Goal: Check status: Check status

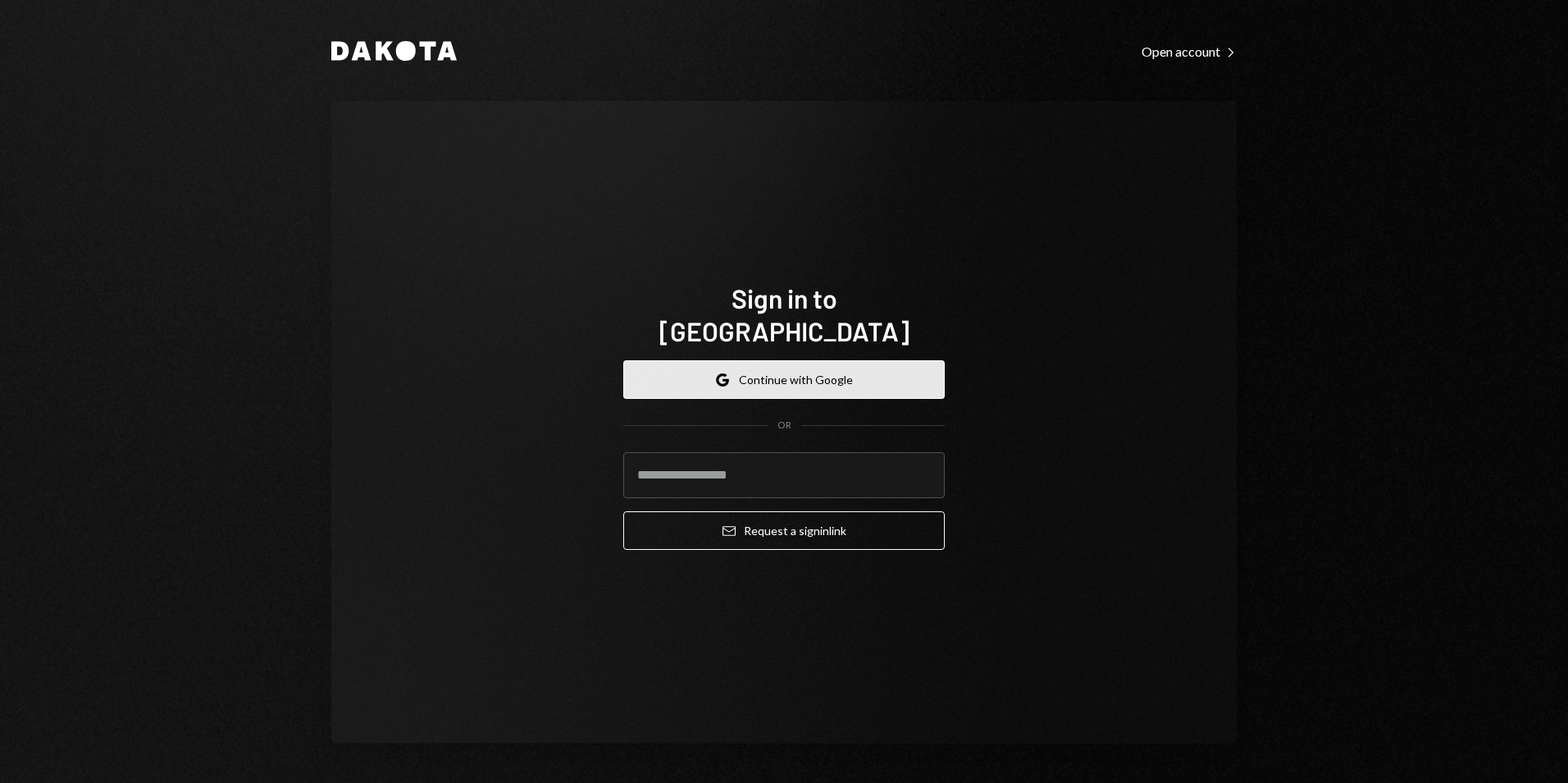
click at [779, 369] on button "Google Continue with Google" at bounding box center [784, 379] width 322 height 38
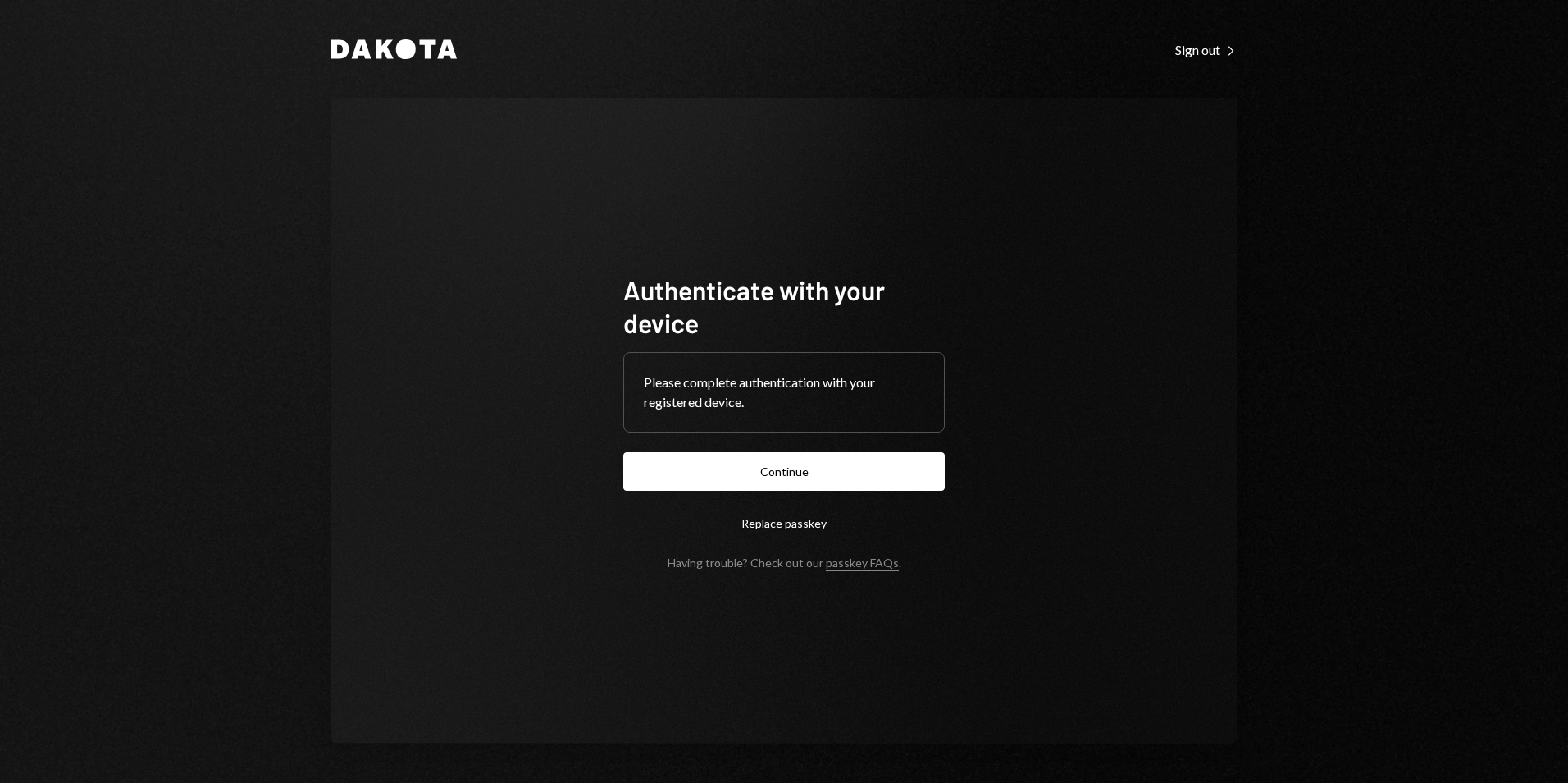
click at [792, 471] on button "Continue" at bounding box center [784, 471] width 322 height 38
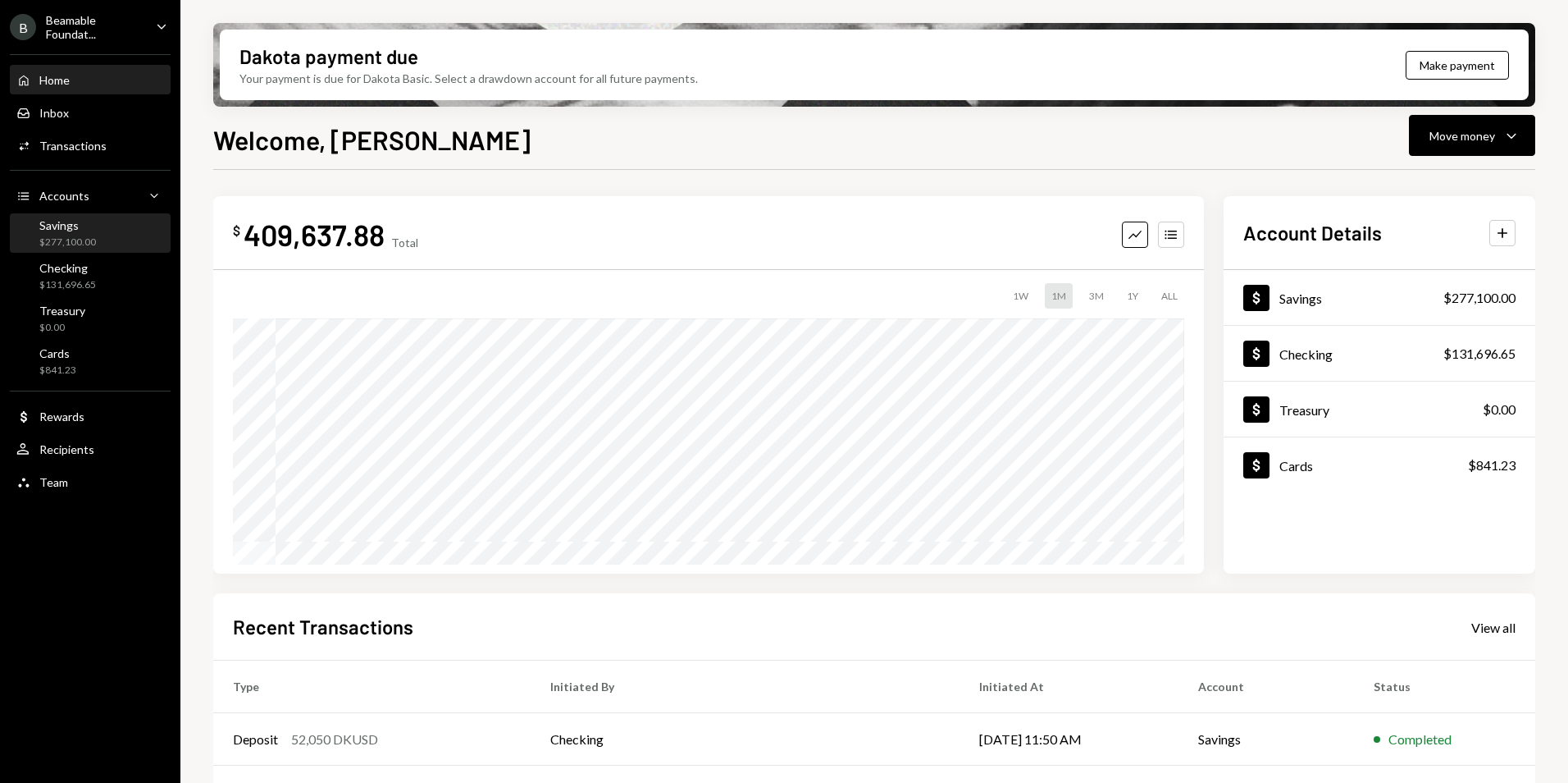
click at [89, 243] on div "$277,100.00" at bounding box center [68, 242] width 57 height 14
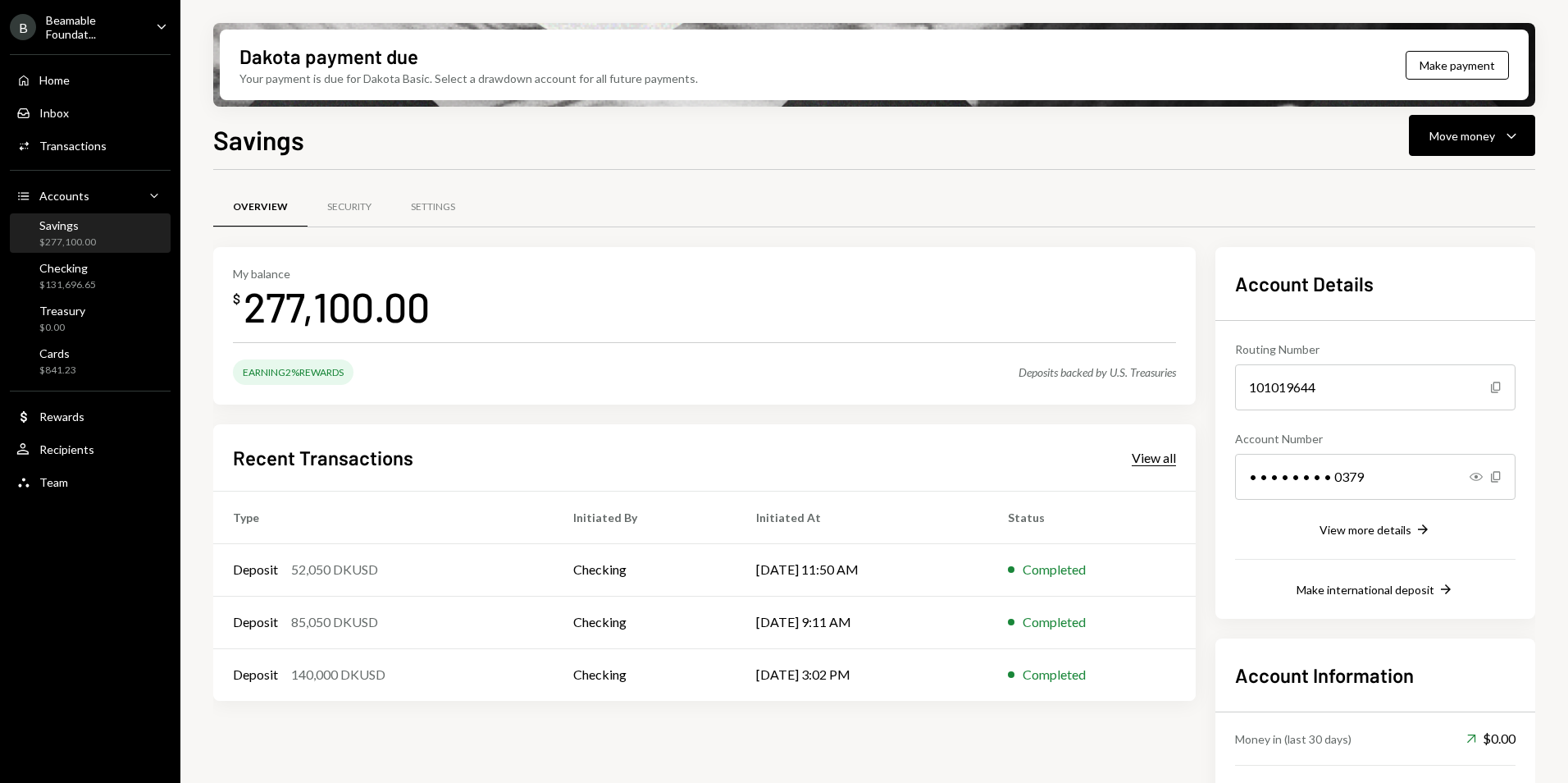
click at [1153, 457] on div "View all" at bounding box center [1154, 458] width 44 height 17
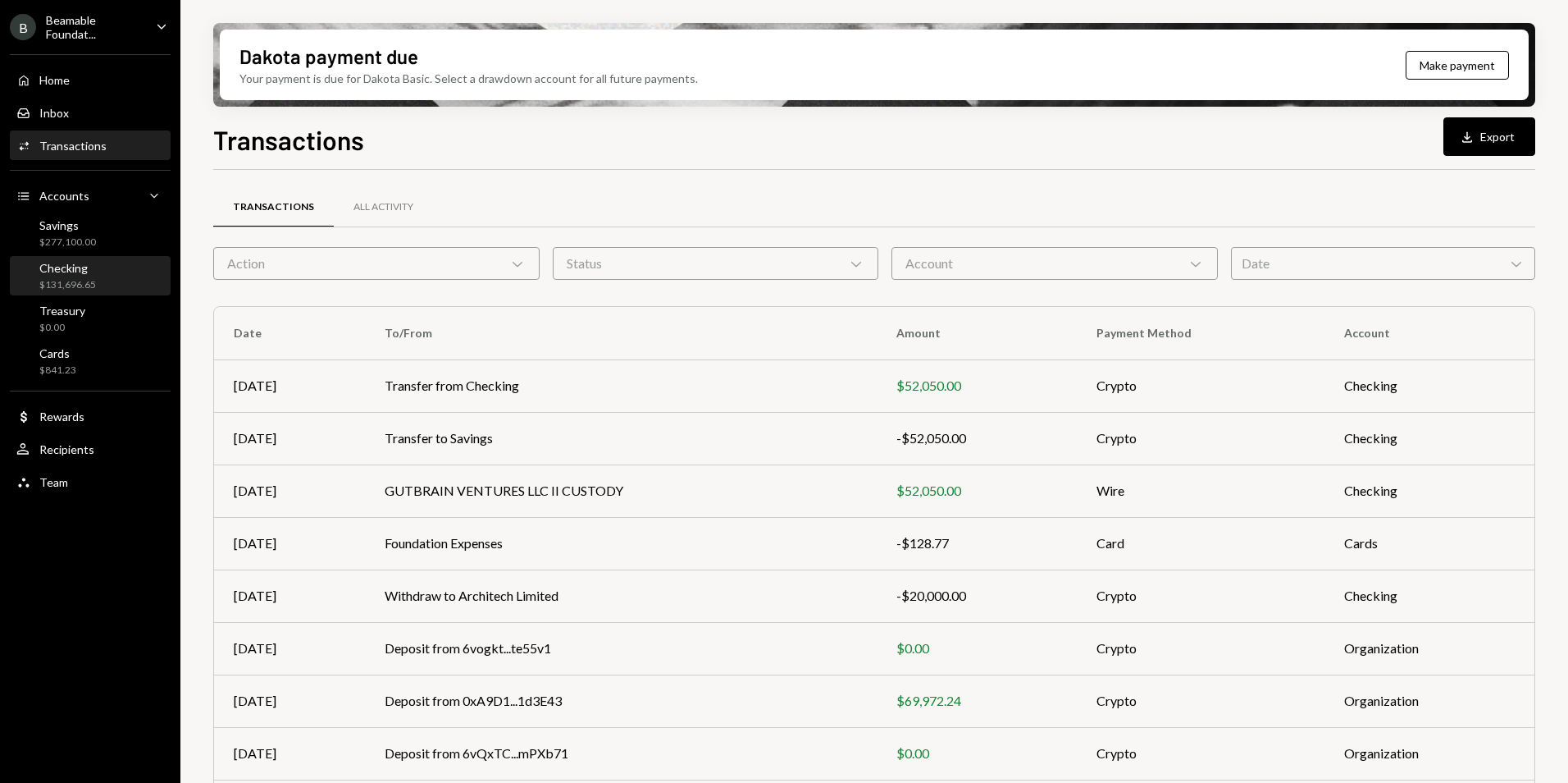
click at [130, 292] on div "Checking $131,696.65" at bounding box center [90, 276] width 148 height 31
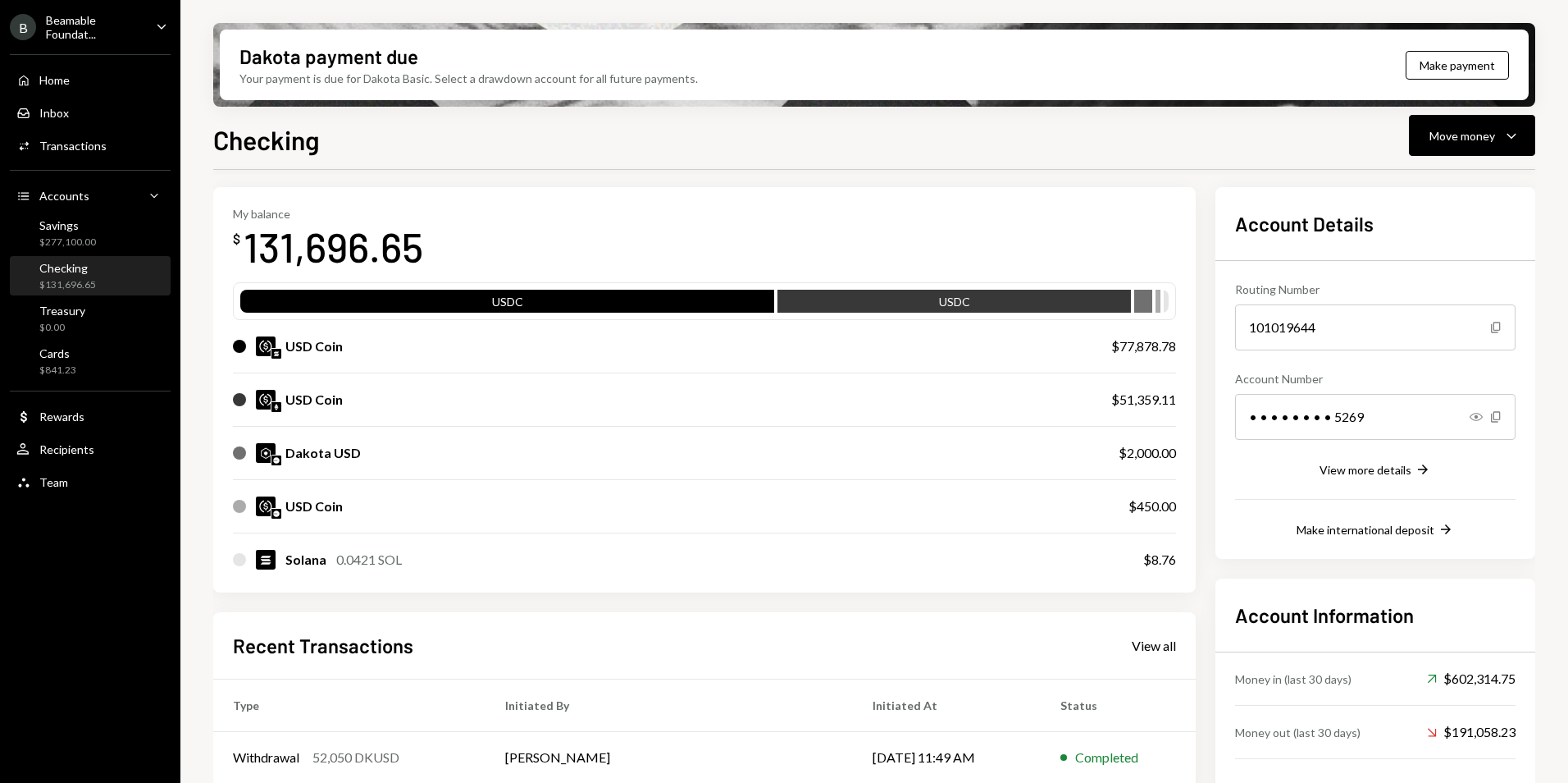
scroll to position [82, 0]
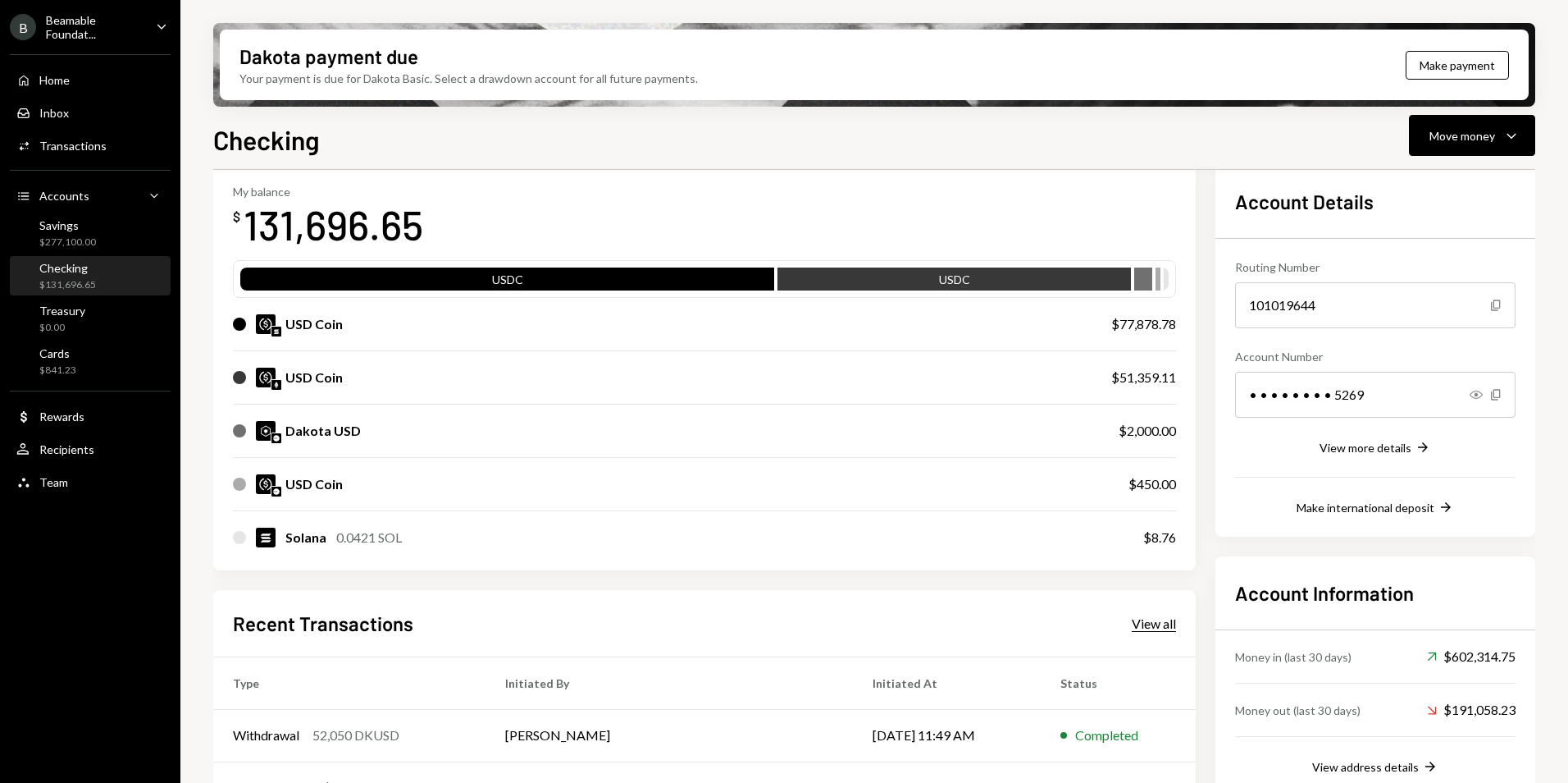
click at [1151, 626] on div "View all" at bounding box center [1154, 623] width 44 height 17
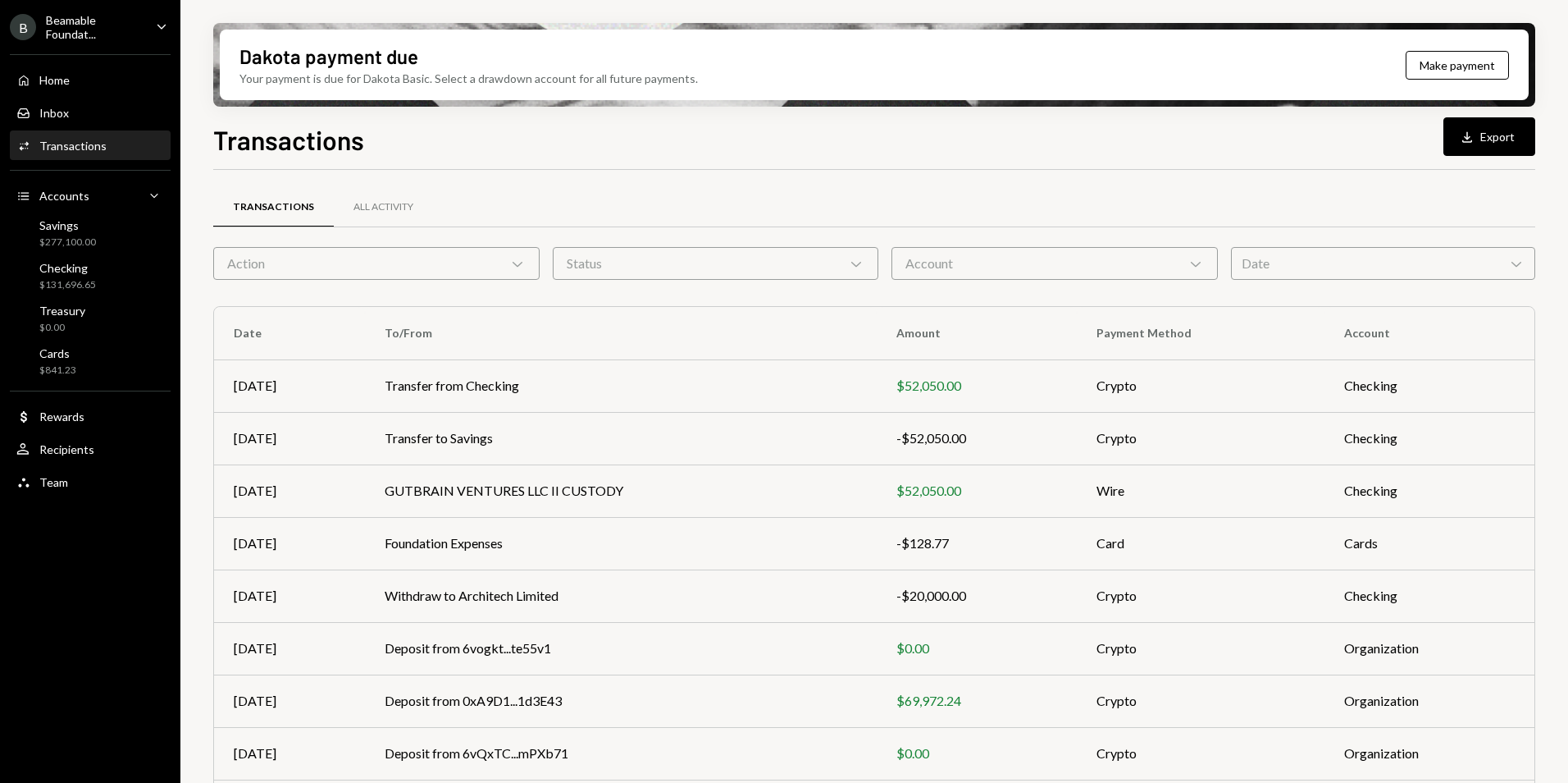
click at [419, 266] on div "Action Chevron Down" at bounding box center [376, 263] width 327 height 33
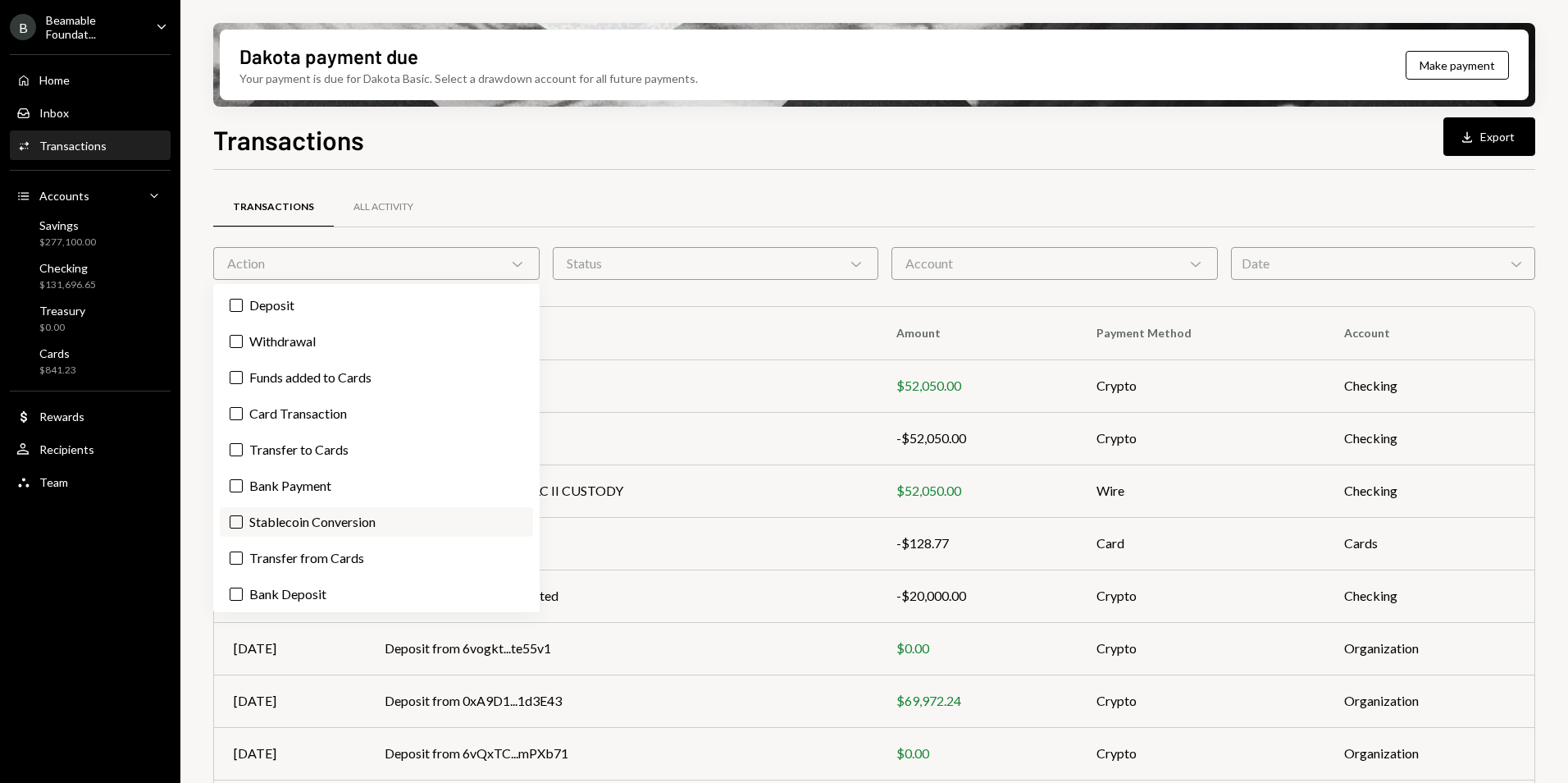
click at [396, 523] on label "Stablecoin Conversion" at bounding box center [376, 521] width 313 height 29
click at [243, 523] on button "Stablecoin Conversion" at bounding box center [236, 522] width 13 height 13
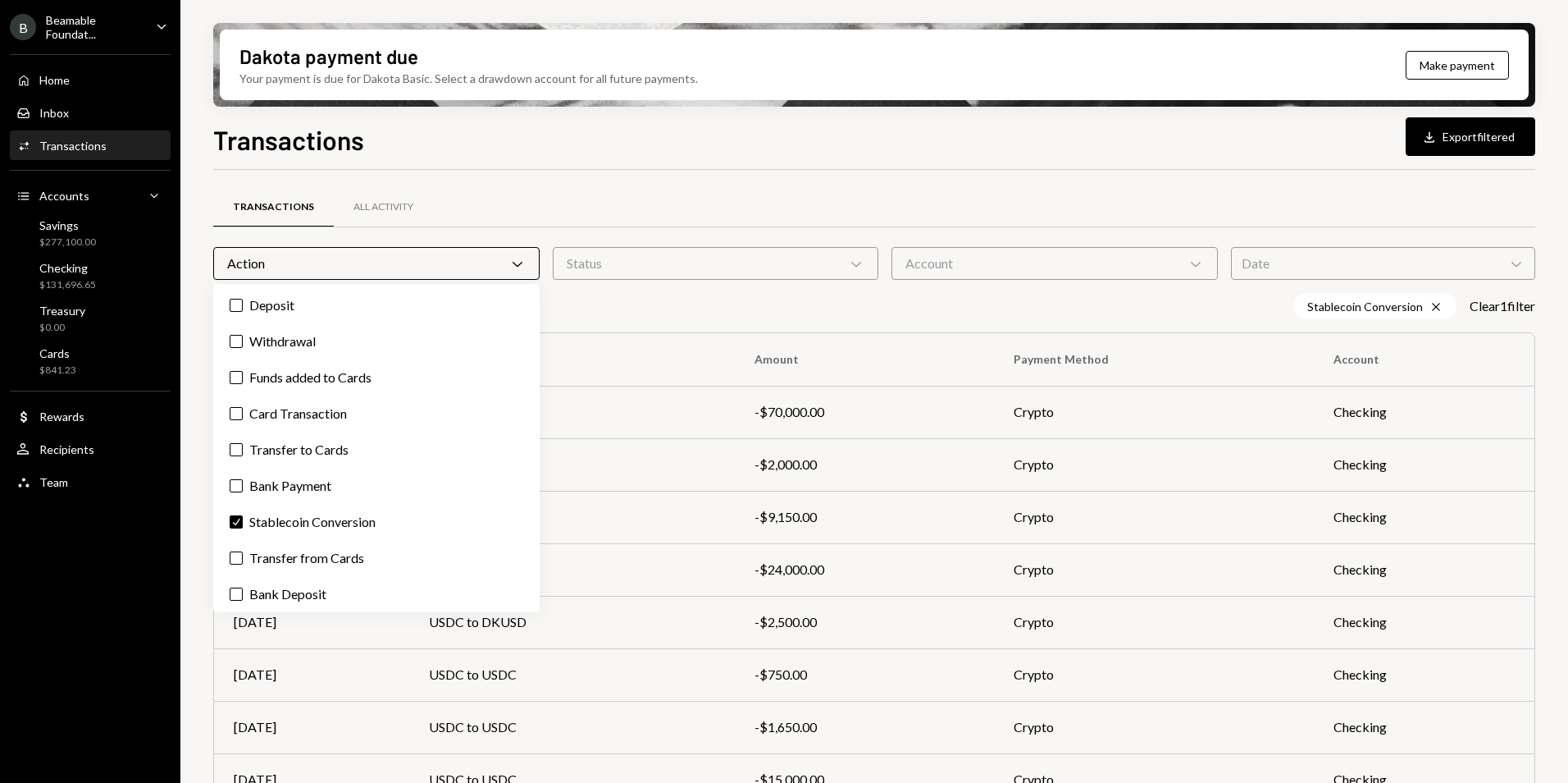
click at [1154, 153] on div "Transactions Download Export filtered" at bounding box center [874, 137] width 1322 height 36
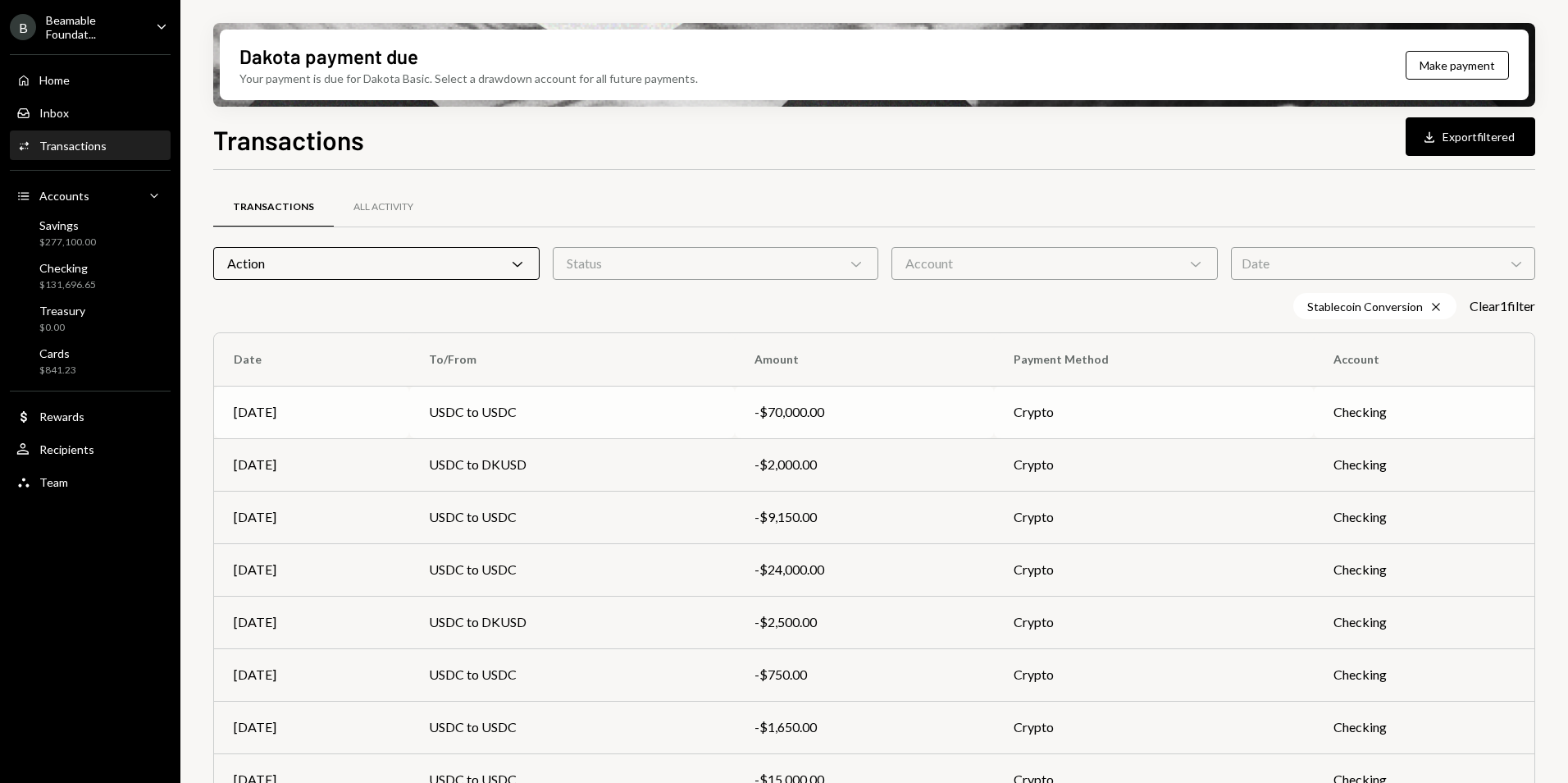
click at [561, 415] on td "USDC to USDC" at bounding box center [572, 411] width 326 height 53
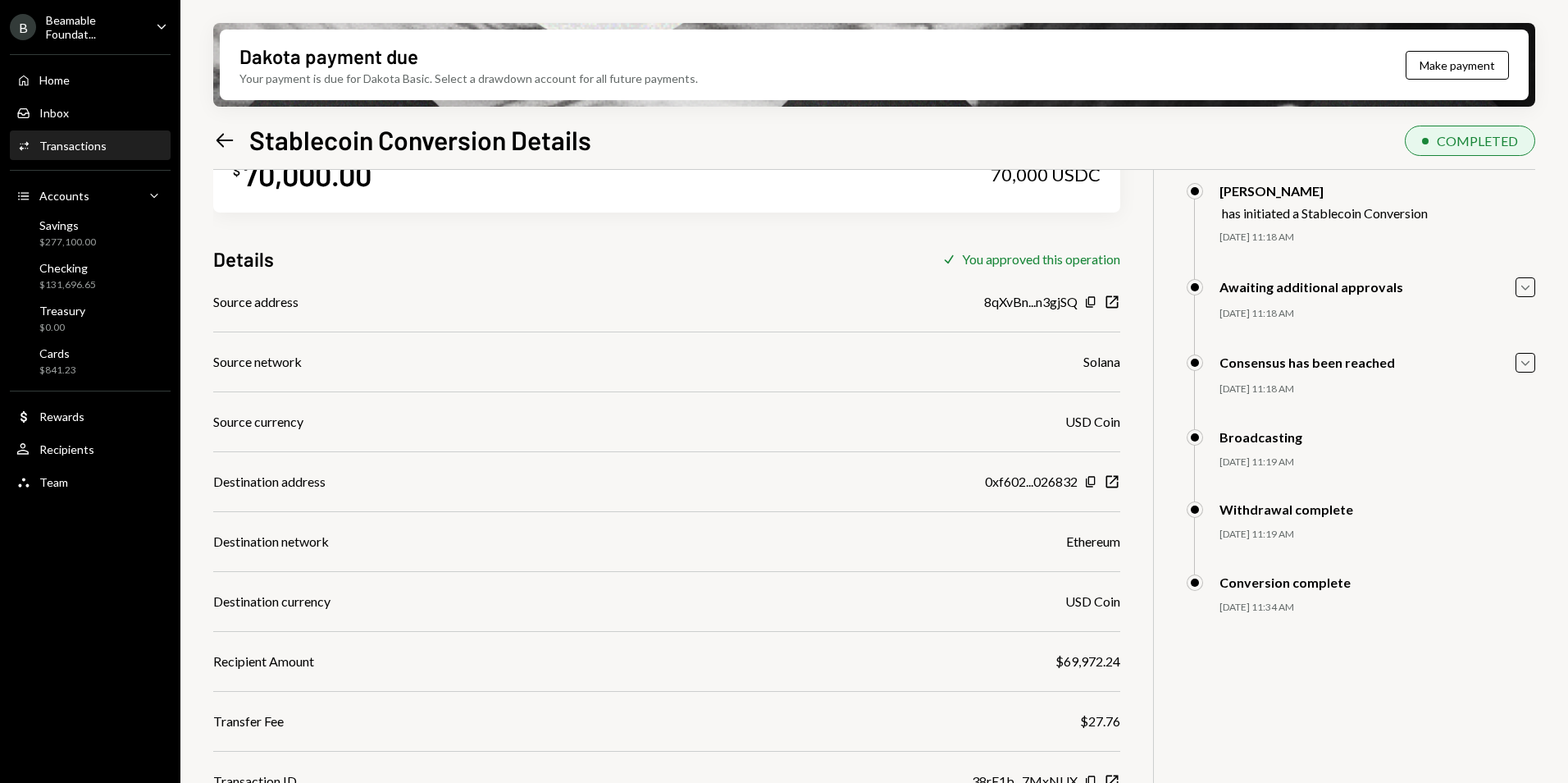
scroll to position [131, 0]
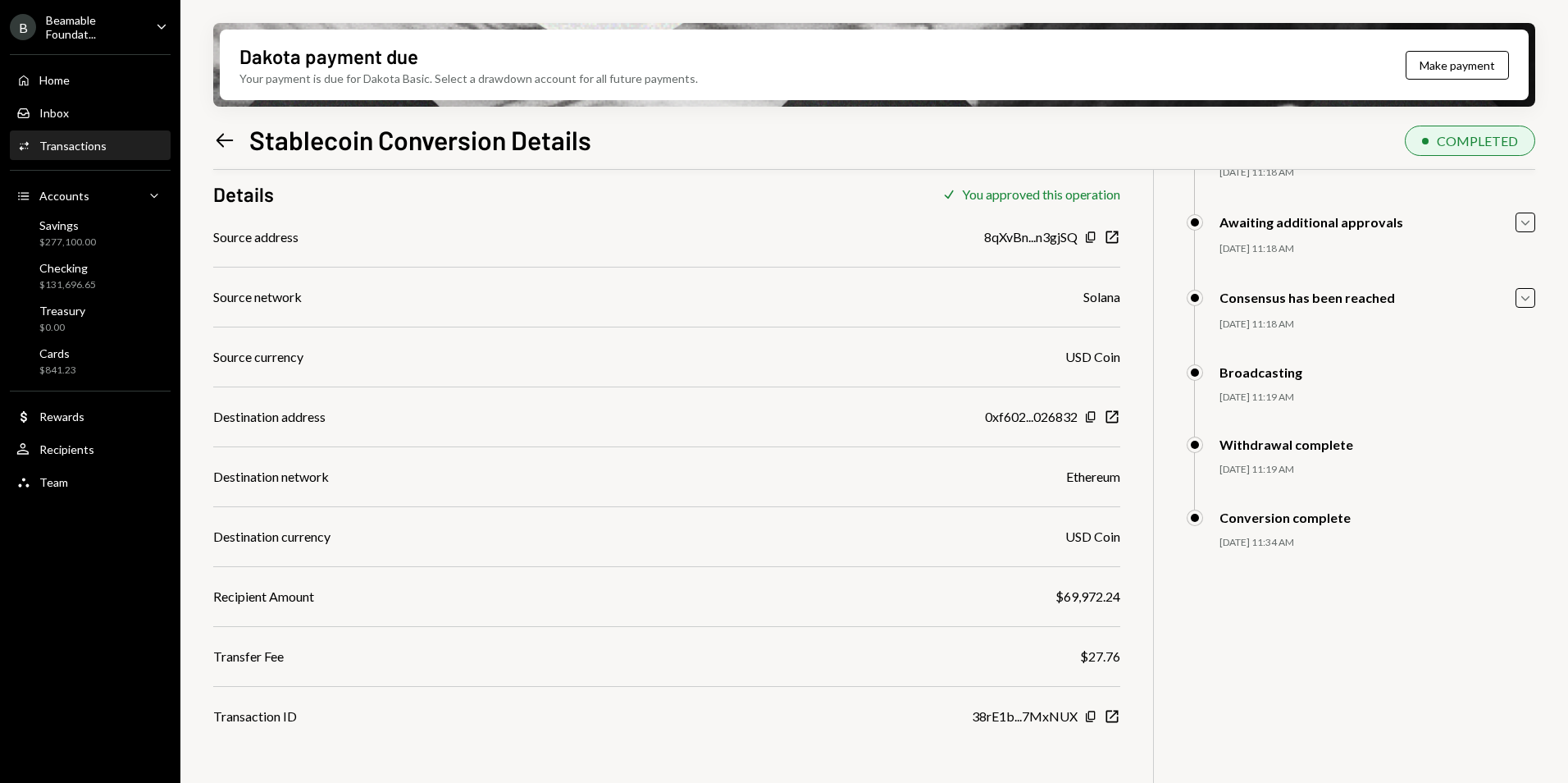
click at [214, 138] on icon "Left Arrow" at bounding box center [224, 140] width 23 height 23
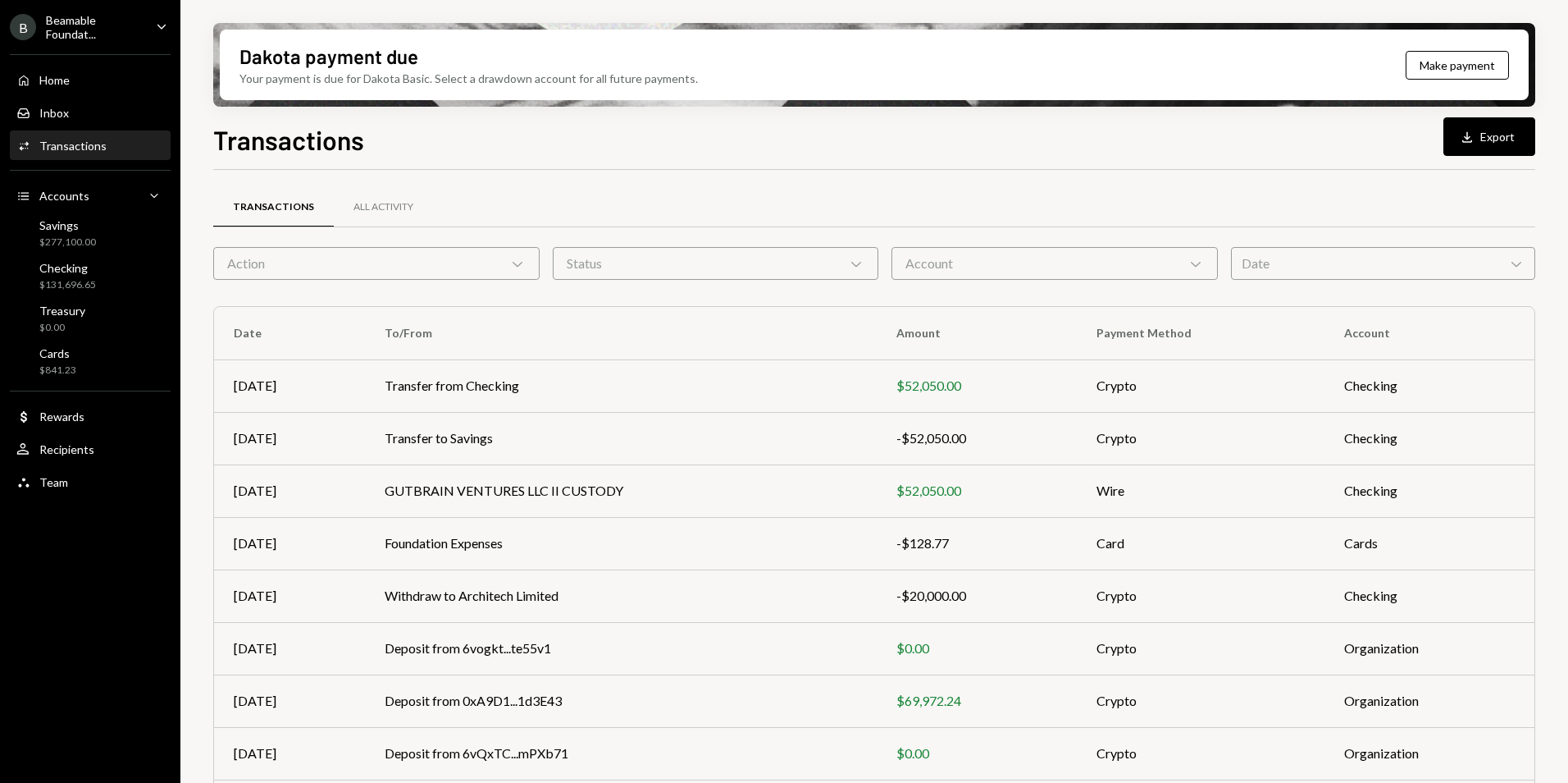
click at [948, 262] on div "Account Chevron Down" at bounding box center [1054, 263] width 327 height 33
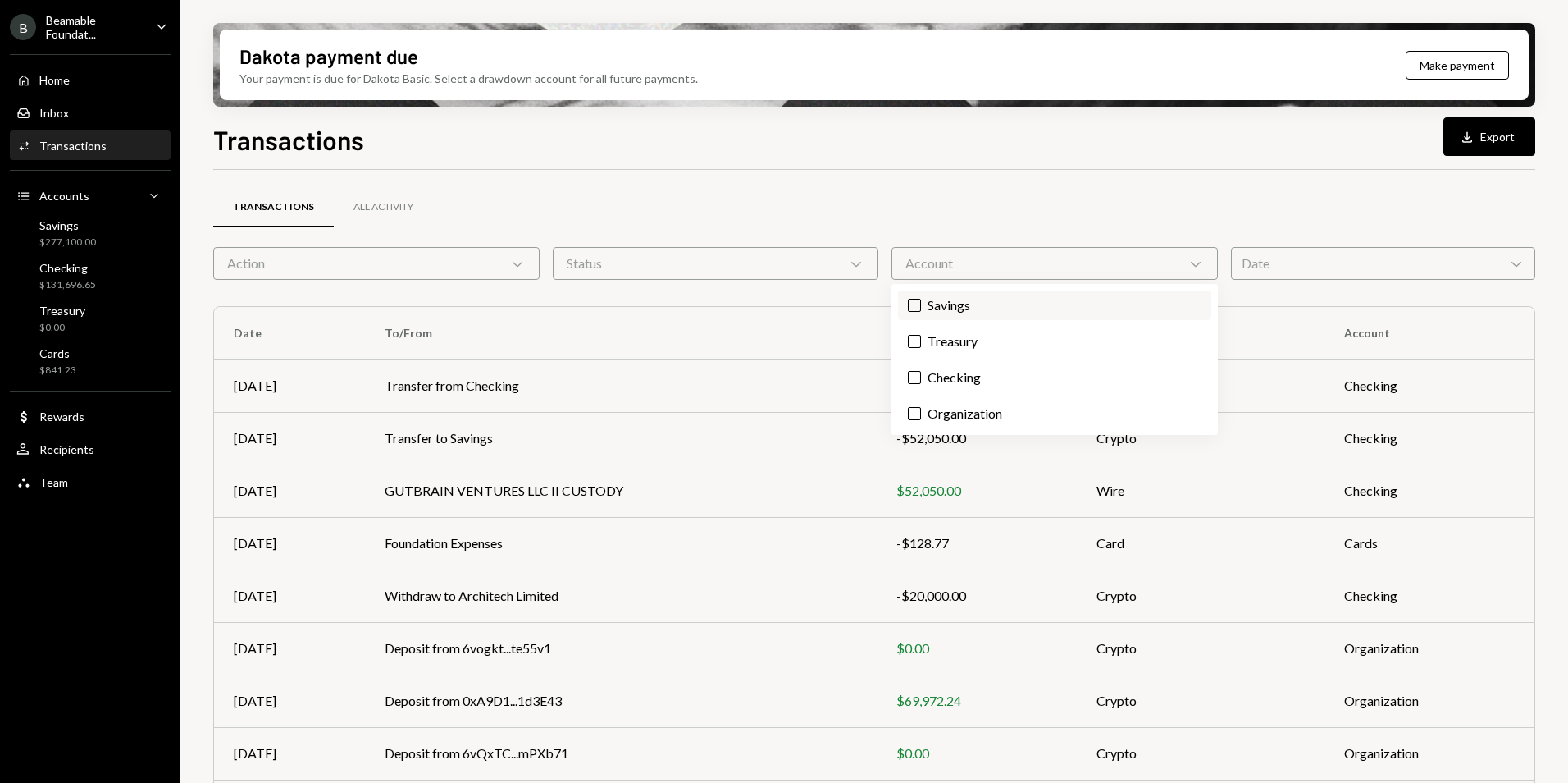
click at [976, 309] on label "Savings" at bounding box center [1054, 305] width 313 height 29
click at [921, 309] on button "Savings" at bounding box center [915, 305] width 13 height 13
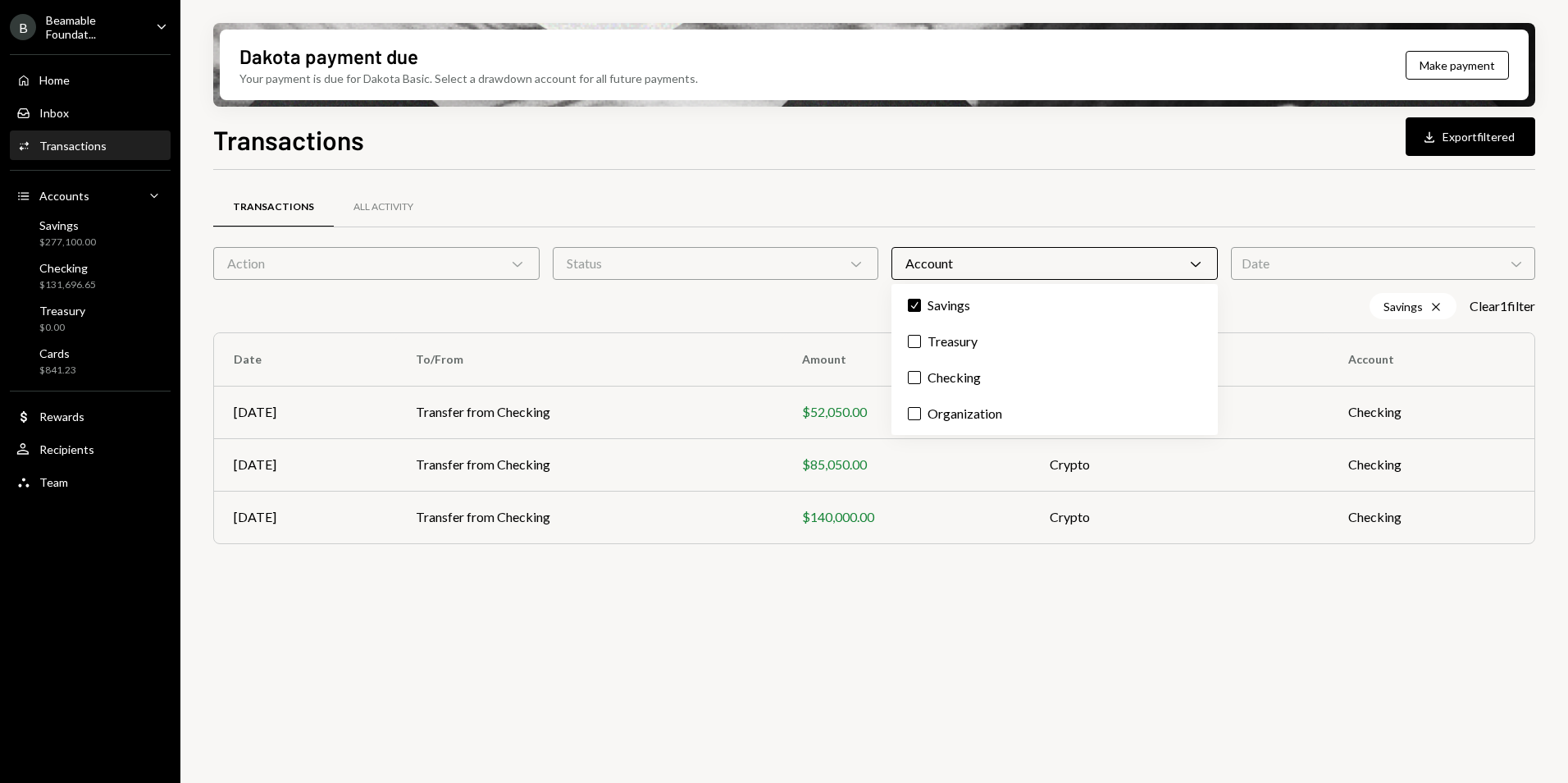
click at [956, 155] on div "Transactions Download Export filtered" at bounding box center [874, 137] width 1322 height 36
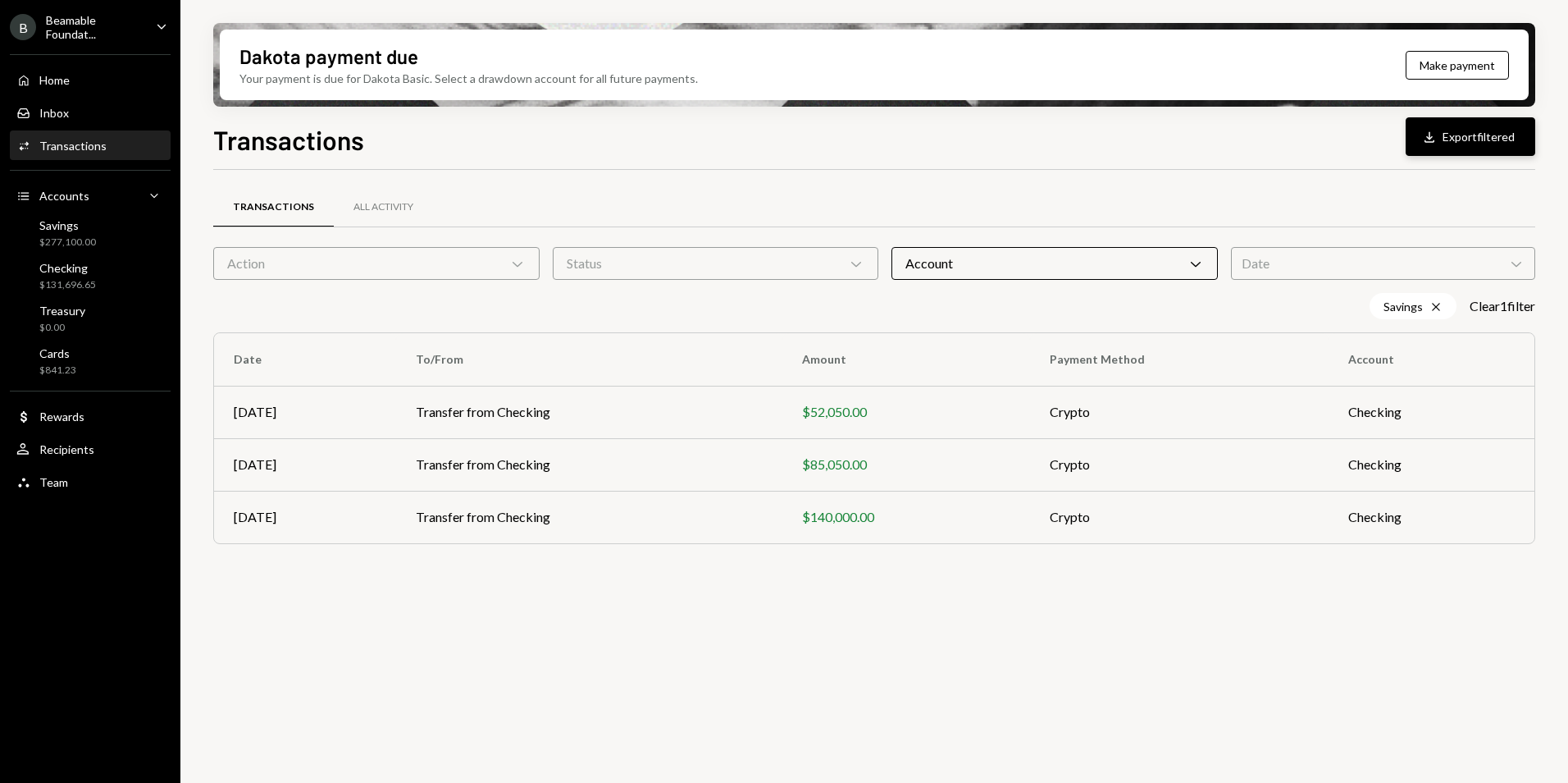
click at [1448, 135] on button "Download Export filtered" at bounding box center [1470, 136] width 129 height 38
click at [90, 226] on div "Savings" at bounding box center [68, 225] width 57 height 14
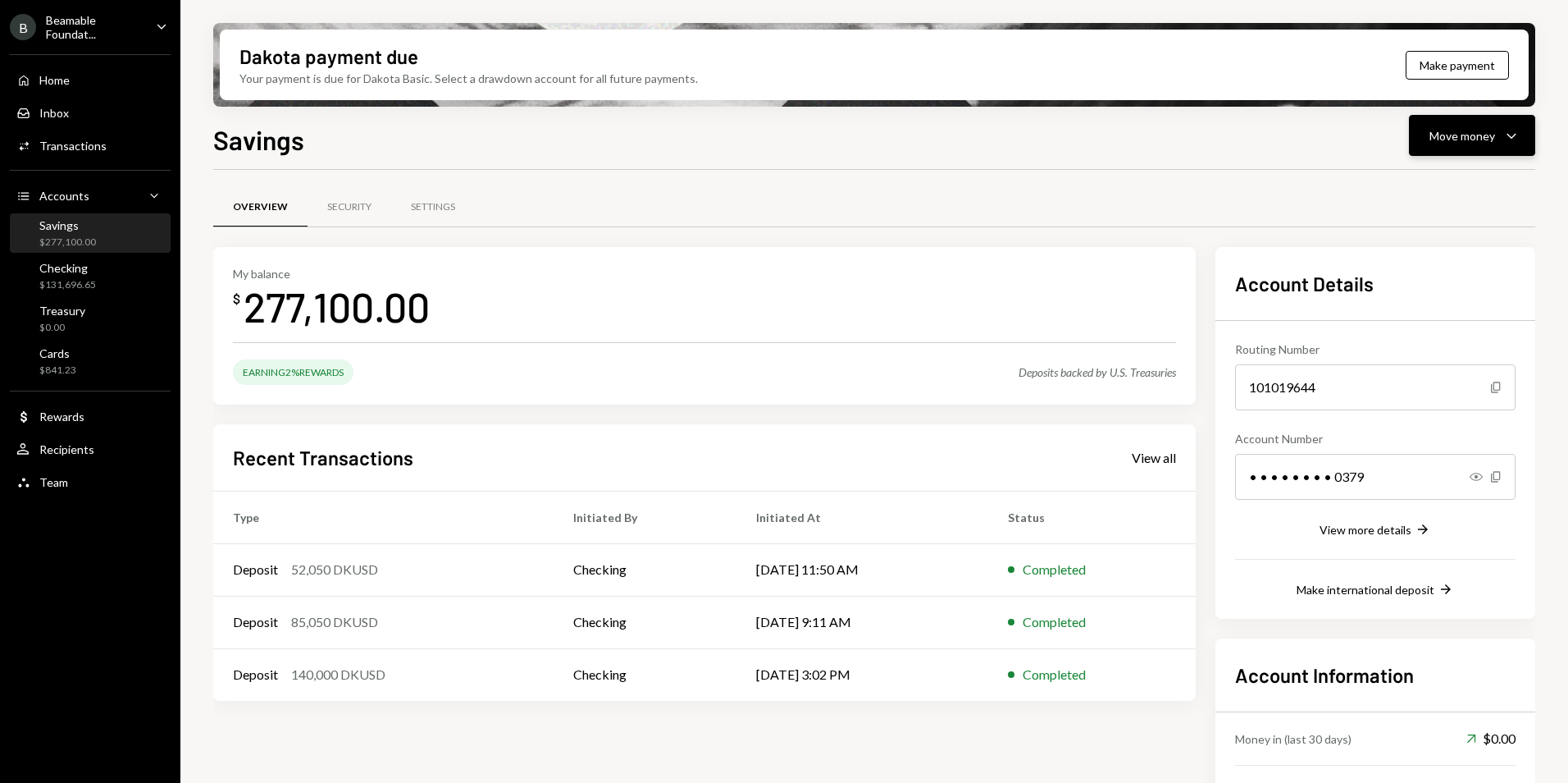
click at [1479, 138] on div "Move money" at bounding box center [1462, 135] width 66 height 18
click at [1454, 261] on div "Deposit" at bounding box center [1459, 258] width 119 height 18
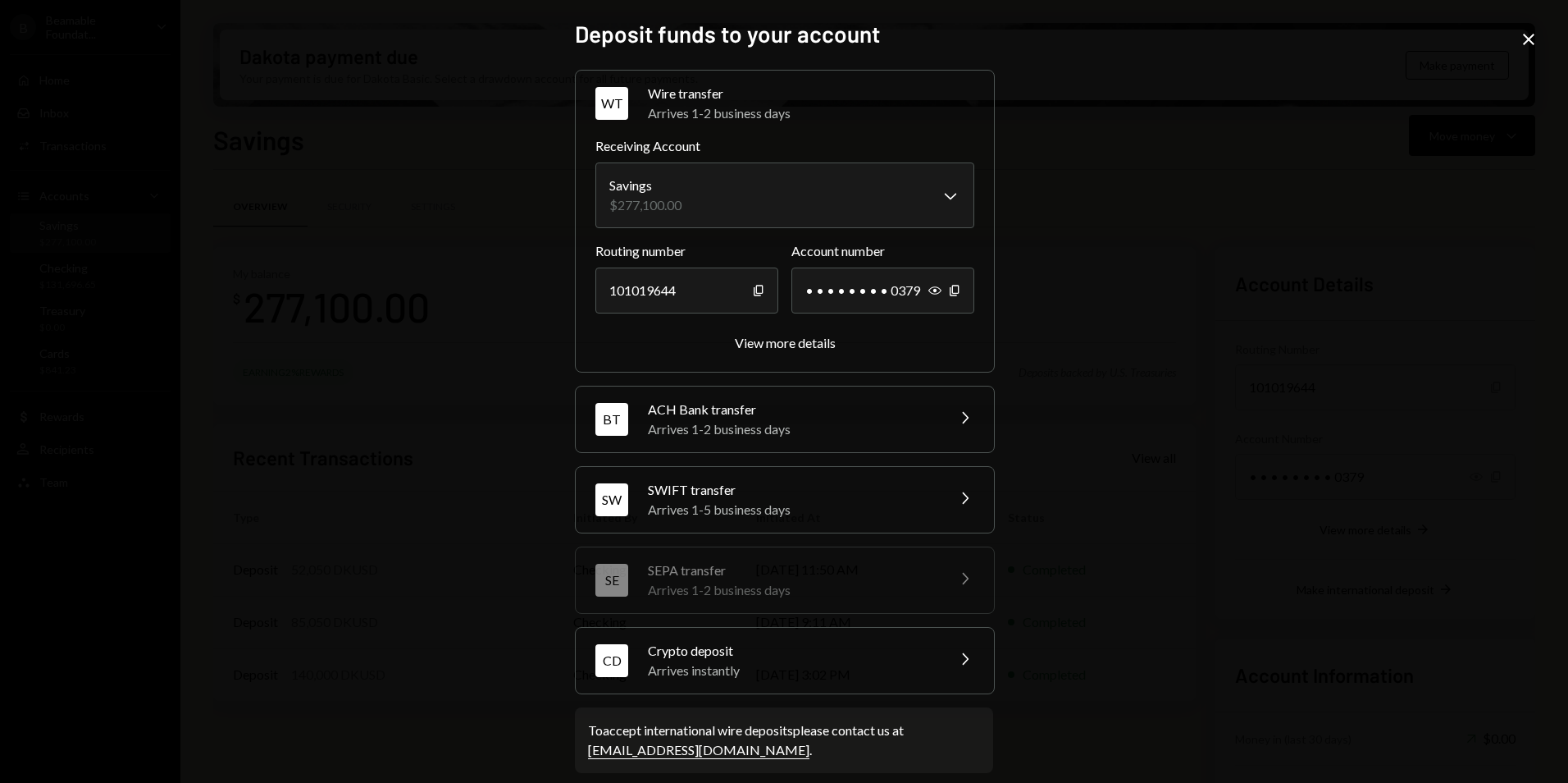
click at [938, 290] on div "Show Copy" at bounding box center [944, 290] width 33 height 46
click at [929, 289] on icon "Show" at bounding box center [935, 291] width 13 height 13
click at [952, 292] on icon "Copy" at bounding box center [955, 291] width 13 height 13
click at [1540, 36] on div "**********" at bounding box center [784, 391] width 1568 height 783
click at [1528, 37] on icon "Close" at bounding box center [1529, 39] width 20 height 20
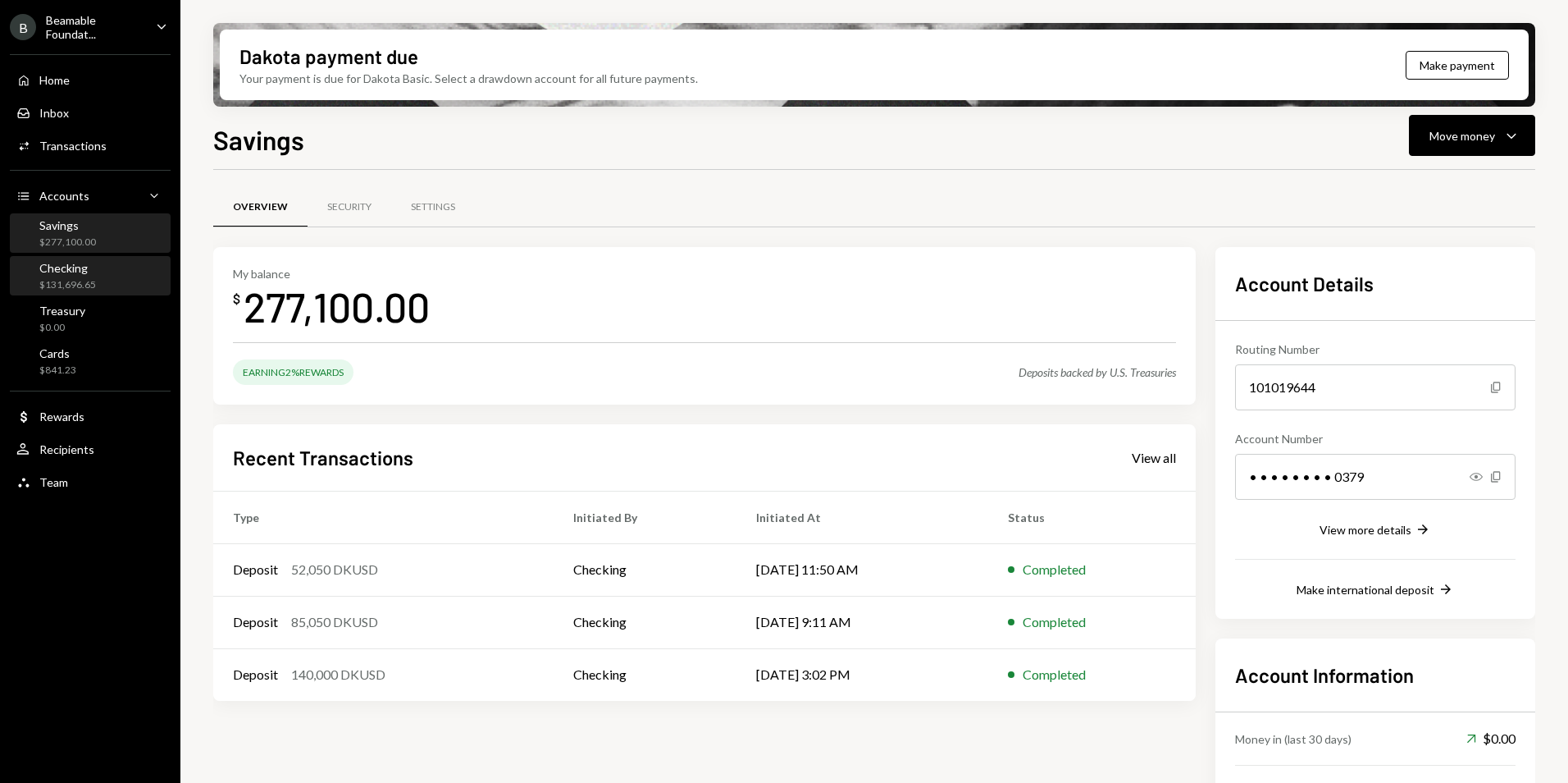
click at [101, 269] on div "Checking $131,696.65" at bounding box center [90, 276] width 148 height 31
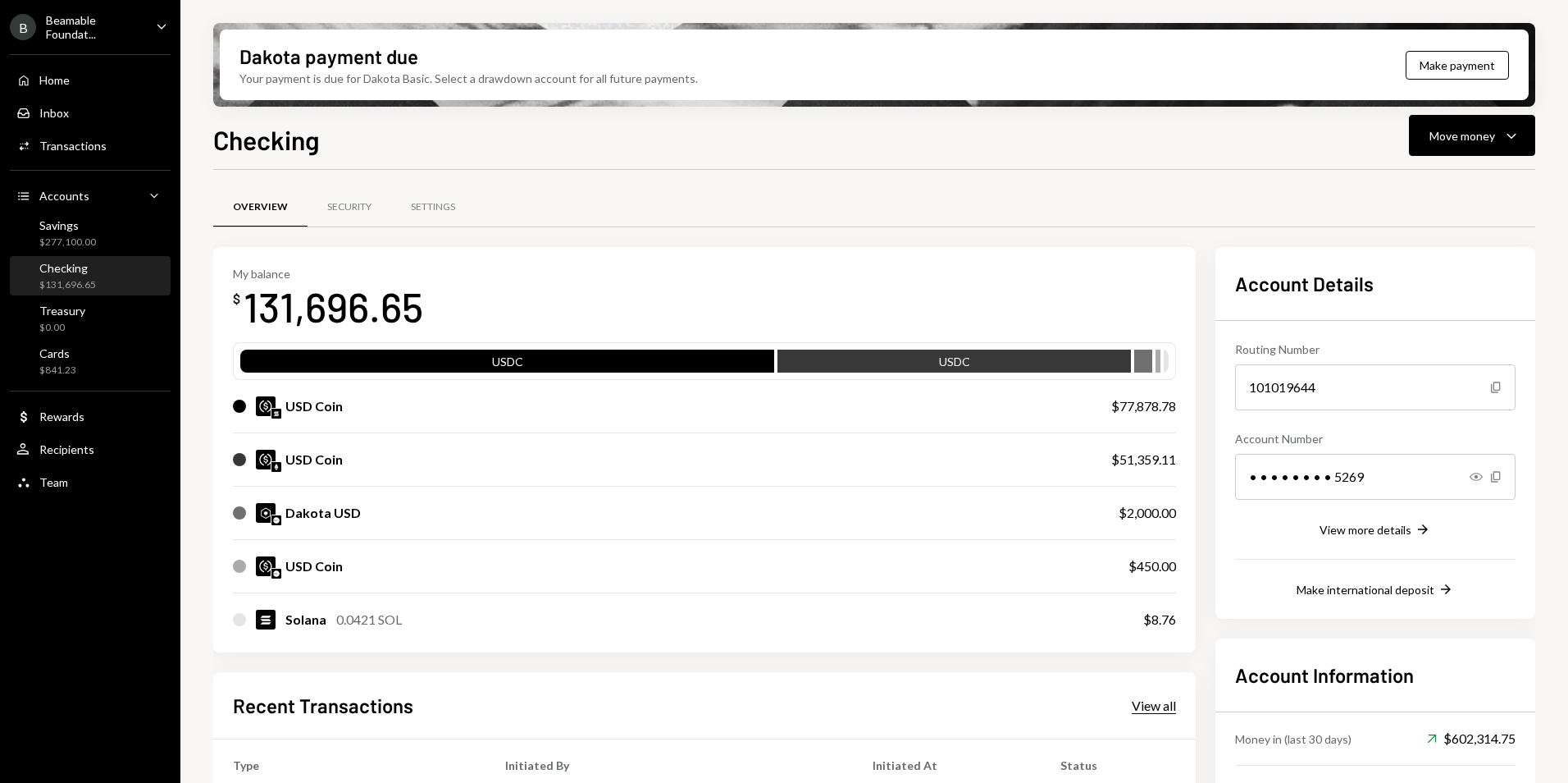
click at [1145, 700] on div "View all" at bounding box center [1154, 706] width 44 height 17
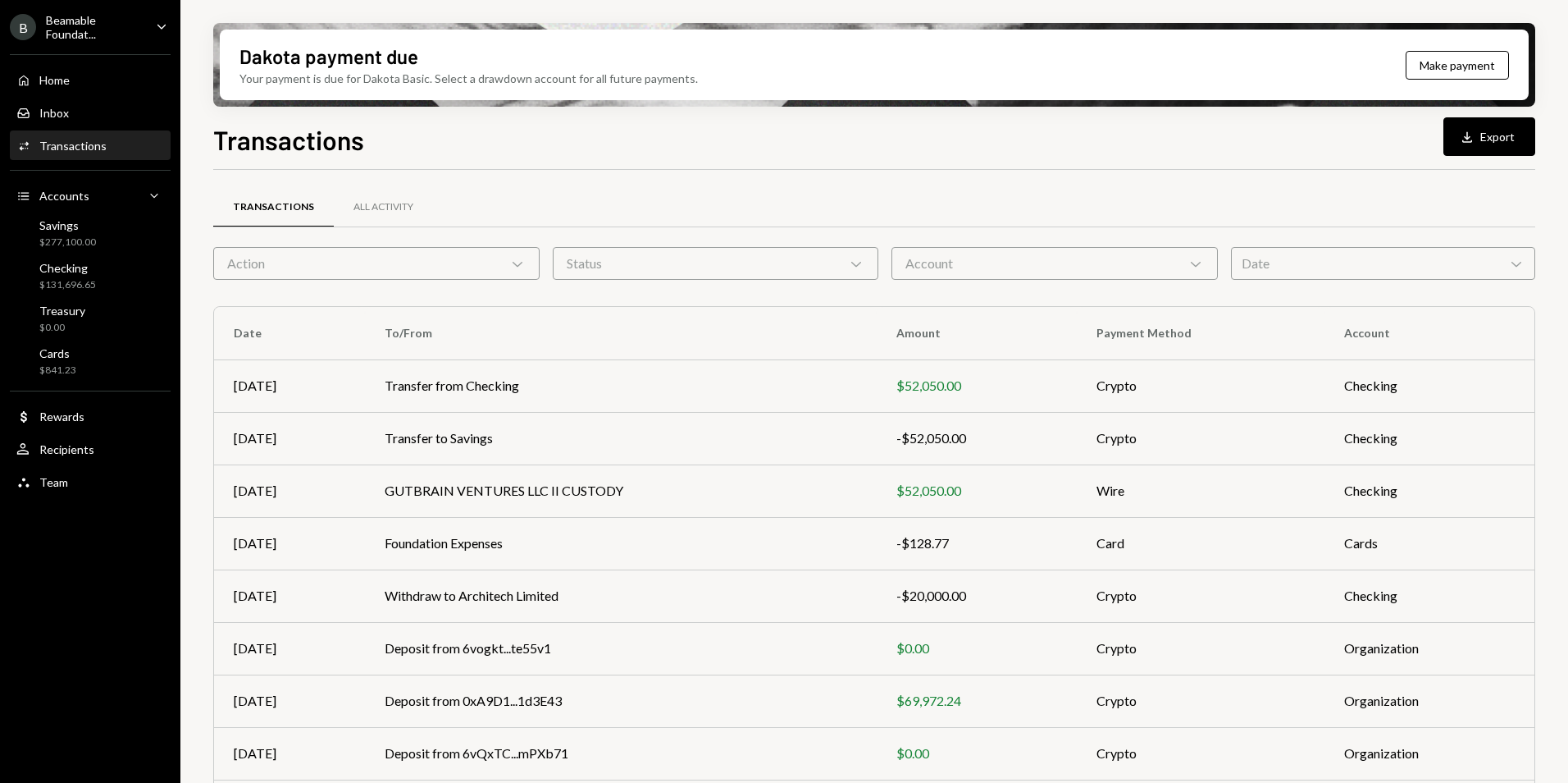
click at [344, 264] on div "Action Chevron Down" at bounding box center [376, 263] width 327 height 33
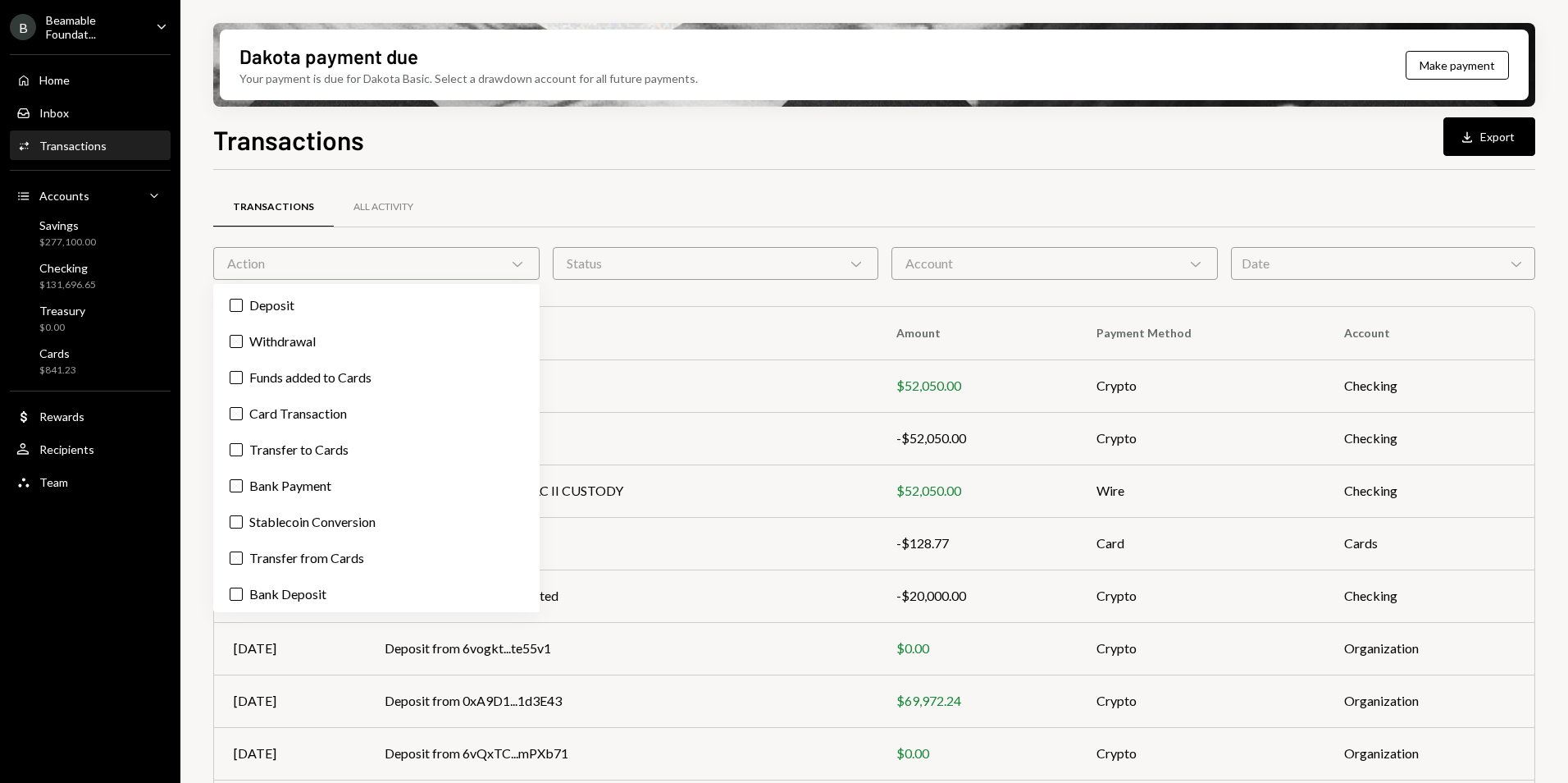
click at [334, 585] on label "Bank Deposit" at bounding box center [376, 593] width 313 height 29
click at [243, 587] on button "Bank Deposit" at bounding box center [236, 594] width 13 height 13
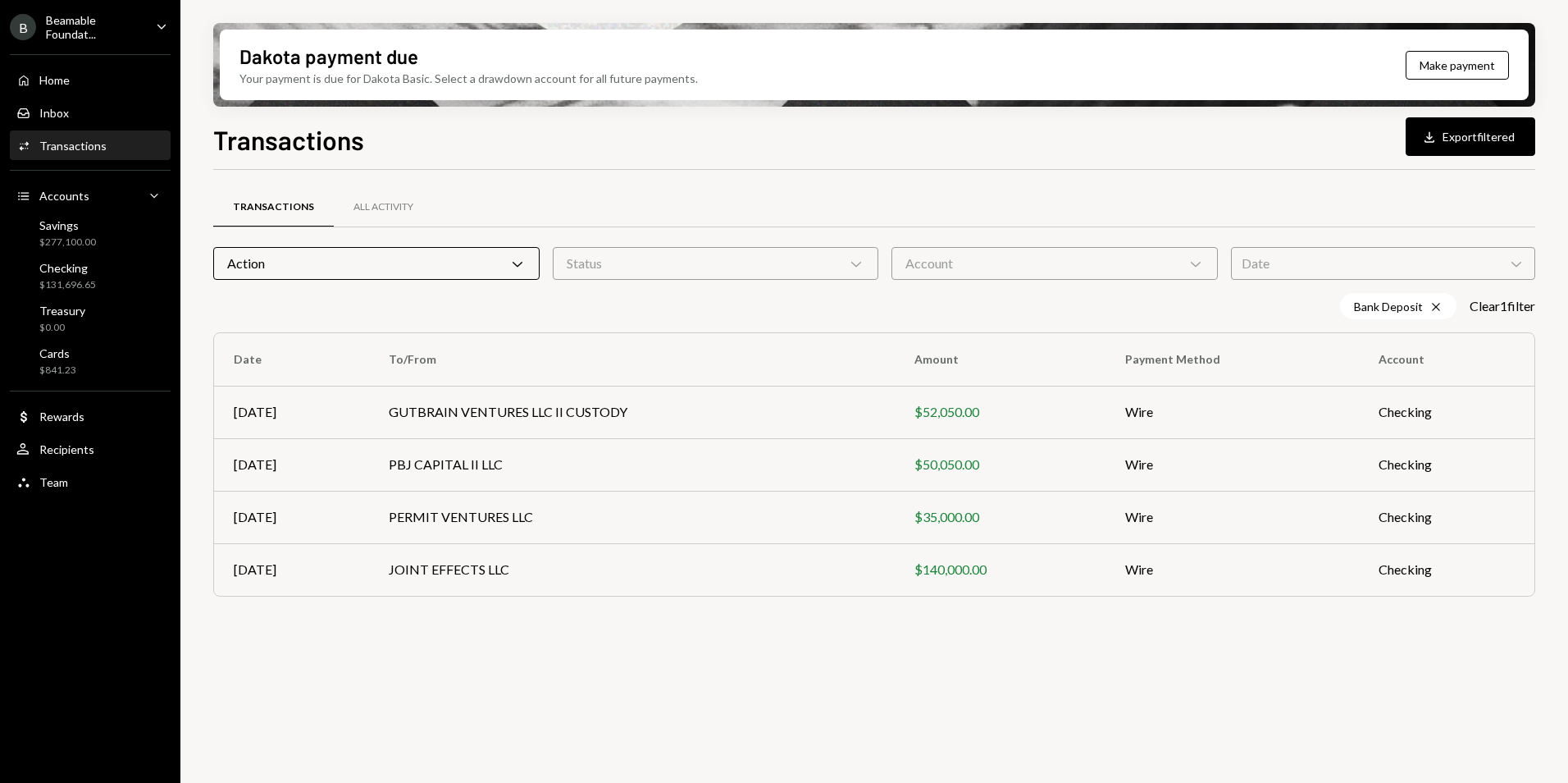
click at [647, 106] on div "Dakota payment due Your payment is due for Dakota Basic. Select a drawdown acco…" at bounding box center [874, 64] width 1322 height 84
drag, startPoint x: 515, startPoint y: 572, endPoint x: 389, endPoint y: 577, distance: 126.1
click at [389, 577] on td "JOINT EFFECTS LLC" at bounding box center [632, 569] width 525 height 53
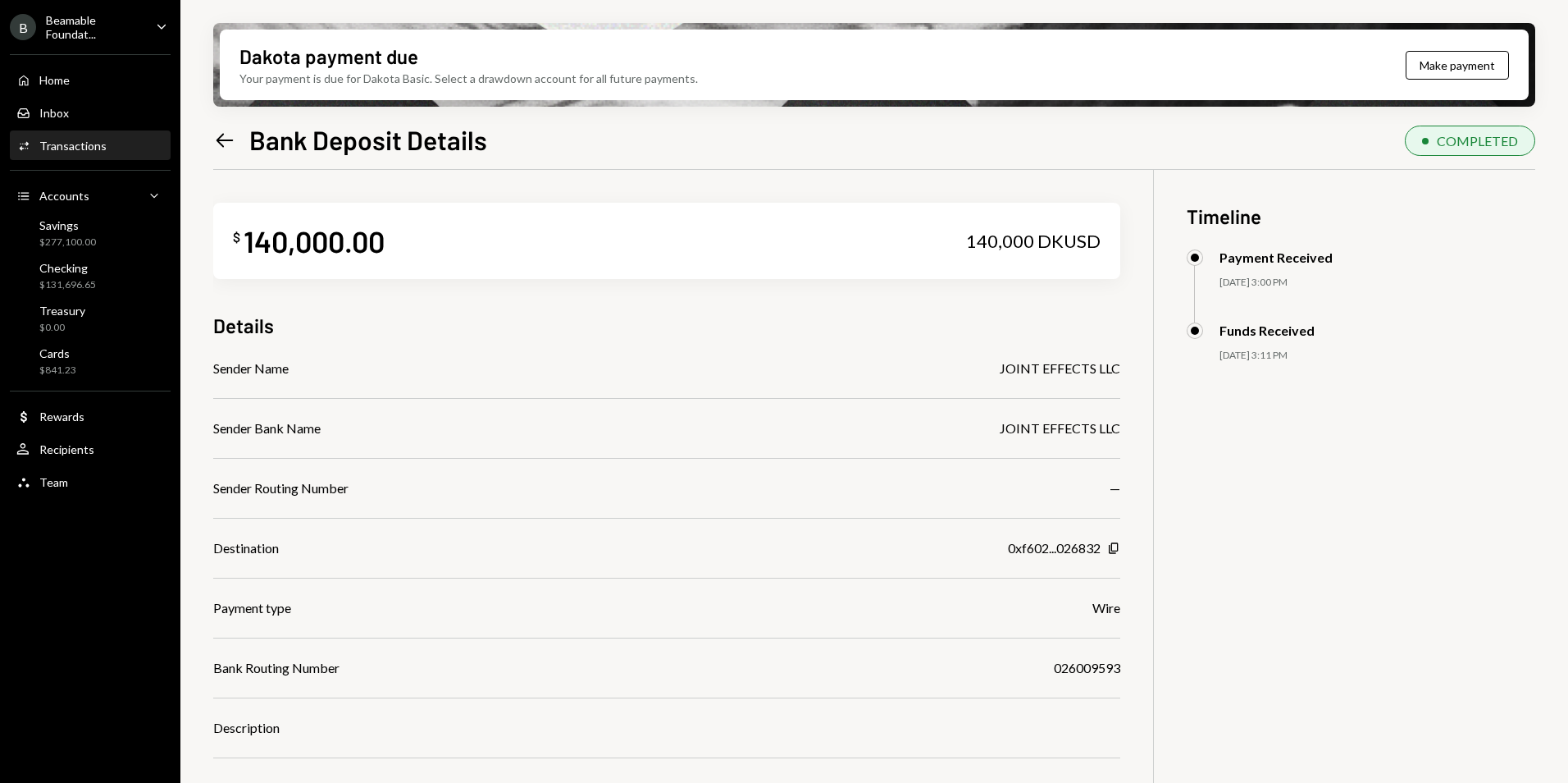
click at [223, 139] on icon "Left Arrow" at bounding box center [224, 140] width 23 height 23
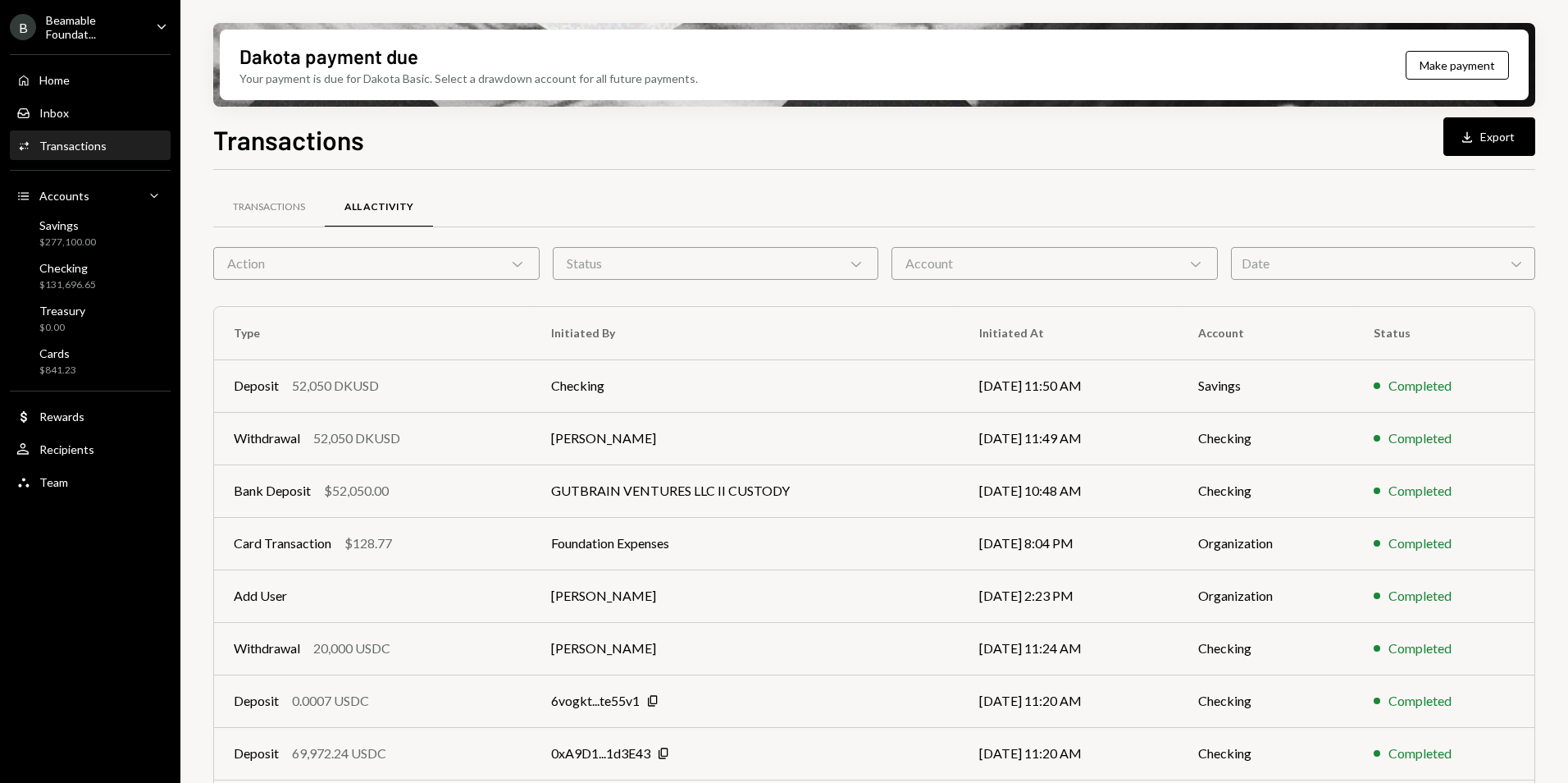
click at [295, 248] on div "Action Chevron Down" at bounding box center [376, 263] width 327 height 33
click at [274, 211] on div "Transactions" at bounding box center [269, 207] width 72 height 14
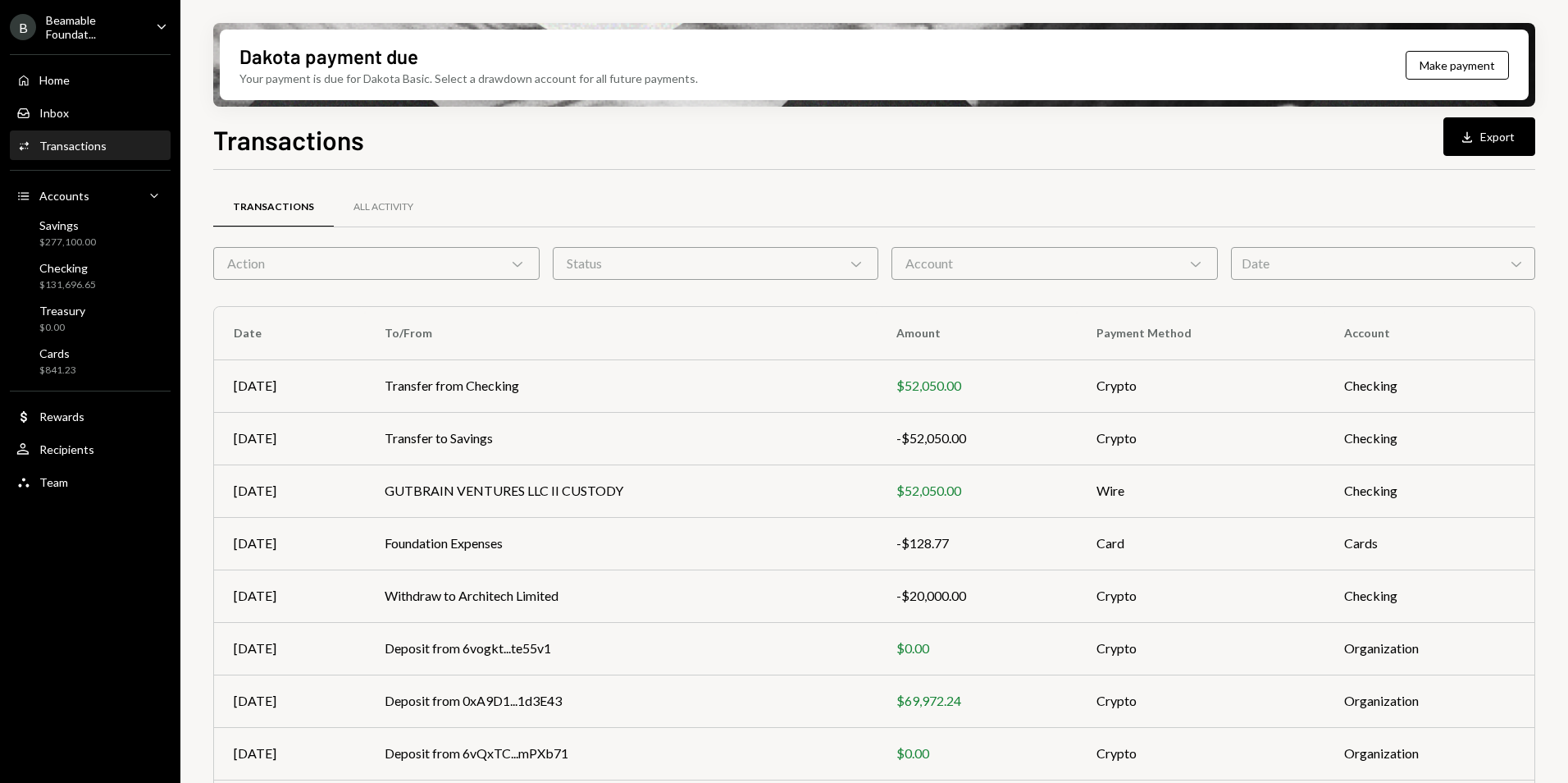
click at [277, 255] on div "Action Chevron Down" at bounding box center [376, 263] width 327 height 33
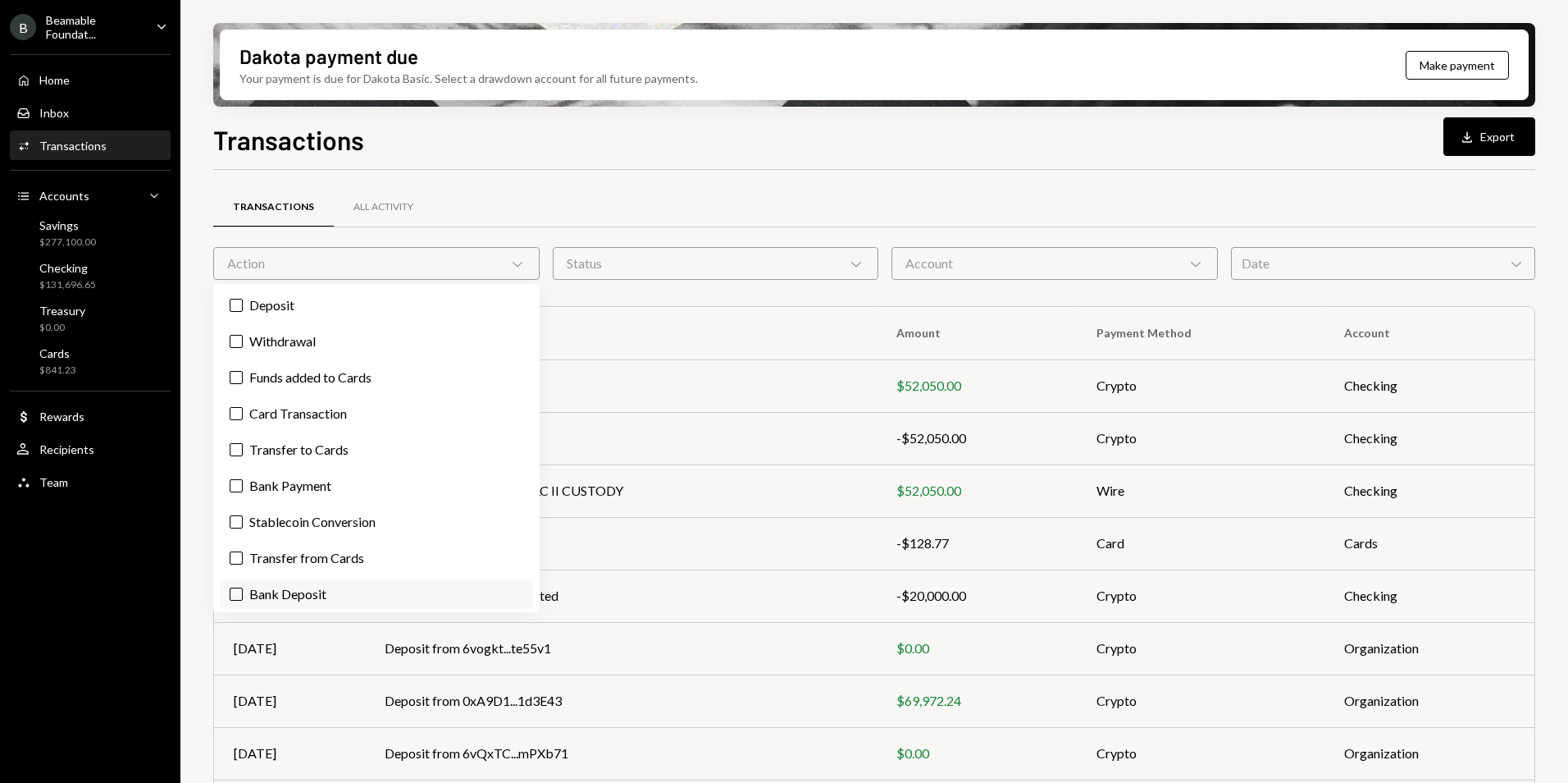
click at [333, 588] on label "Bank Deposit" at bounding box center [376, 593] width 313 height 29
click at [243, 588] on button "Bank Deposit" at bounding box center [236, 594] width 13 height 13
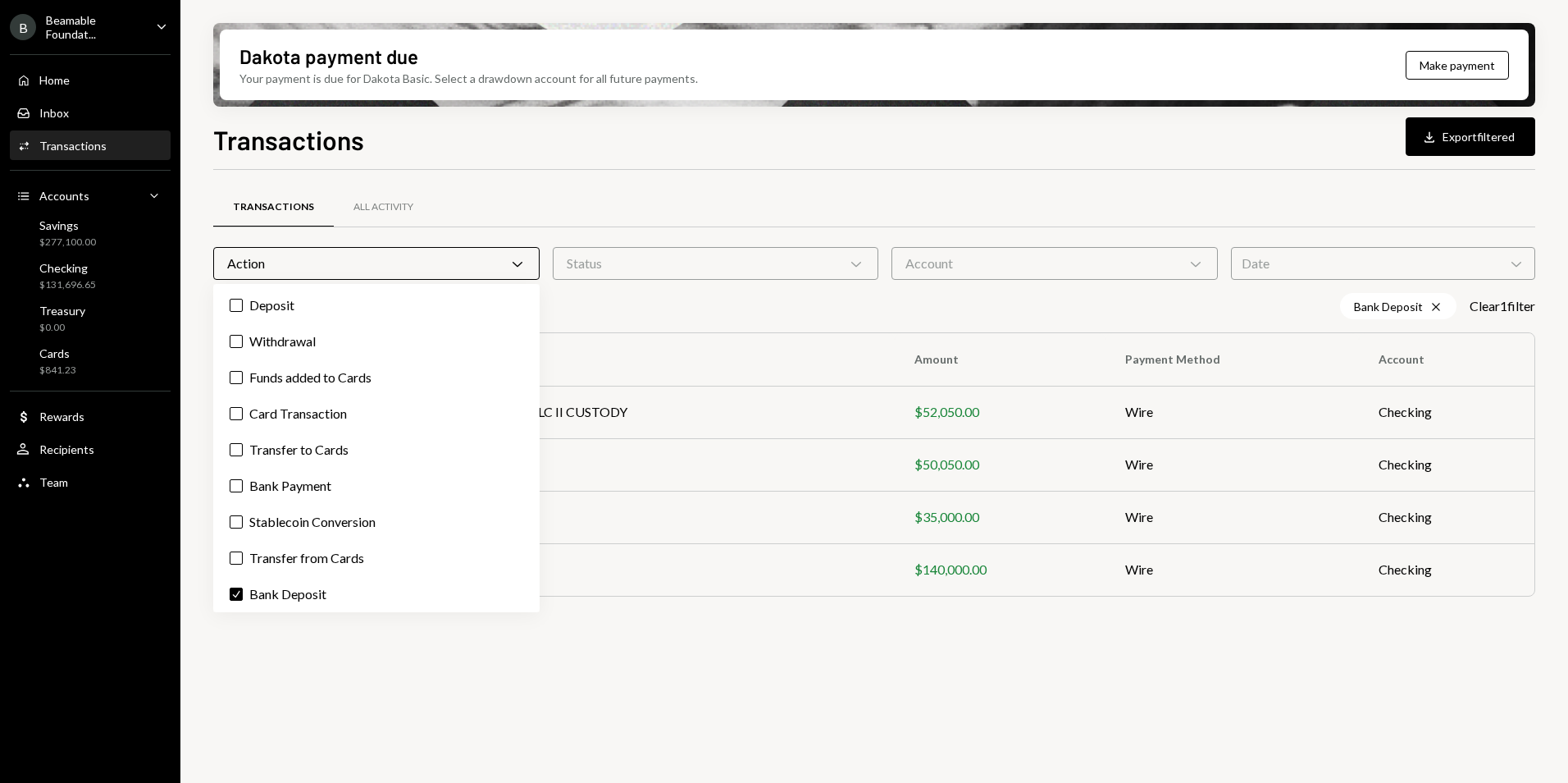
click at [612, 125] on div "Transactions Download Export filtered" at bounding box center [874, 137] width 1322 height 36
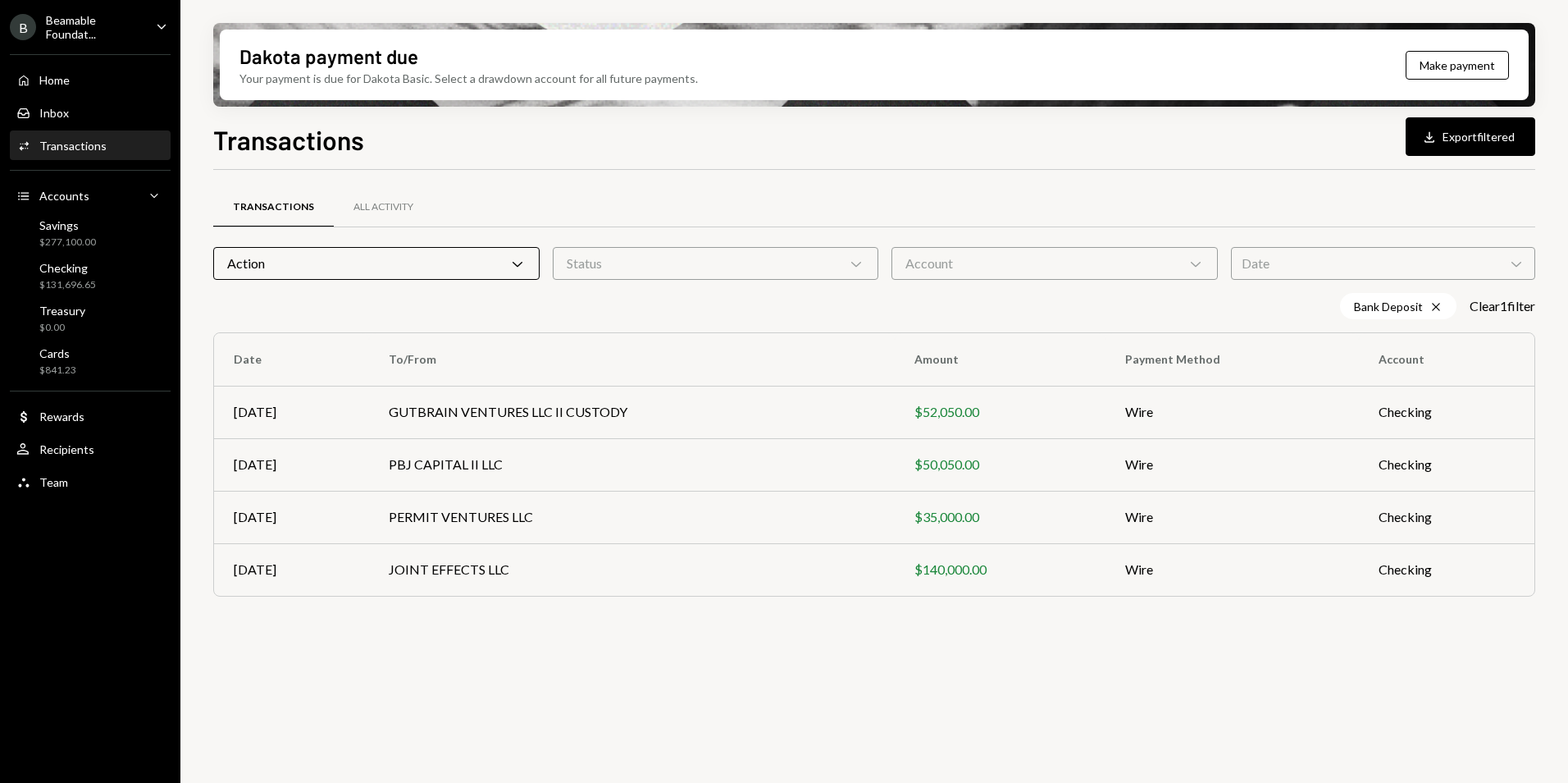
click at [275, 253] on div "Action Chevron Down" at bounding box center [376, 263] width 327 height 33
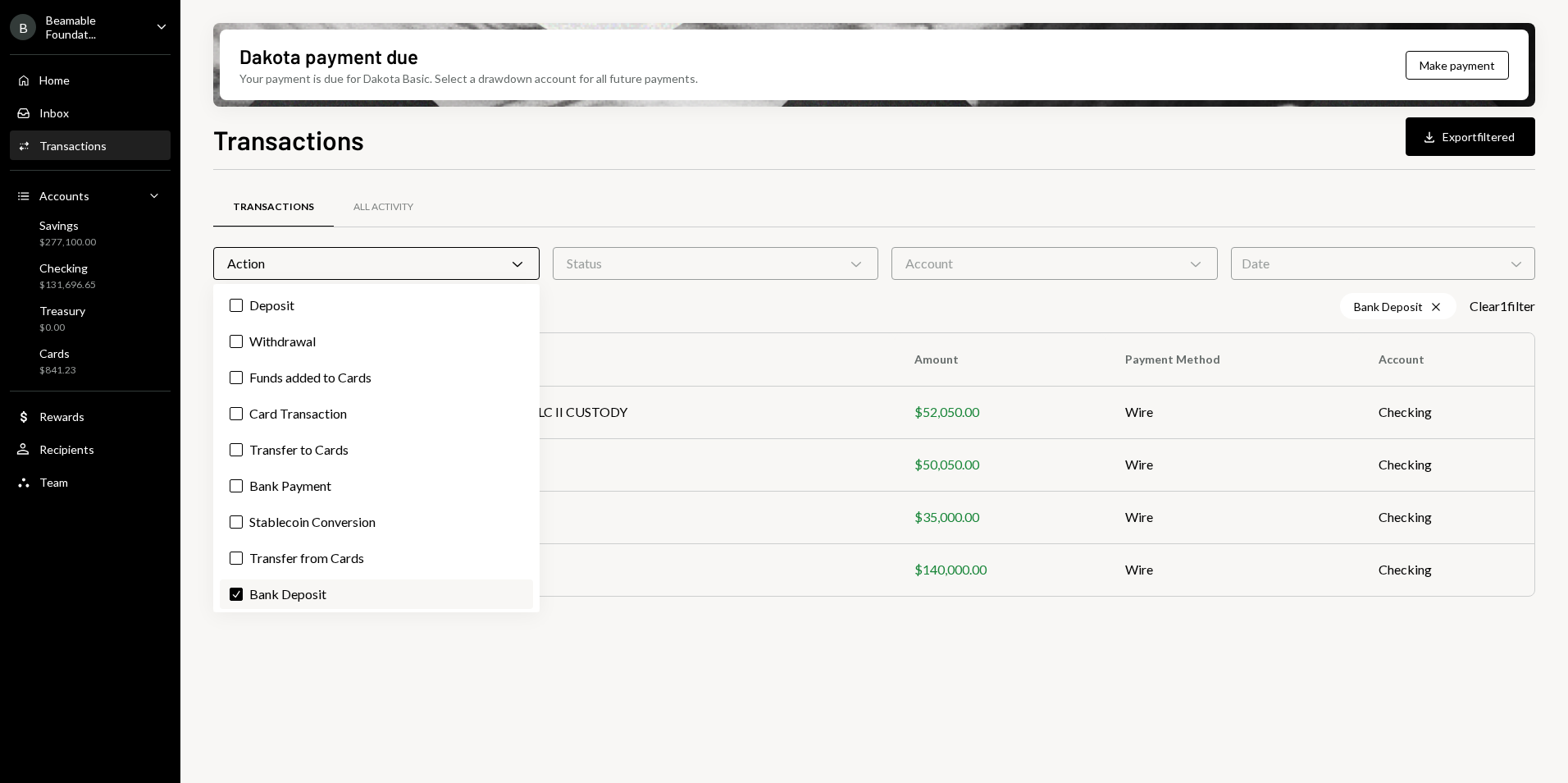
drag, startPoint x: 298, startPoint y: 592, endPoint x: 302, endPoint y: 384, distance: 208.0
click at [299, 592] on label "Check Bank Deposit" at bounding box center [376, 593] width 313 height 29
click at [243, 592] on button "Check" at bounding box center [236, 594] width 13 height 13
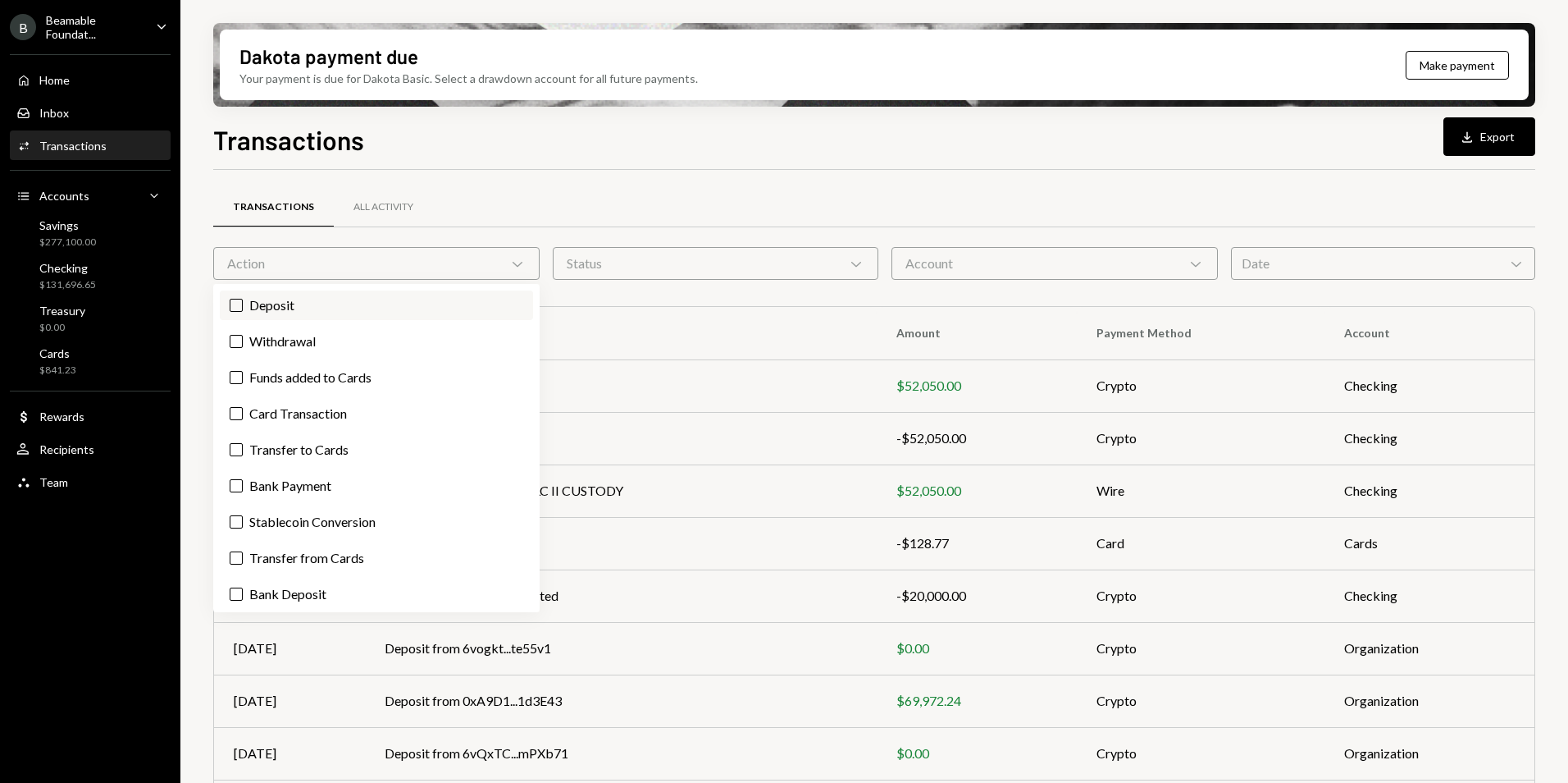
click at [297, 313] on label "Deposit" at bounding box center [376, 305] width 313 height 29
click at [243, 312] on button "Deposit" at bounding box center [236, 305] width 13 height 13
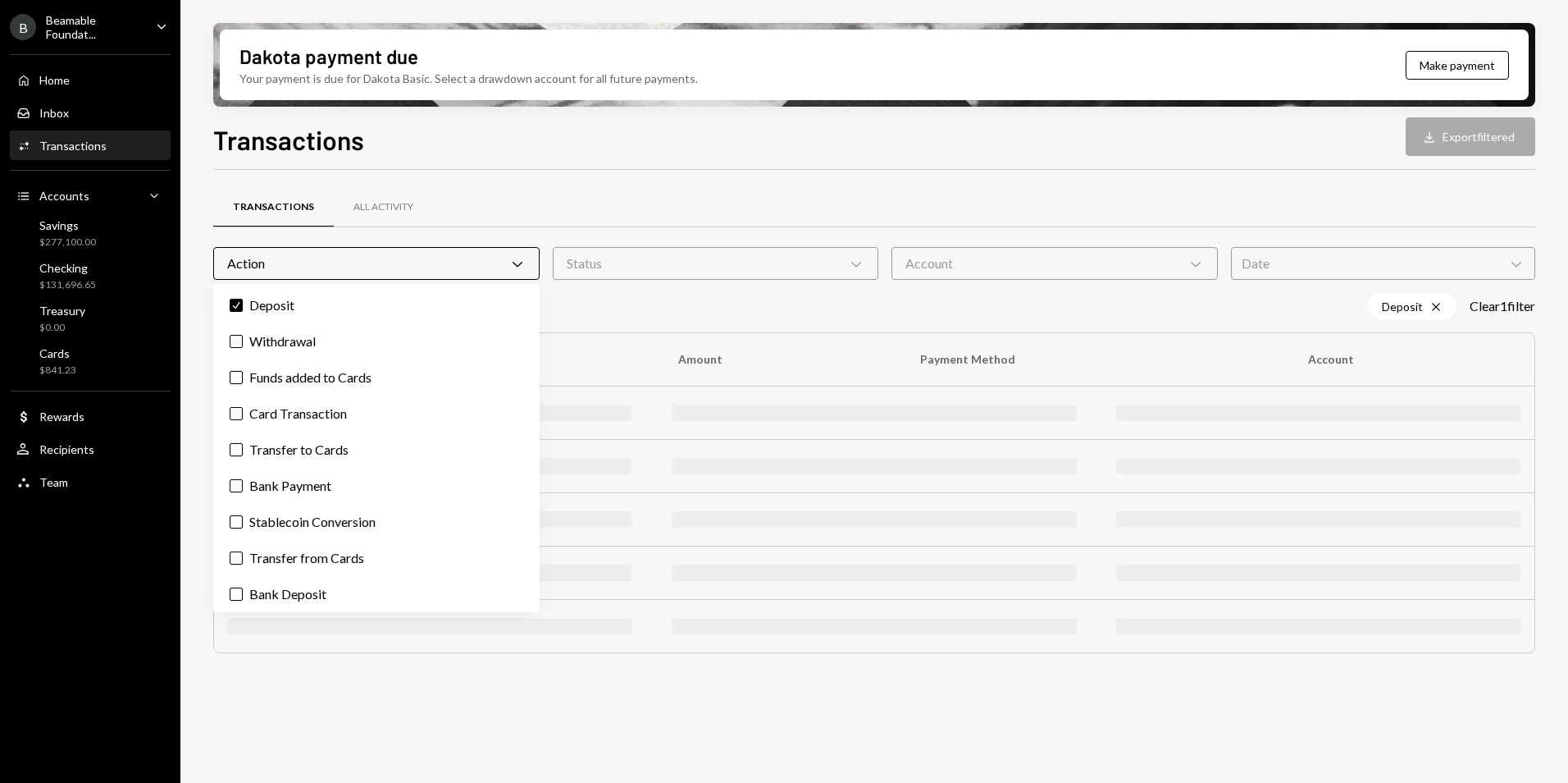
click at [583, 150] on div "Transactions Download Export filtered" at bounding box center [874, 137] width 1322 height 36
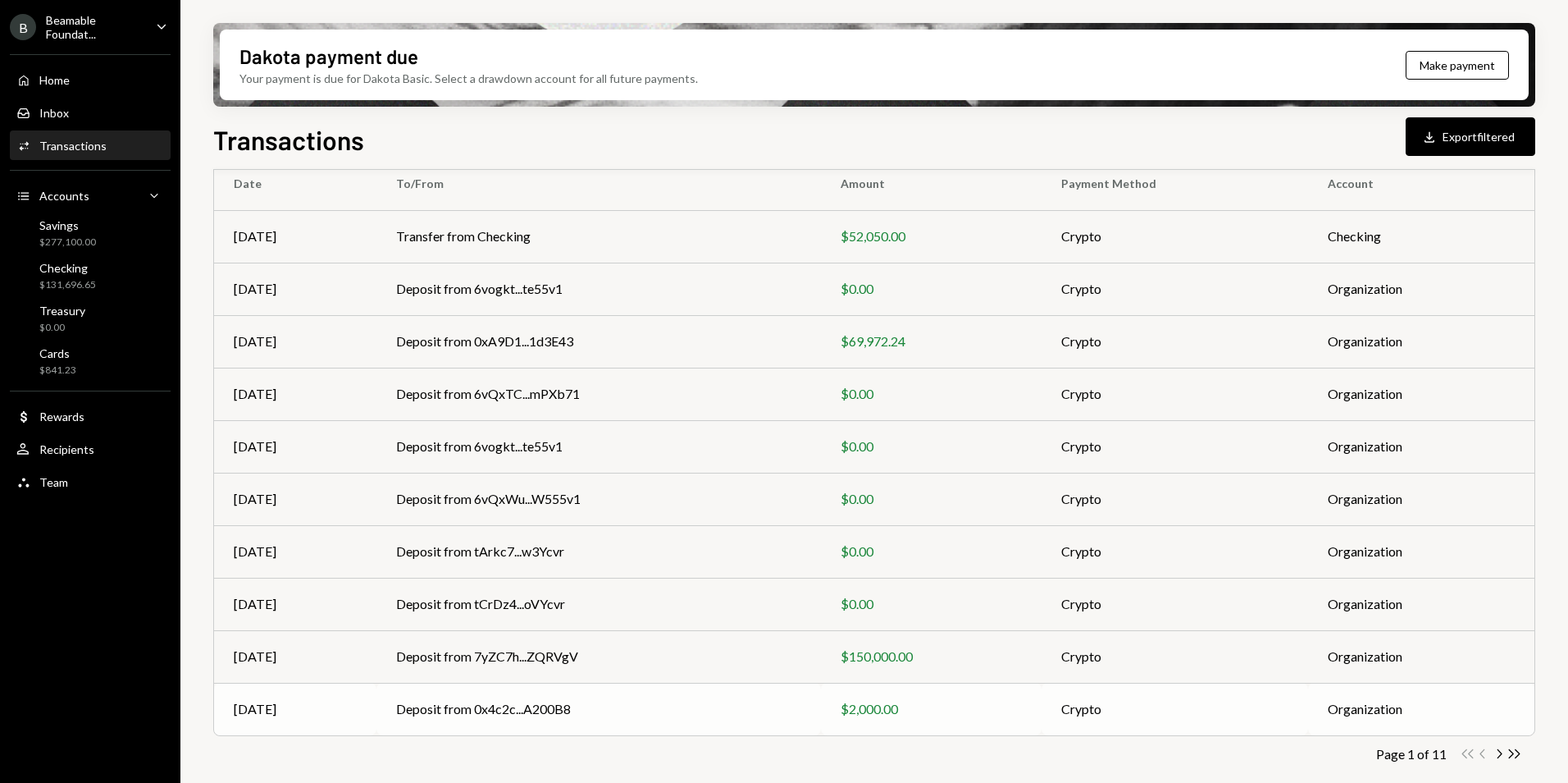
scroll to position [178, 0]
click at [1502, 750] on icon "Chevron Right" at bounding box center [1499, 751] width 16 height 16
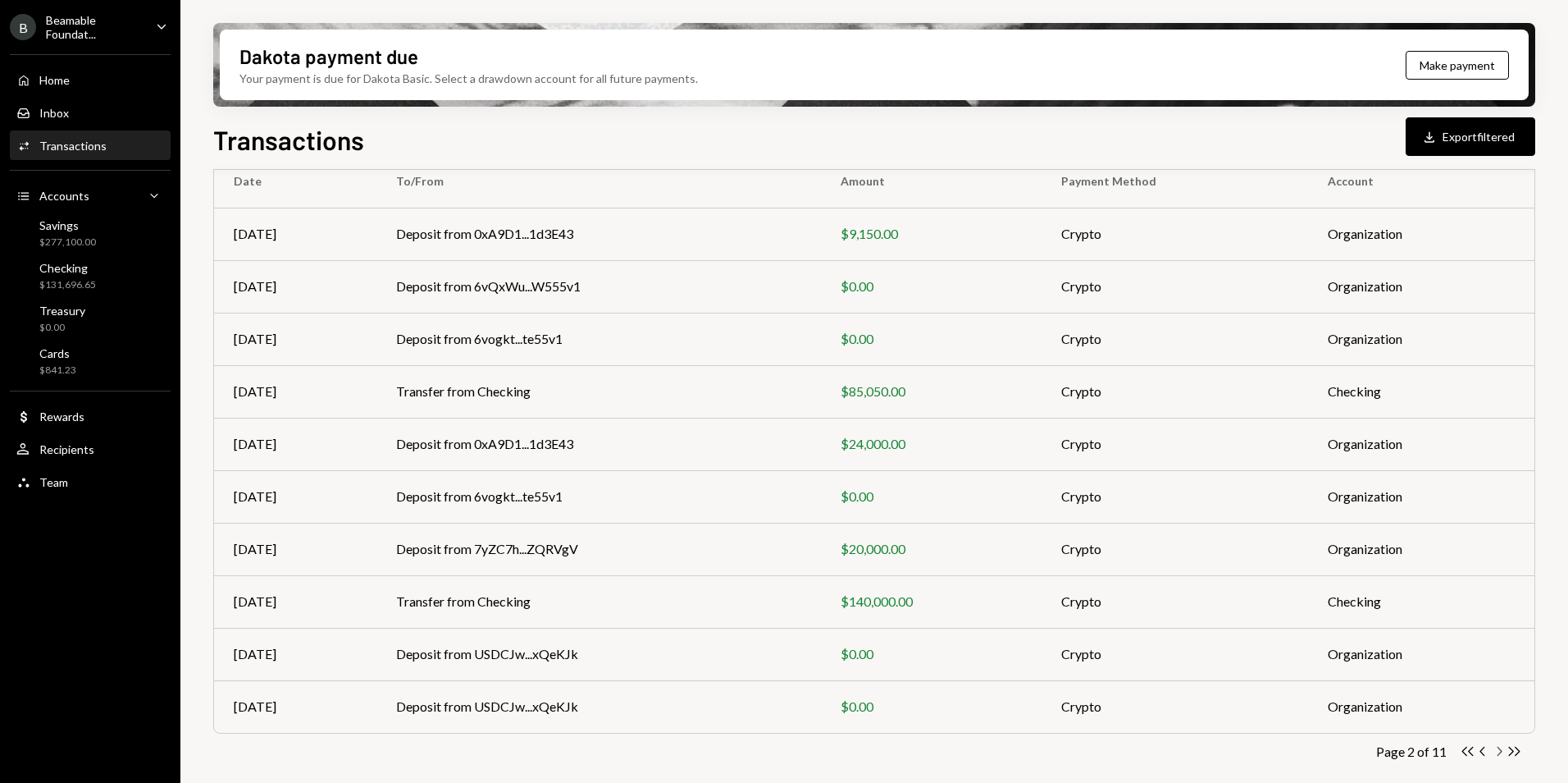
click at [1498, 758] on icon "Chevron Right" at bounding box center [1499, 751] width 16 height 16
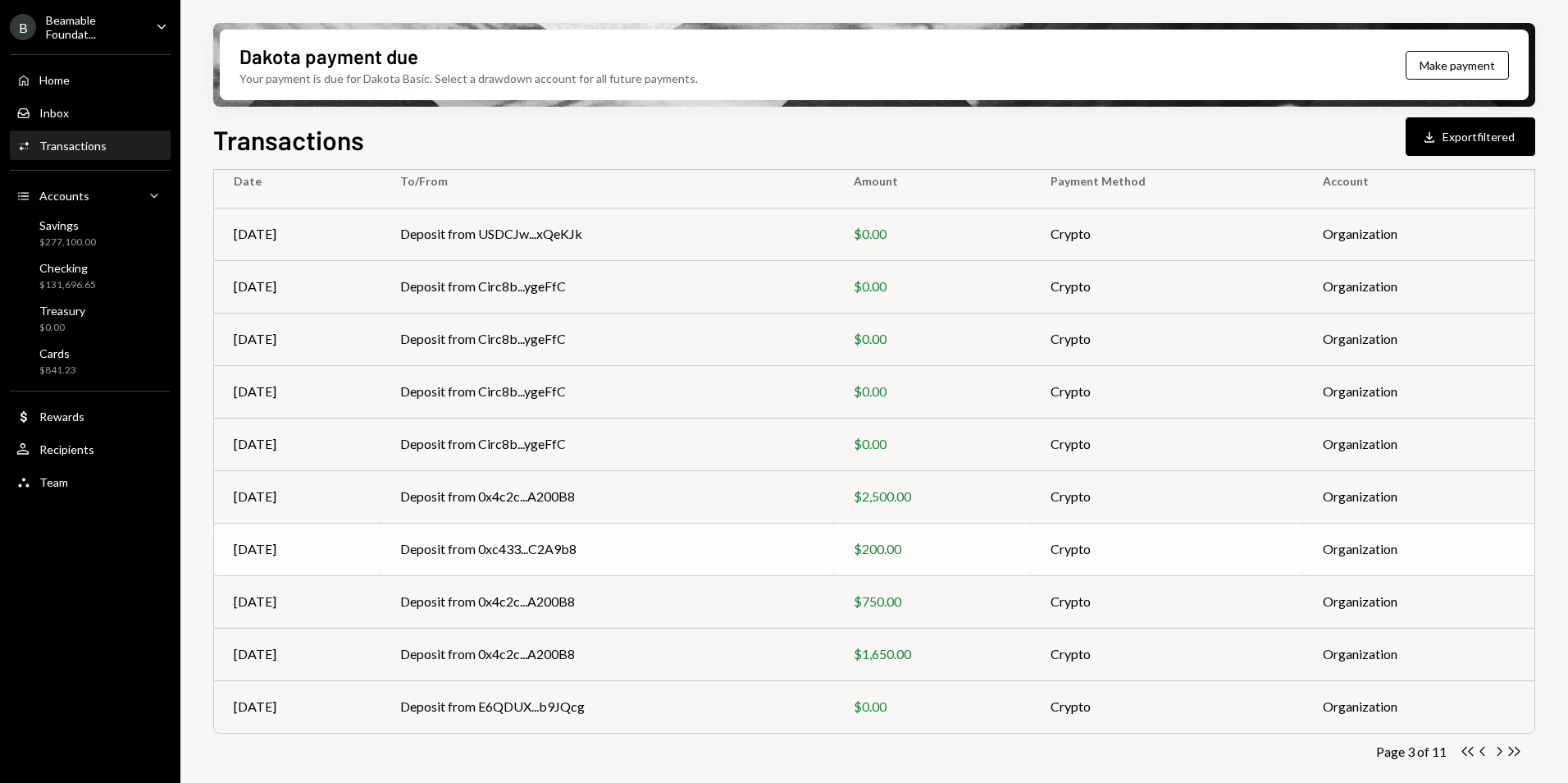
click at [743, 557] on td "Deposit from 0xc433...C2A9b8" at bounding box center [608, 548] width 454 height 53
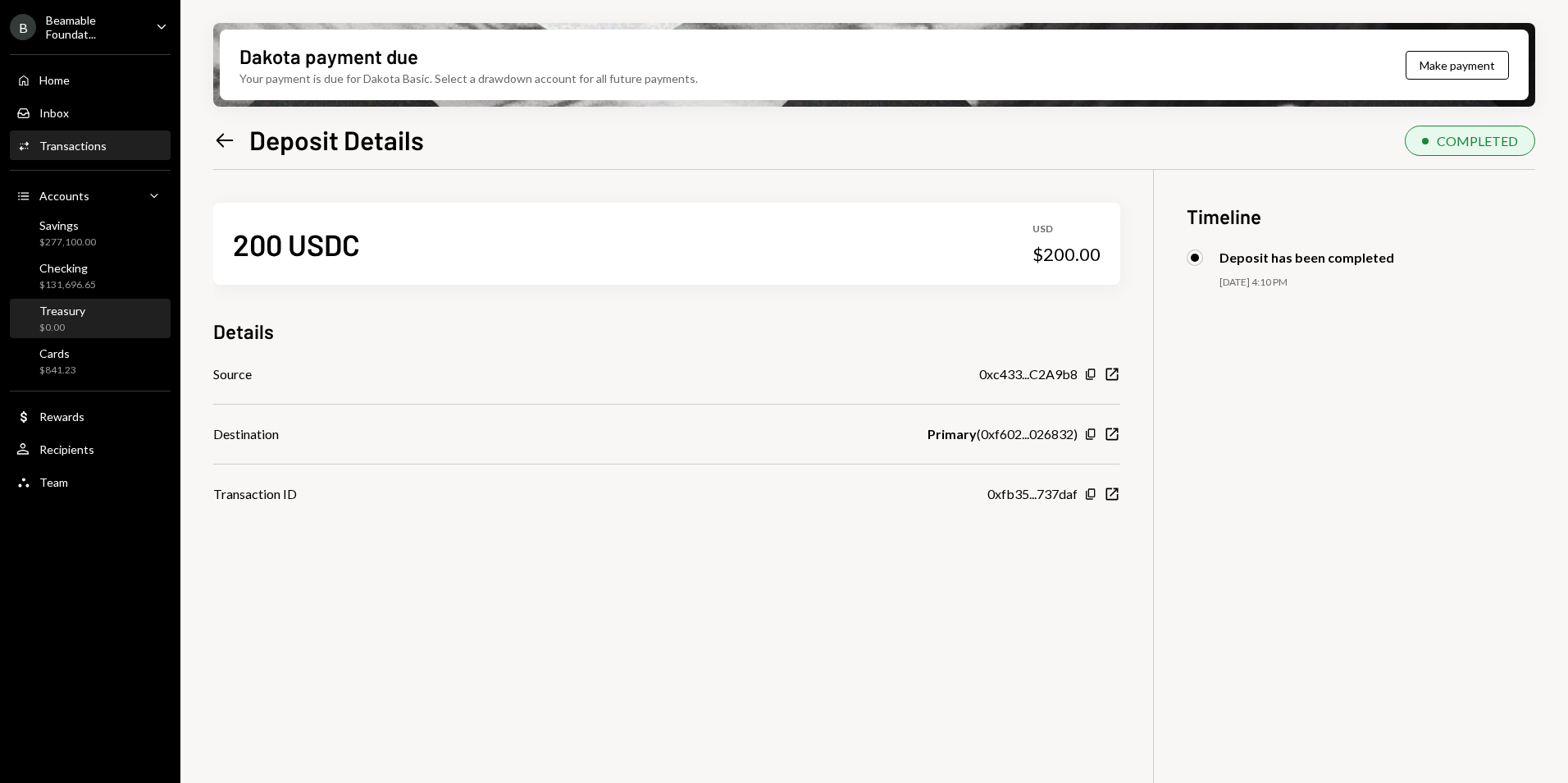
click at [114, 323] on div "Treasury $0.00" at bounding box center [90, 318] width 148 height 31
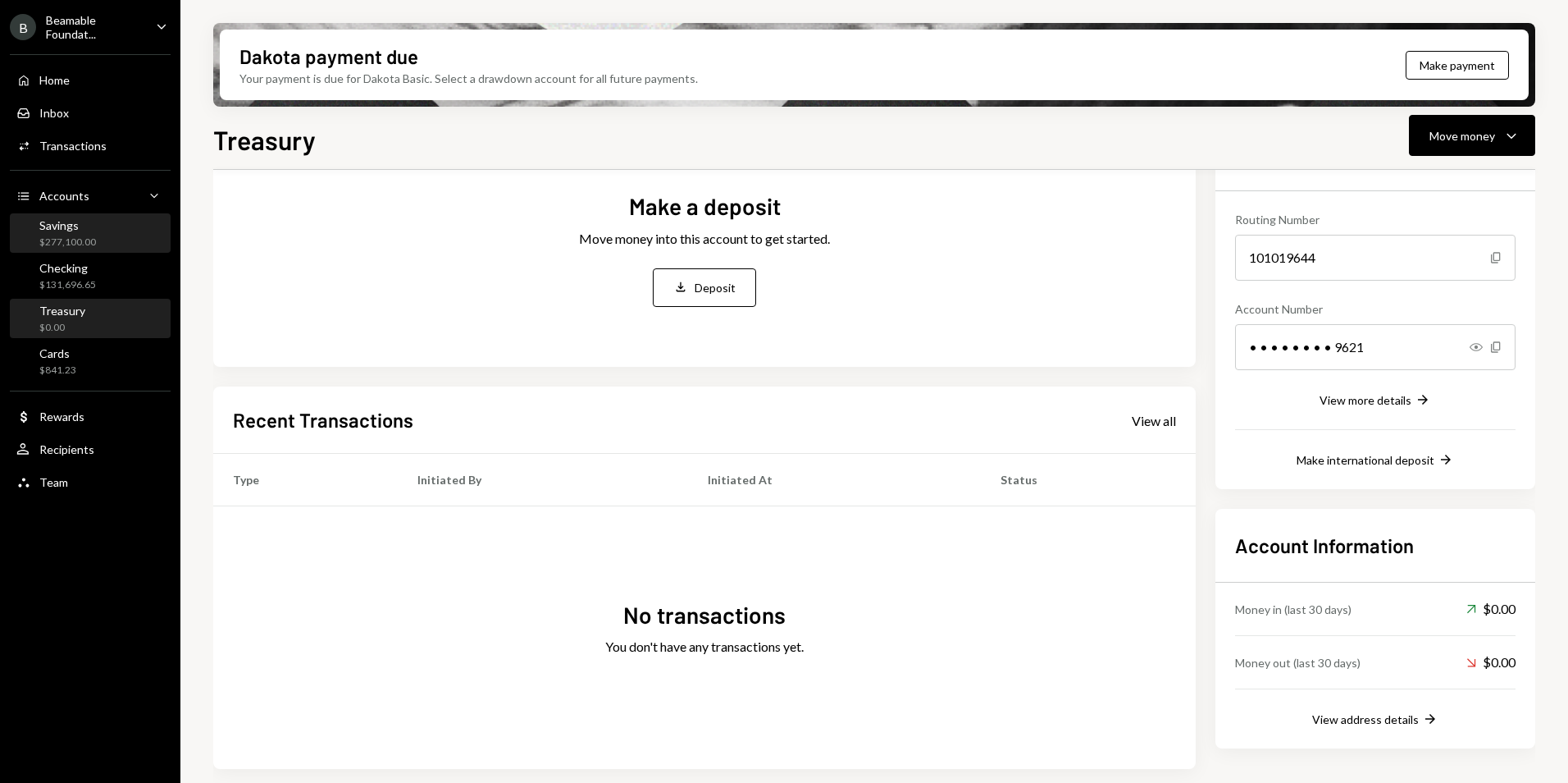
click at [99, 238] on div "Savings $277,100.00" at bounding box center [90, 233] width 148 height 31
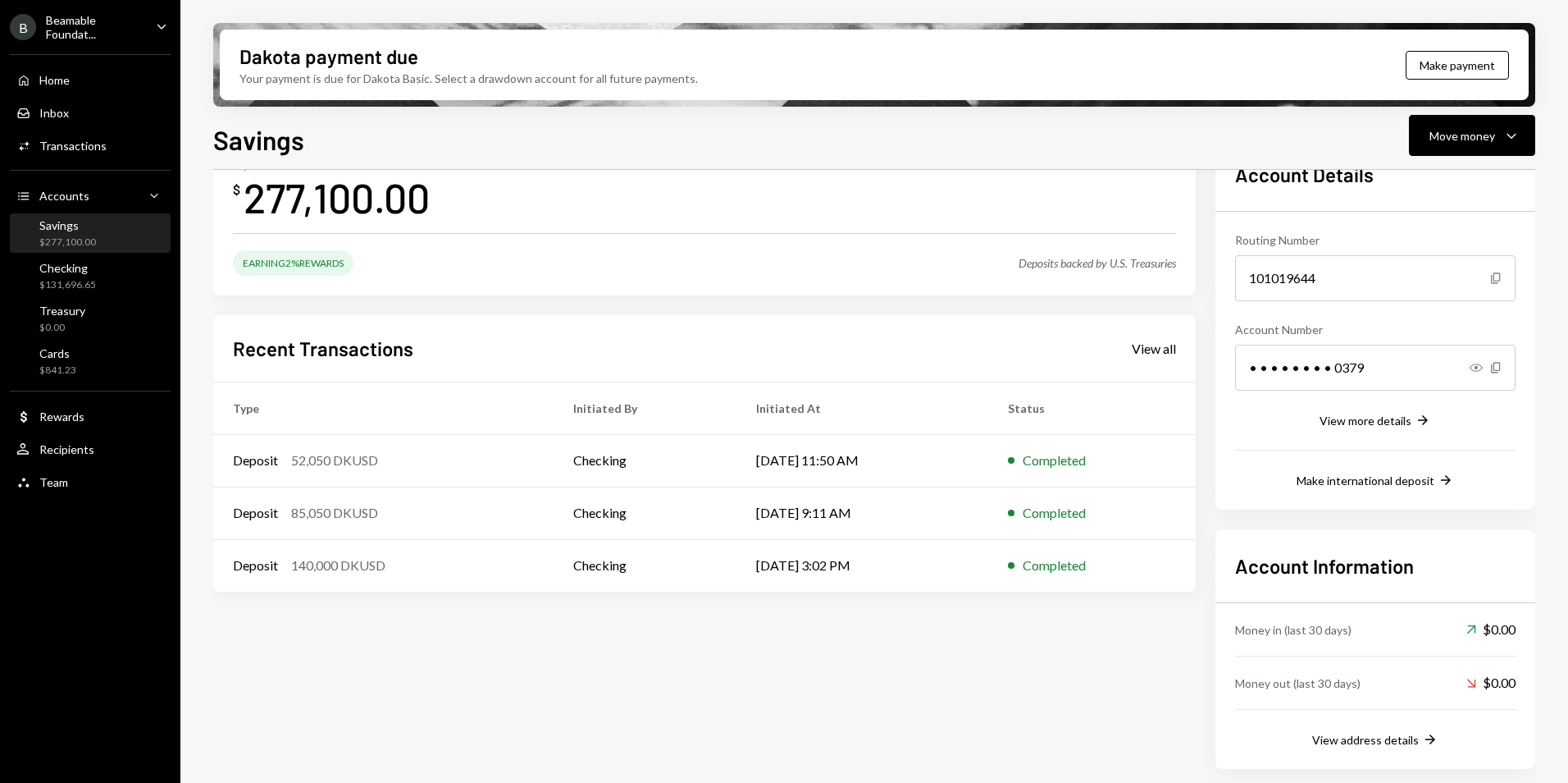
scroll to position [109, 0]
click at [100, 290] on div "Checking $131,696.65" at bounding box center [90, 276] width 148 height 31
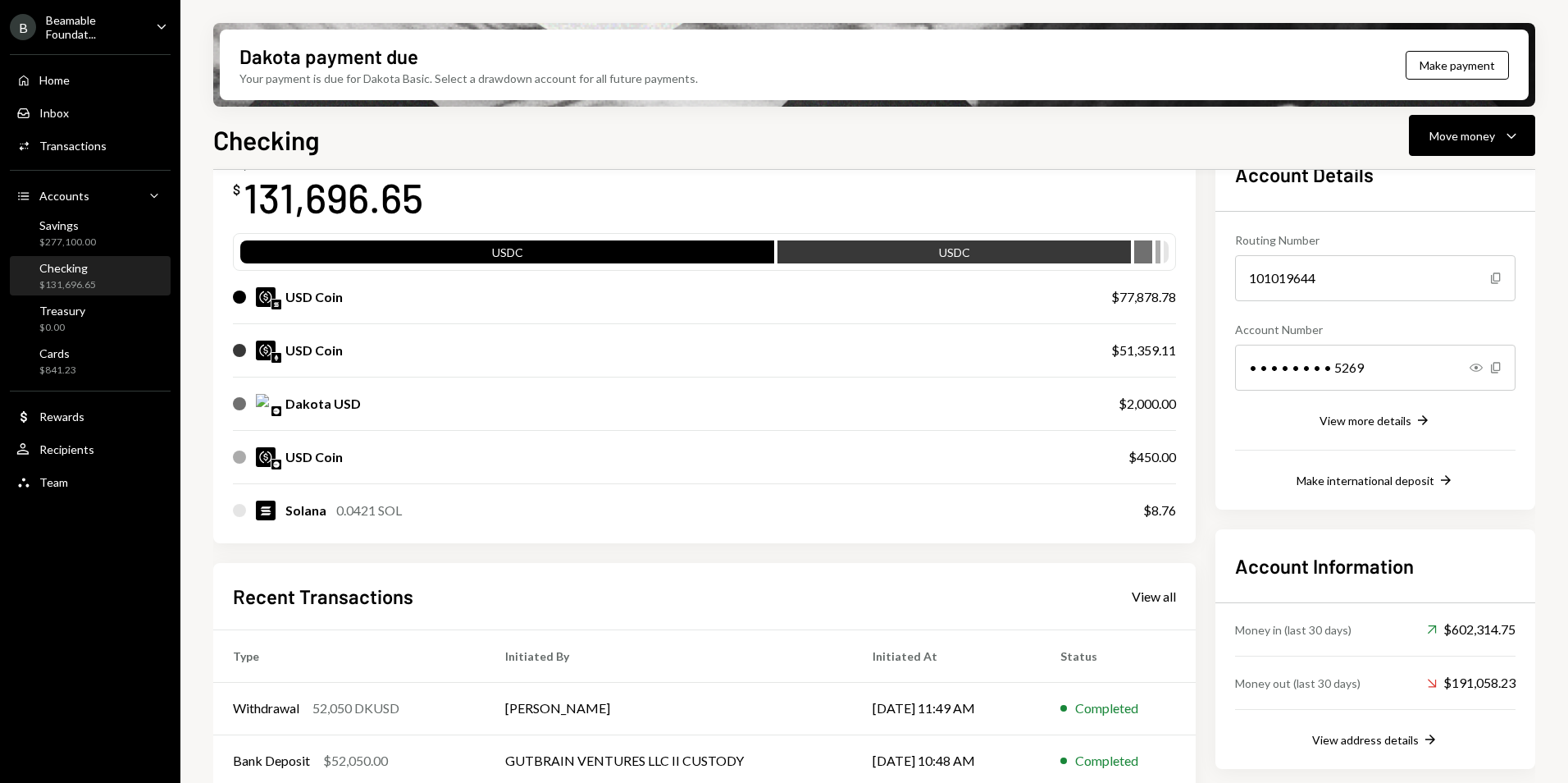
scroll to position [130, 0]
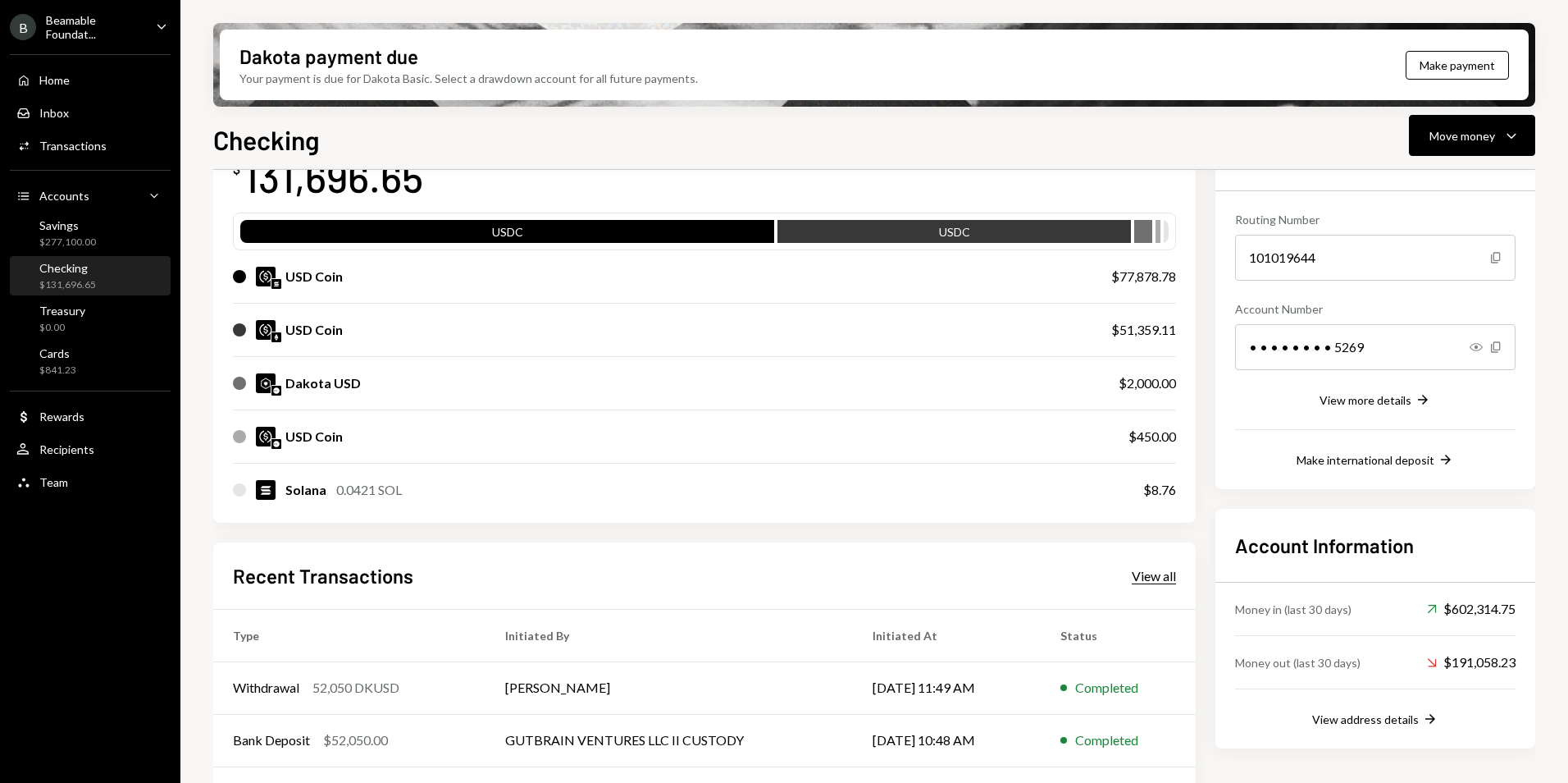
click at [1148, 569] on div "View all" at bounding box center [1154, 576] width 44 height 17
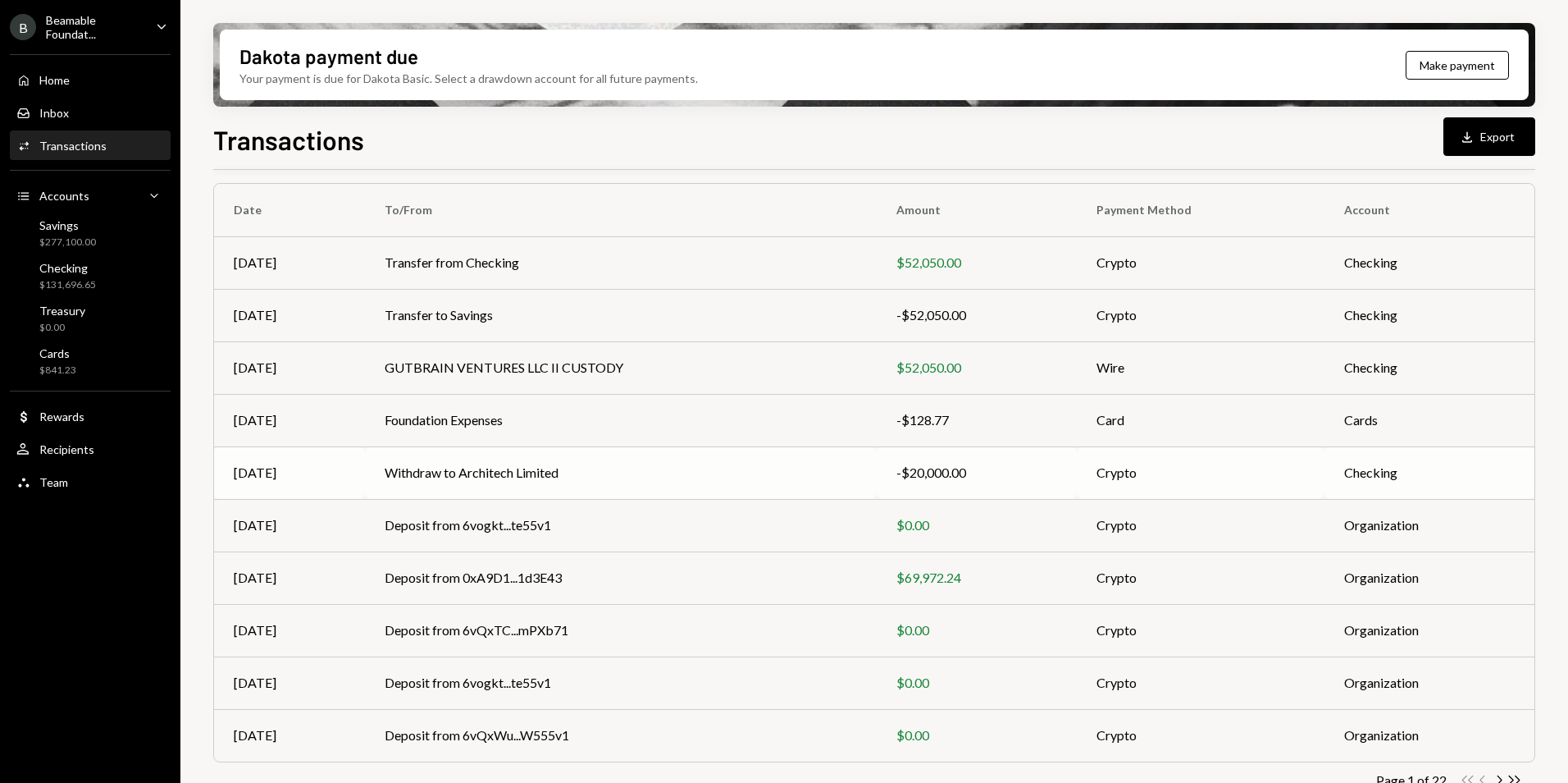
scroll to position [152, 0]
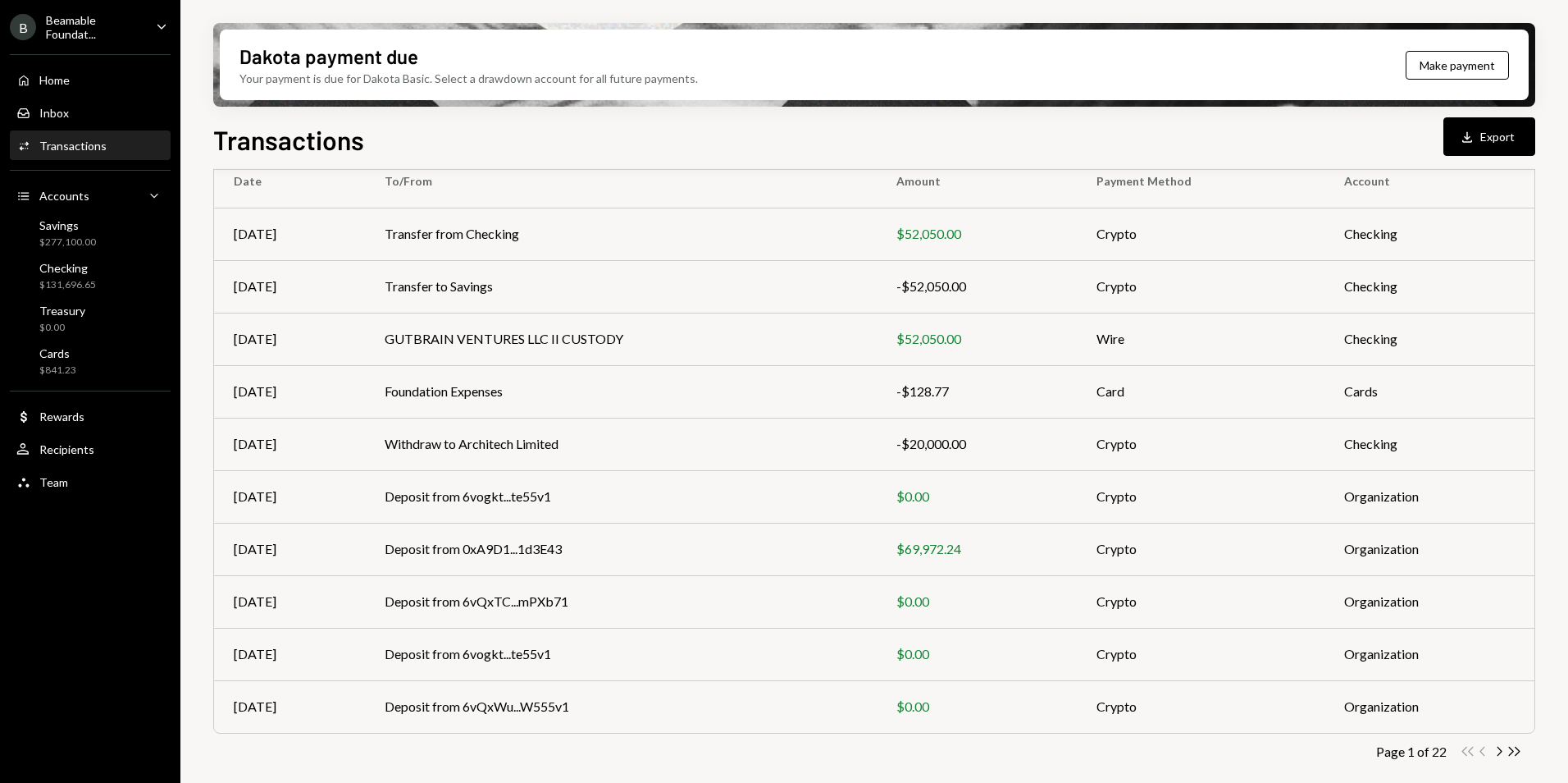
click at [1494, 752] on icon "Chevron Right" at bounding box center [1499, 751] width 16 height 16
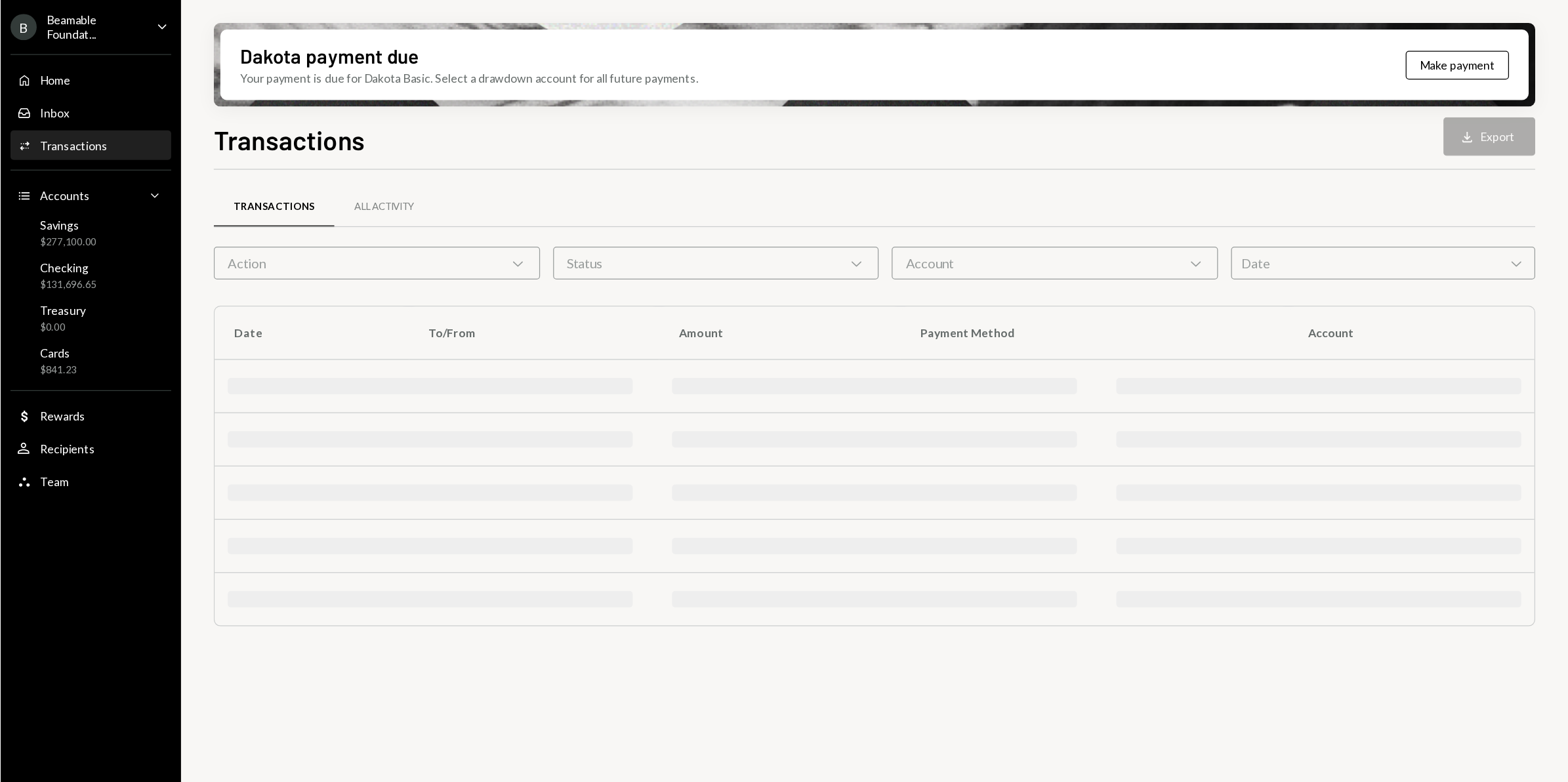
scroll to position [0, 0]
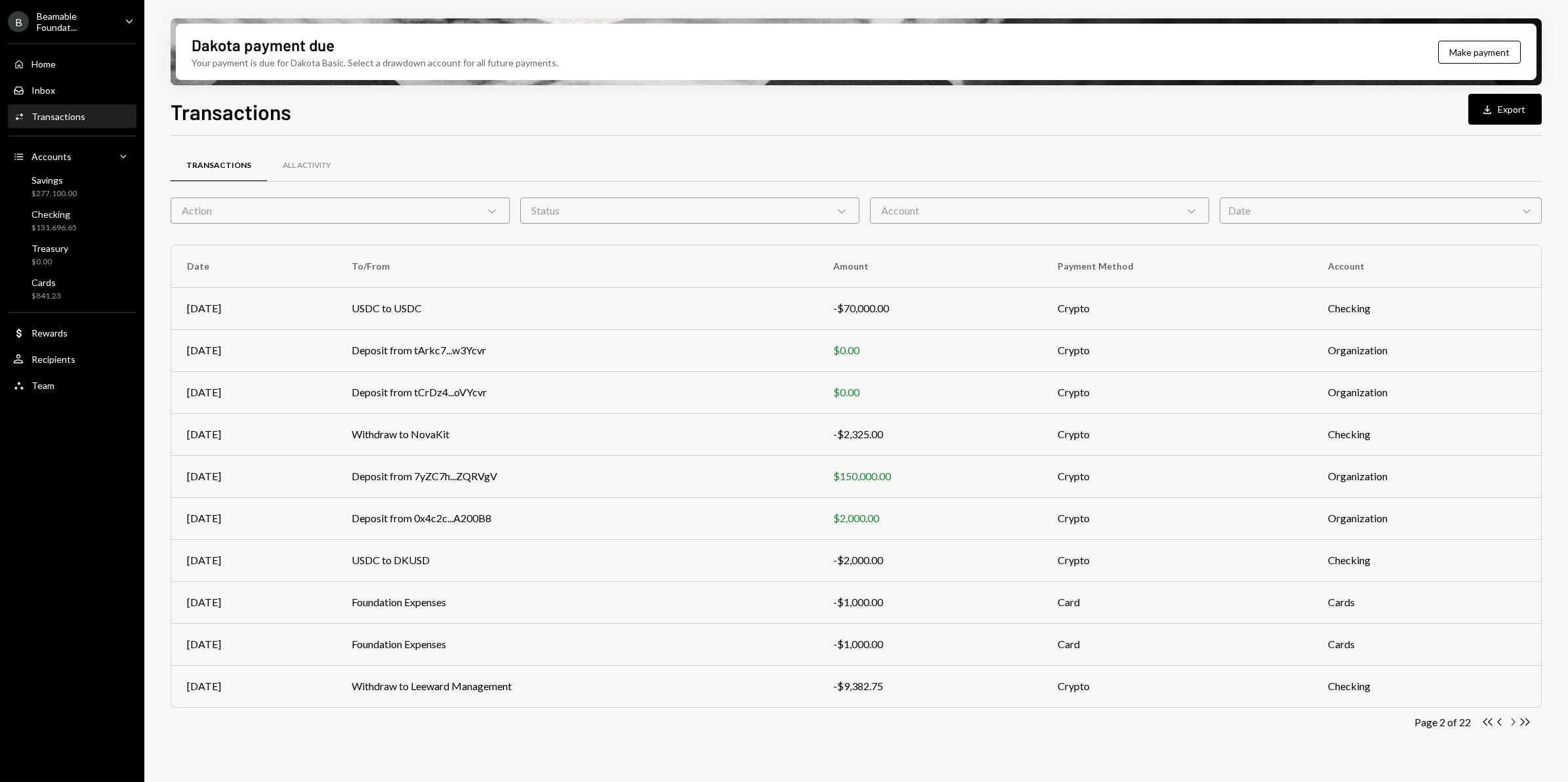
click at [1253, 626] on icon "Chevron Right" at bounding box center [1512, 722] width 13 height 13
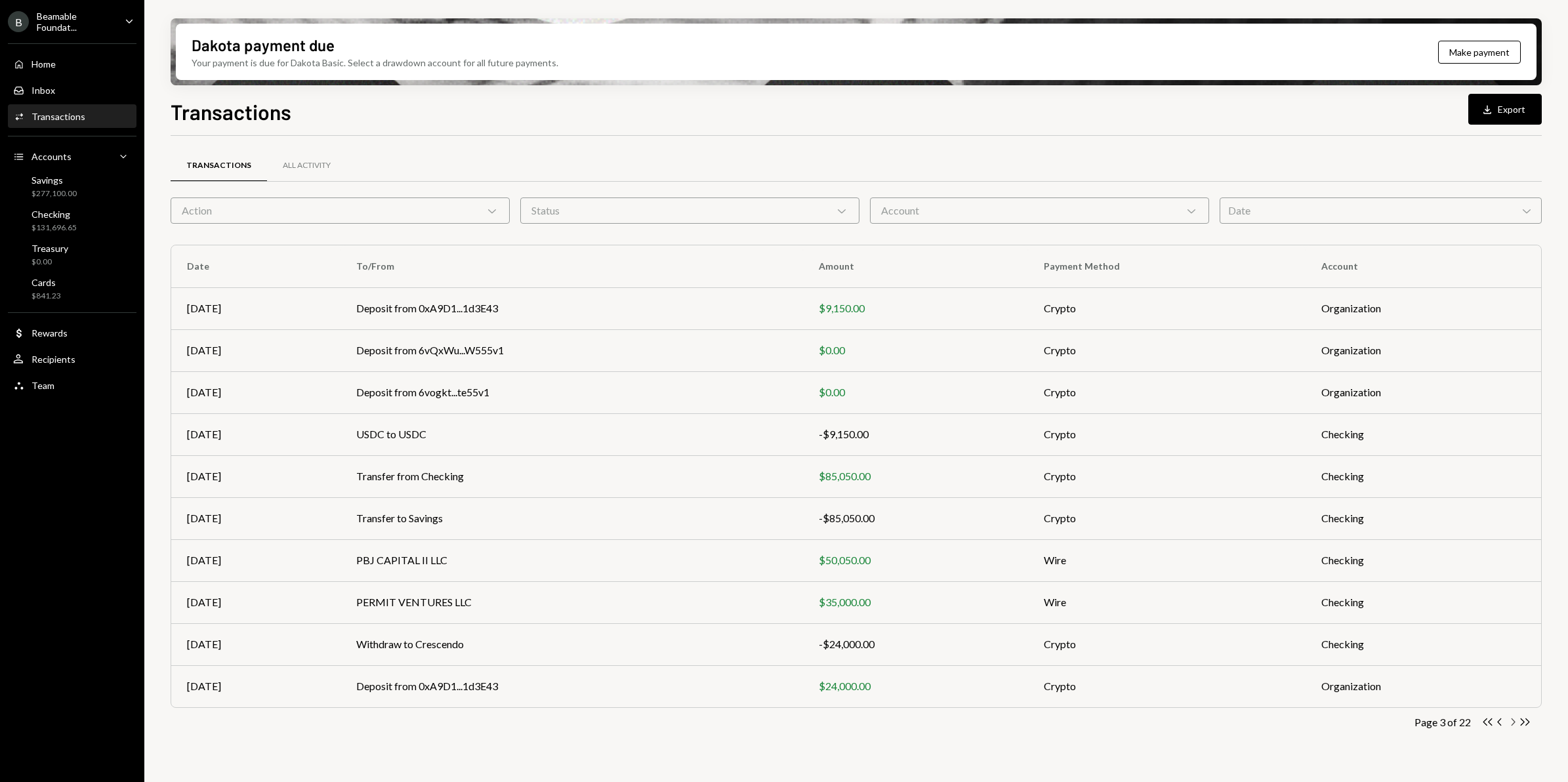
click at [1253, 626] on icon "button" at bounding box center [1513, 722] width 4 height 7
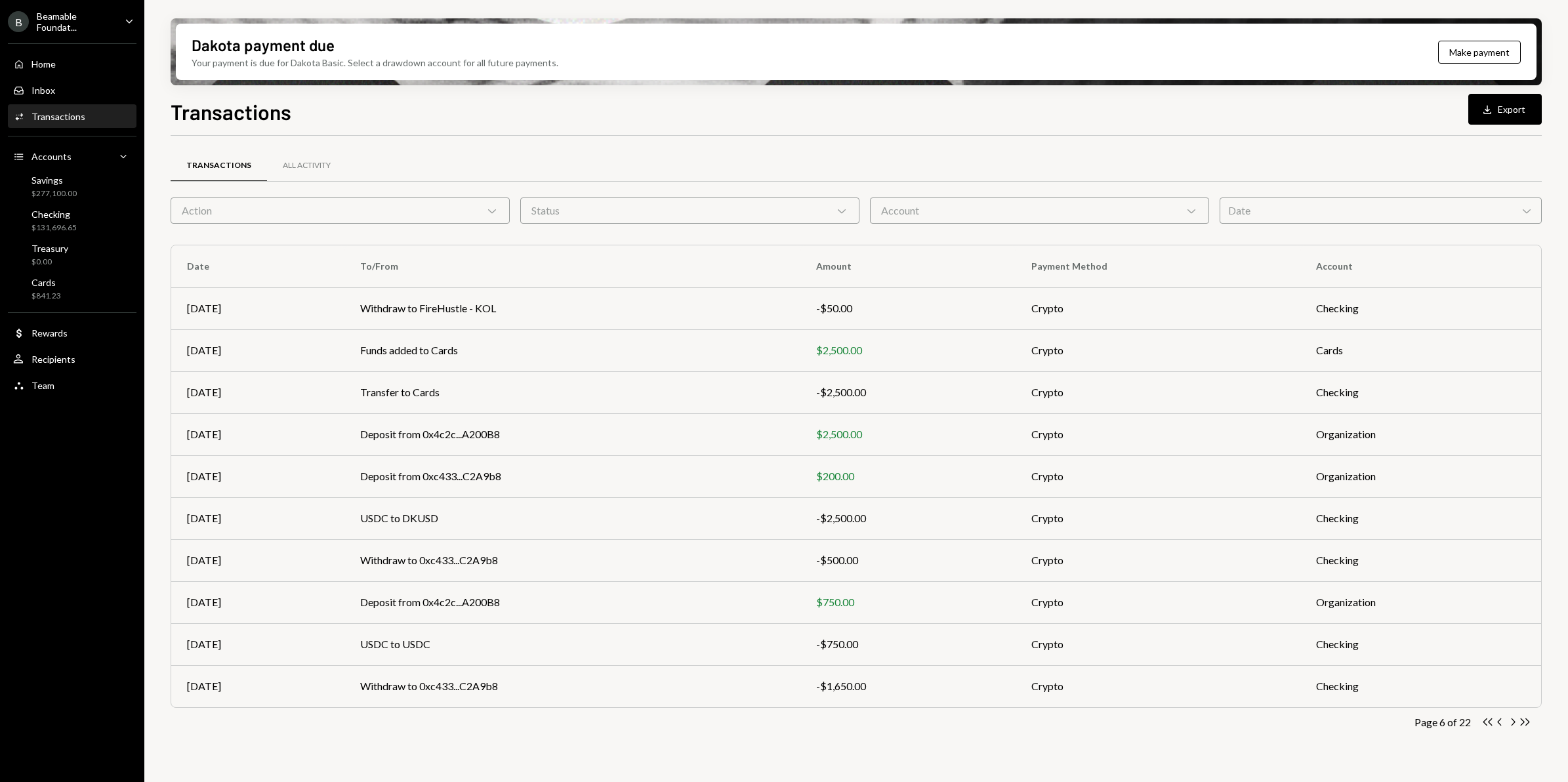
click at [1253, 626] on icon "button" at bounding box center [1513, 722] width 4 height 7
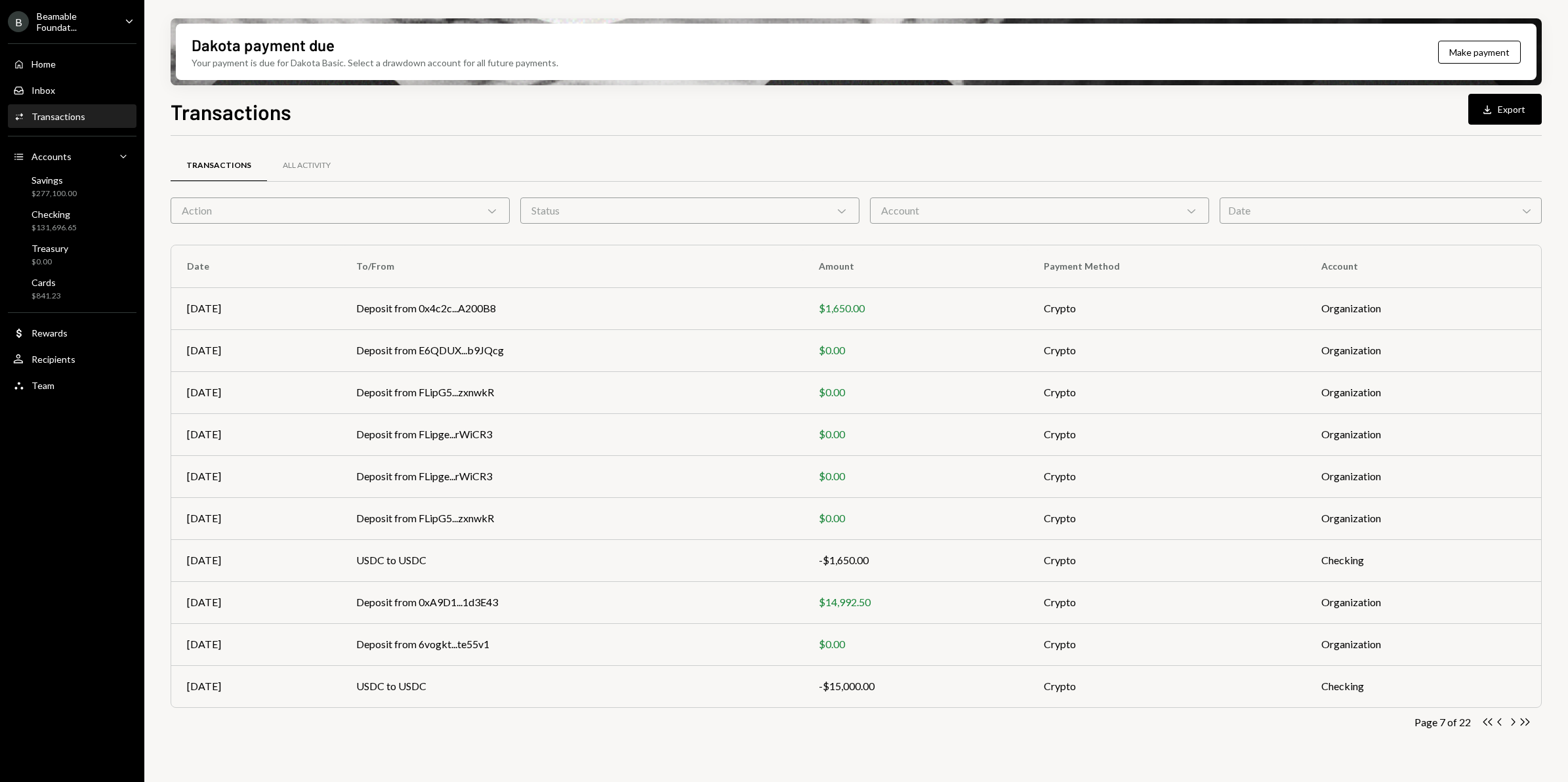
click at [1253, 626] on icon "button" at bounding box center [1513, 722] width 4 height 7
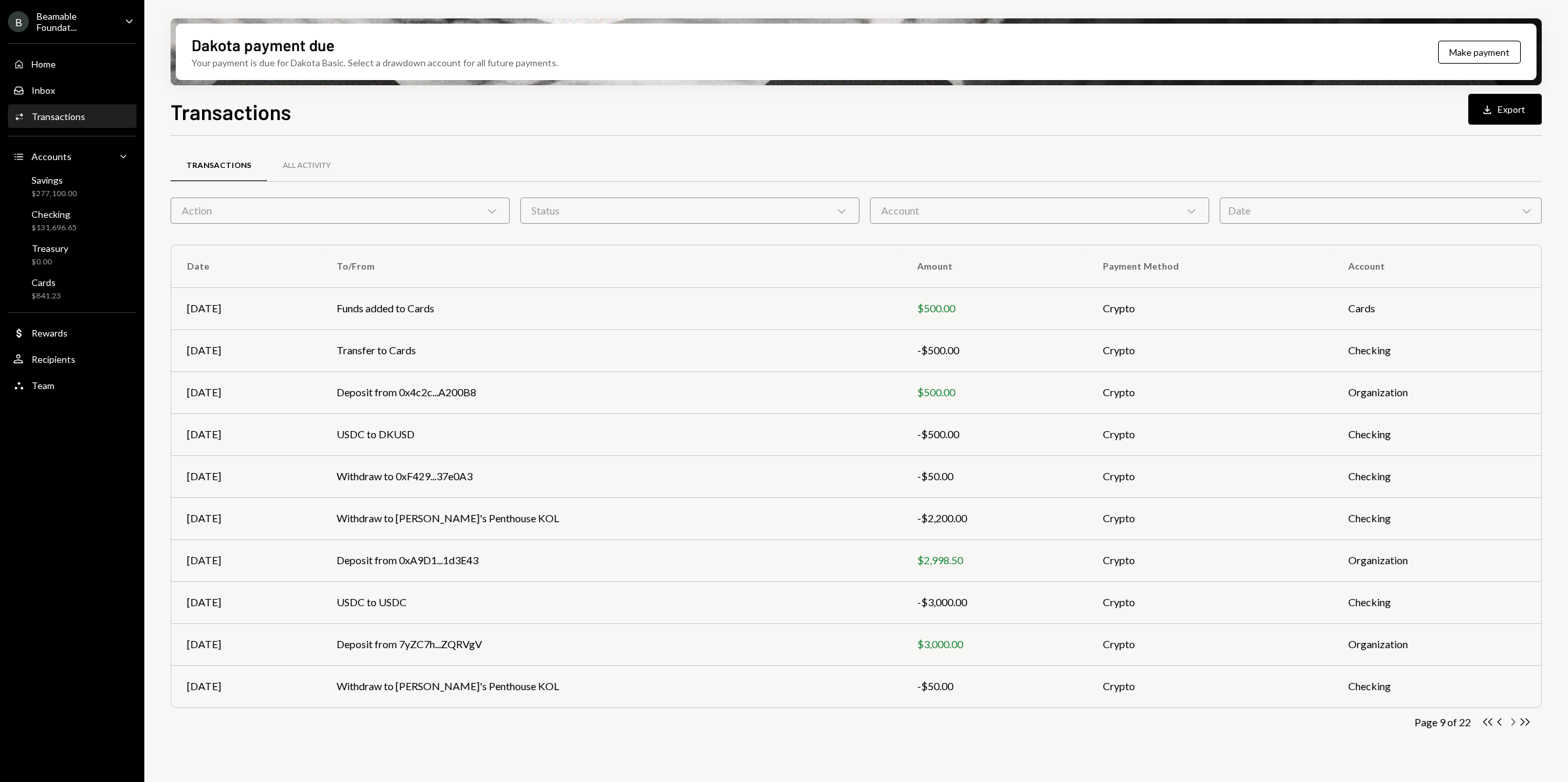
click at [1253, 626] on icon "Chevron Right" at bounding box center [1512, 722] width 13 height 13
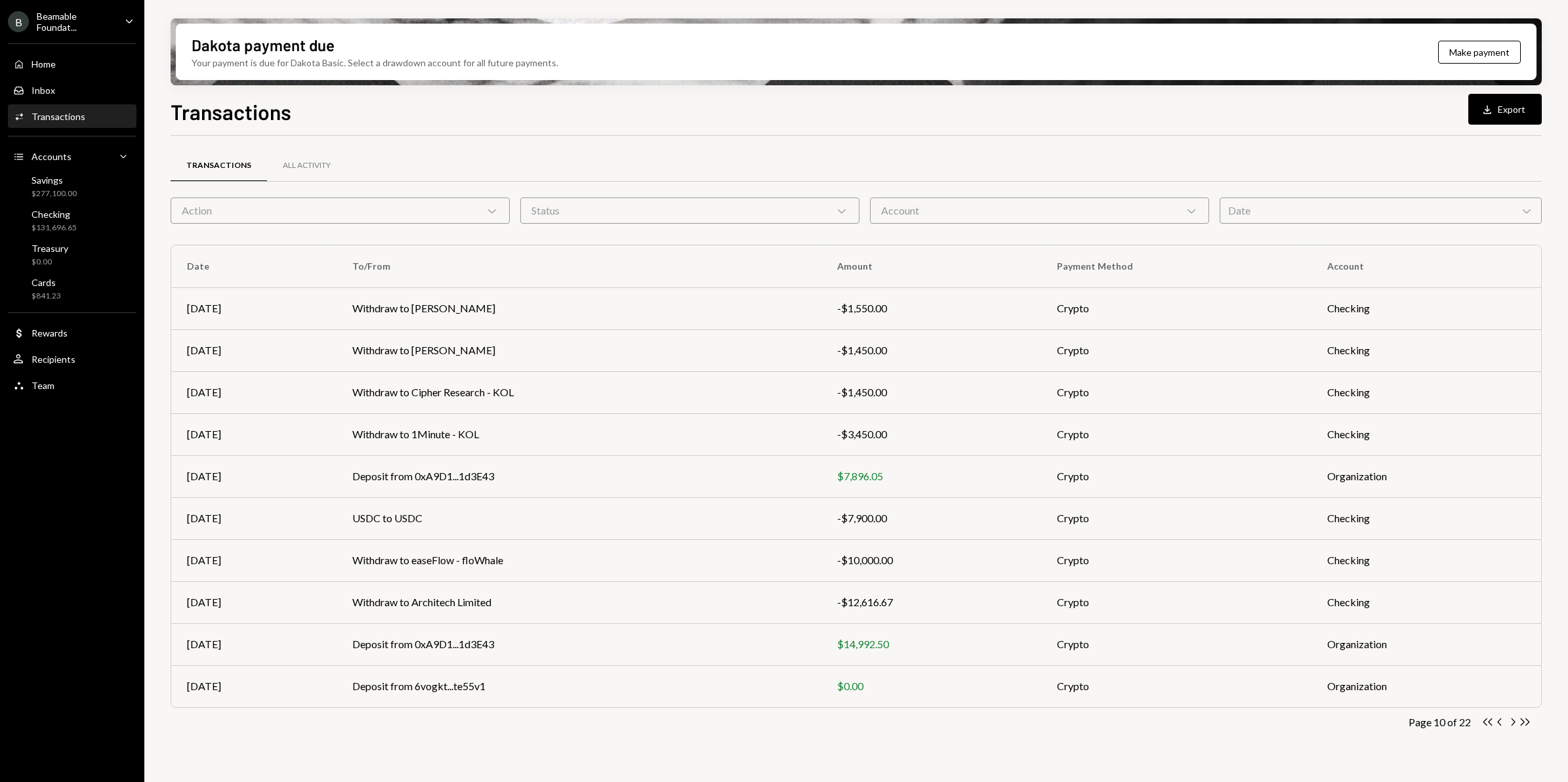
click at [1253, 626] on icon "Chevron Right" at bounding box center [1512, 722] width 13 height 13
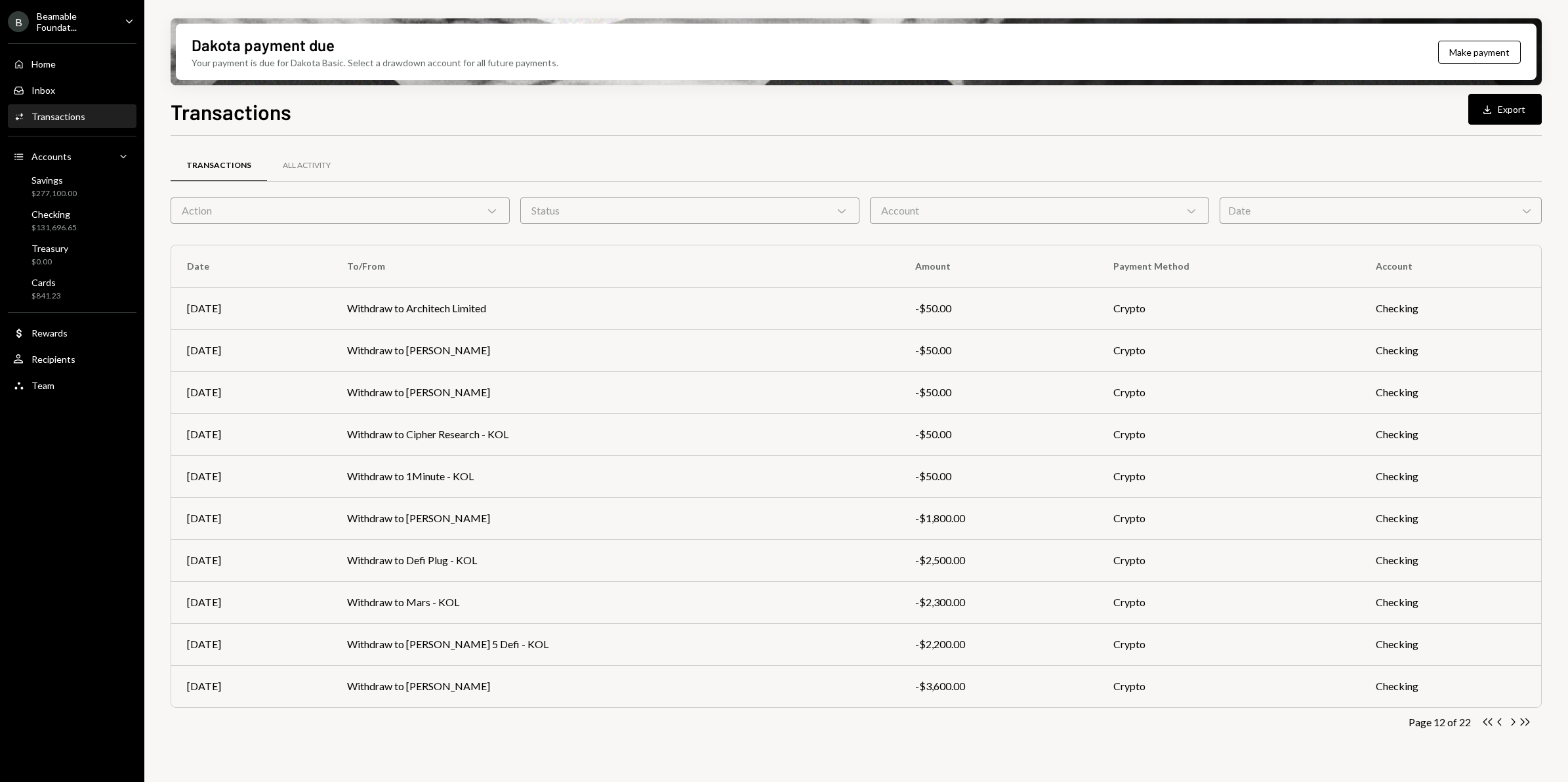
click at [1253, 626] on icon "Chevron Right" at bounding box center [1512, 722] width 13 height 13
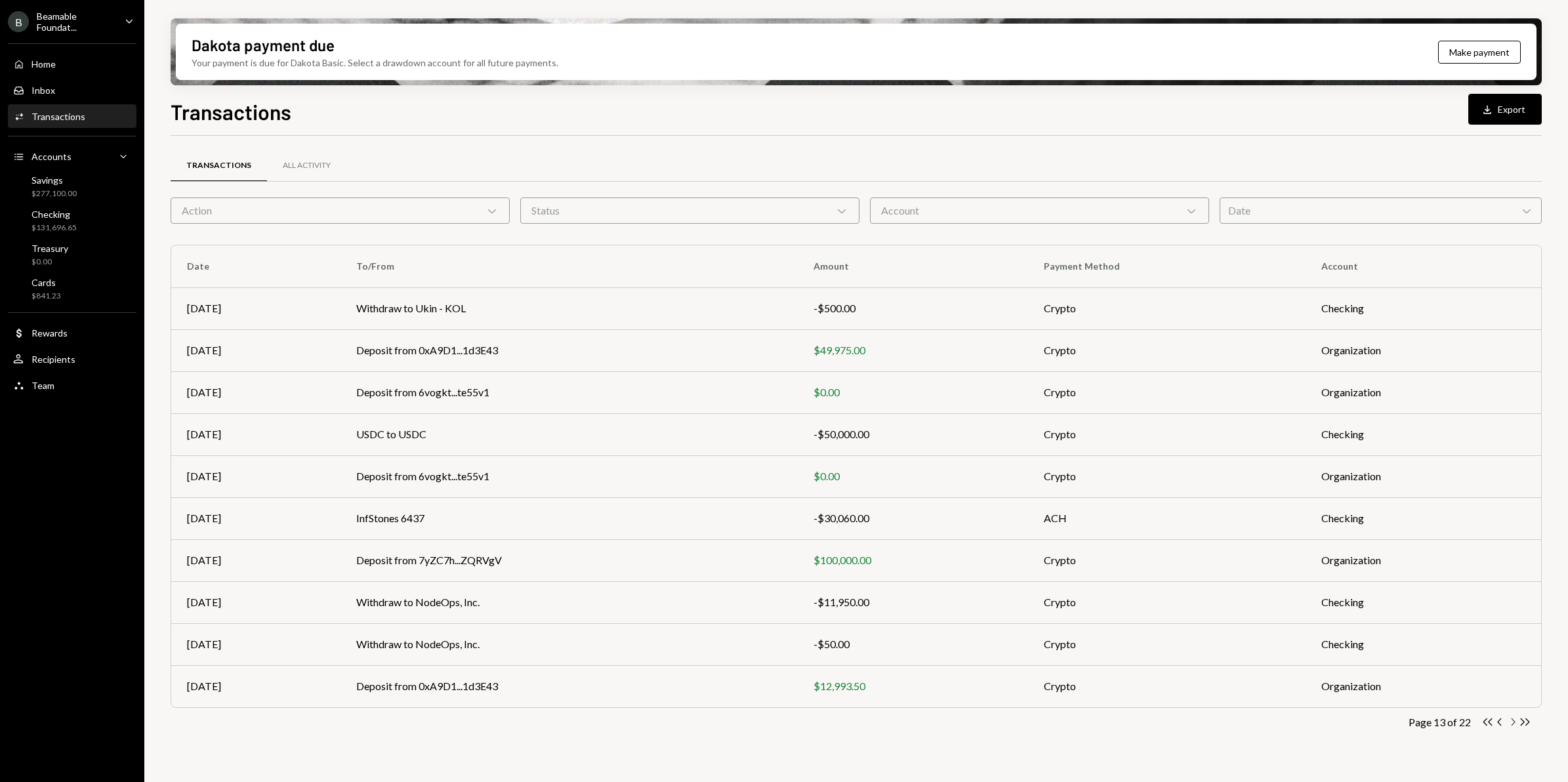
click at [1253, 626] on icon "Chevron Right" at bounding box center [1512, 722] width 13 height 13
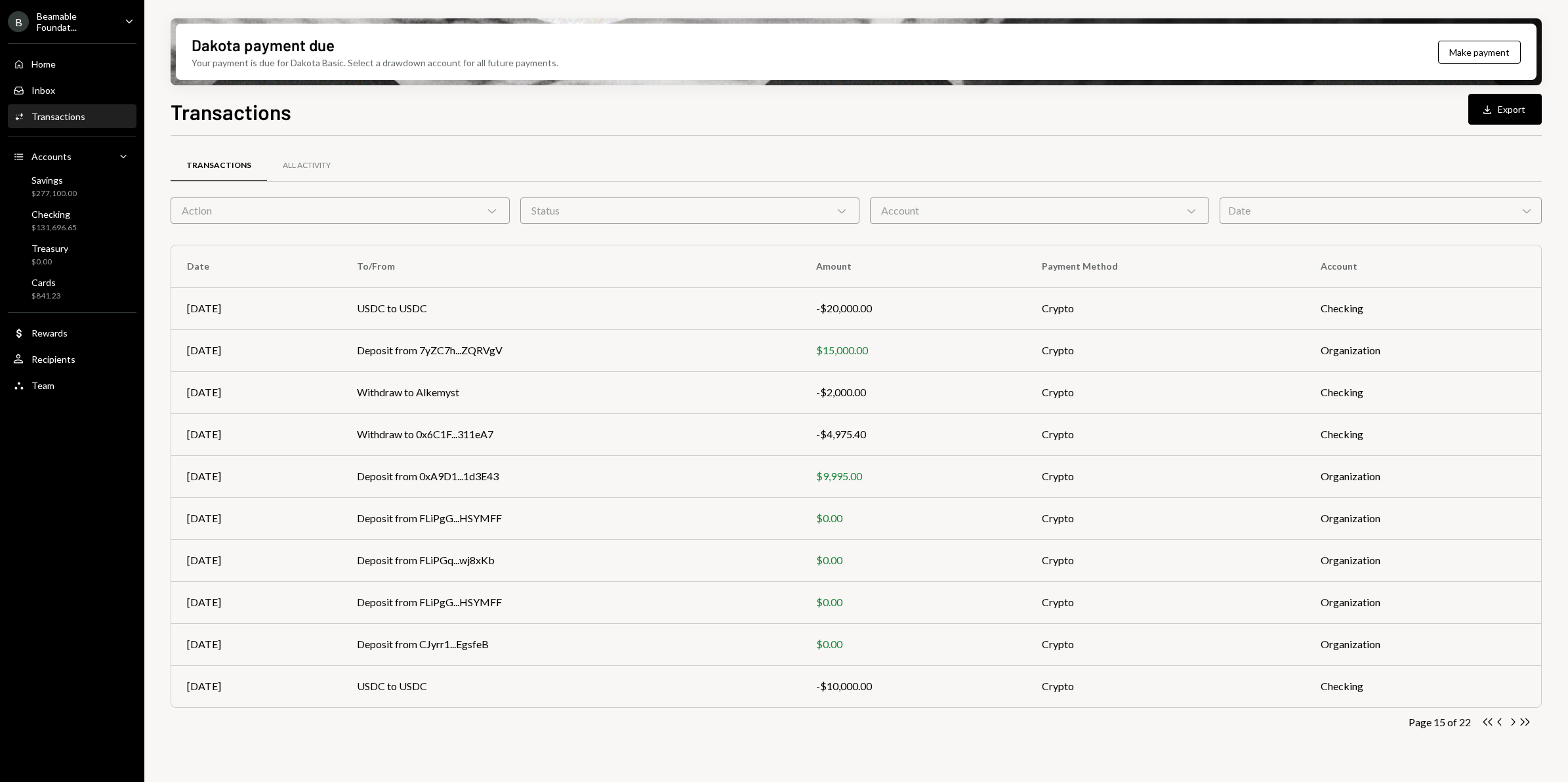
click at [1253, 626] on icon "Chevron Right" at bounding box center [1512, 722] width 13 height 13
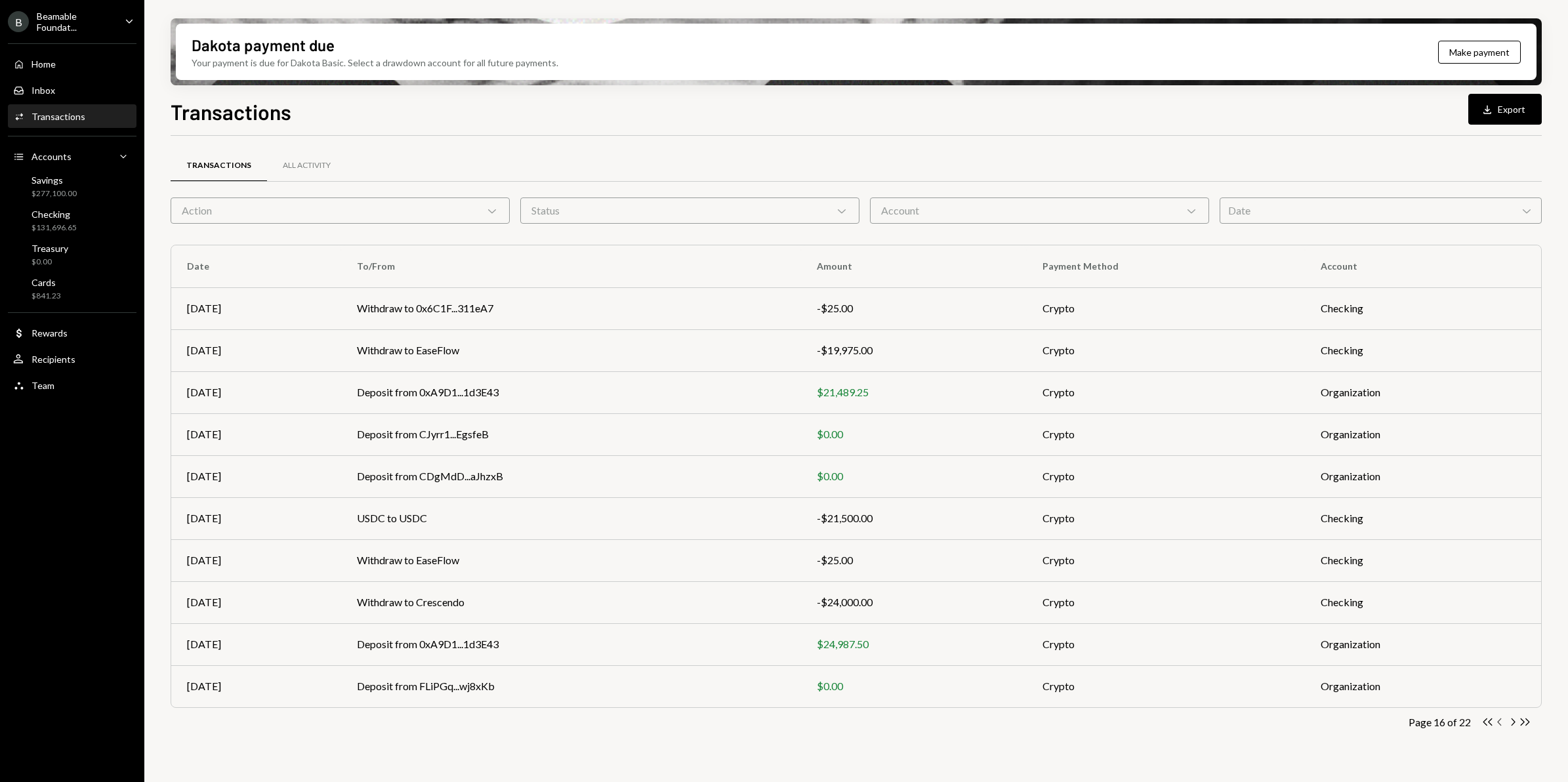
click at [1253, 626] on icon "Chevron Left" at bounding box center [1500, 722] width 13 height 13
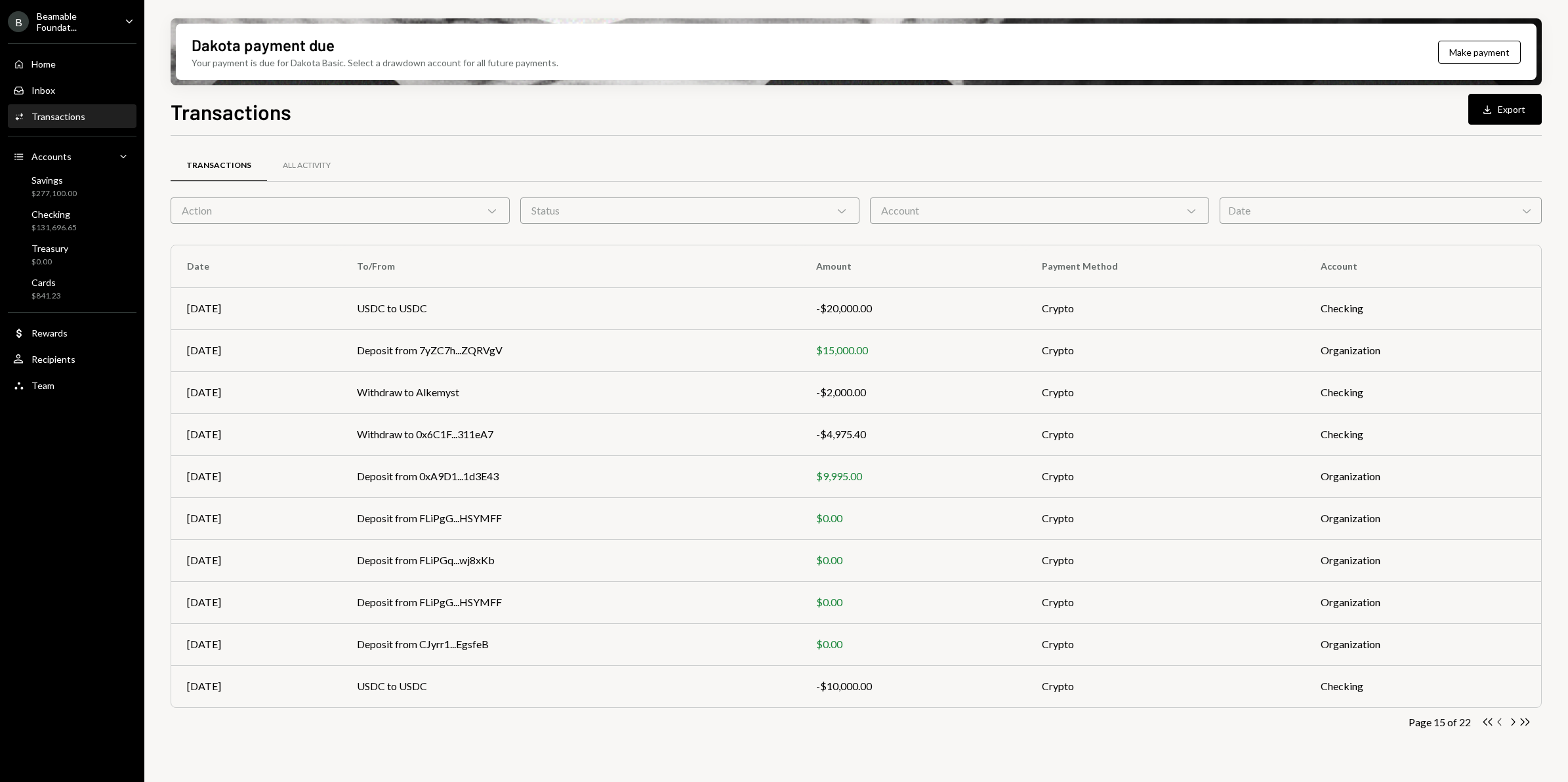
click at [1253, 626] on icon "Chevron Left" at bounding box center [1500, 722] width 13 height 13
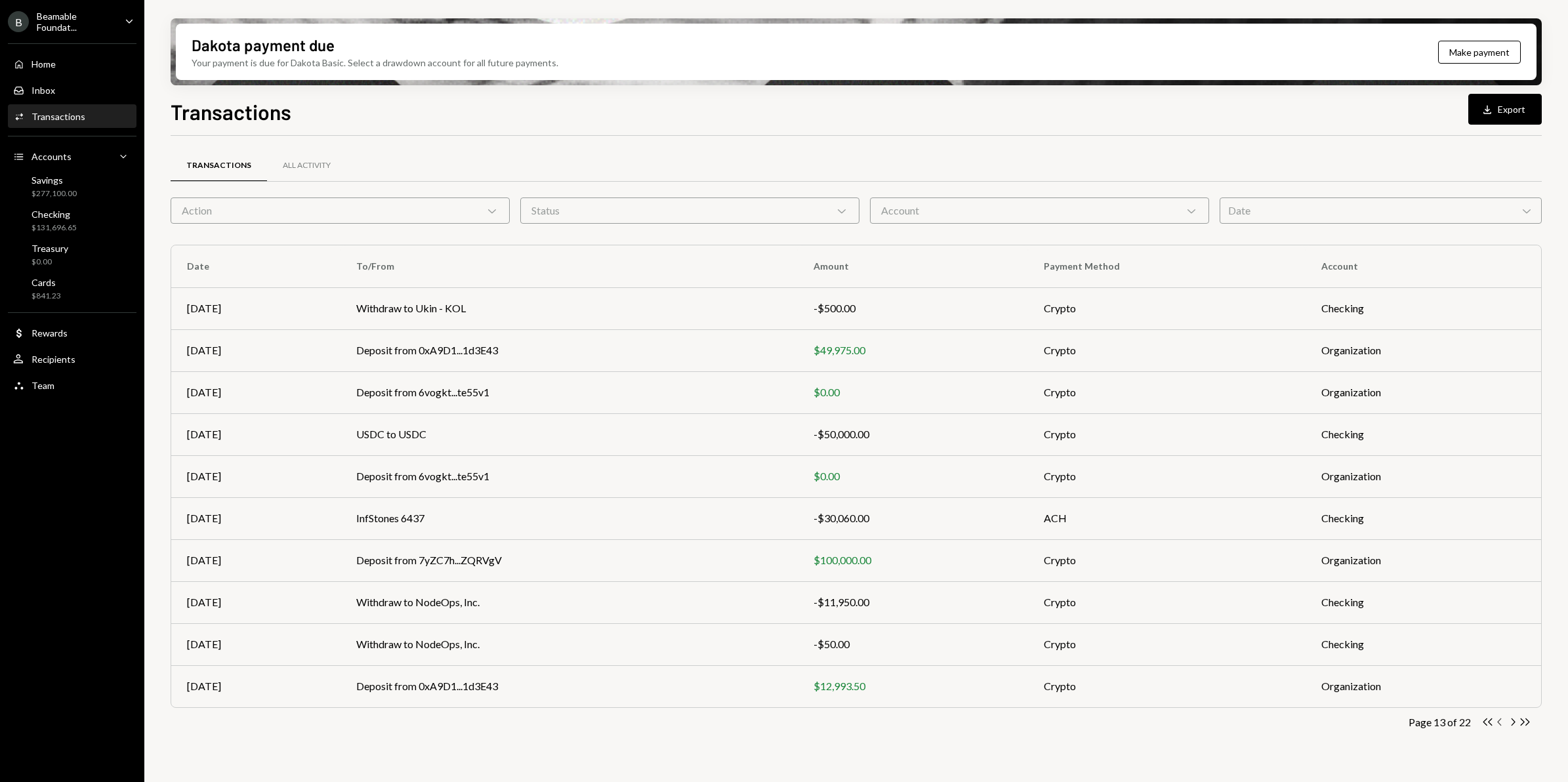
click at [1253, 626] on icon "Chevron Left" at bounding box center [1500, 722] width 13 height 13
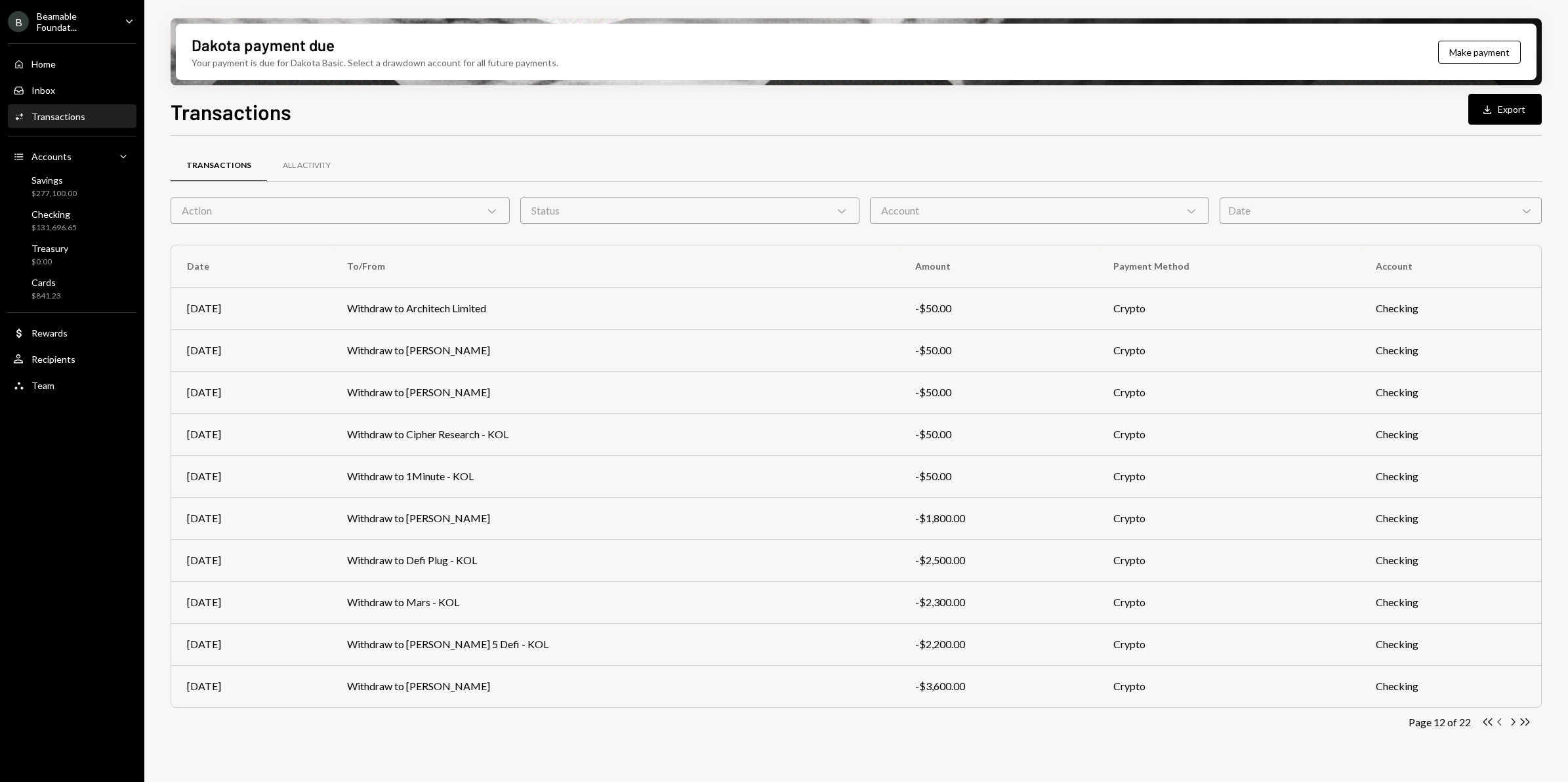
click at [1253, 626] on icon "Chevron Left" at bounding box center [1500, 722] width 13 height 13
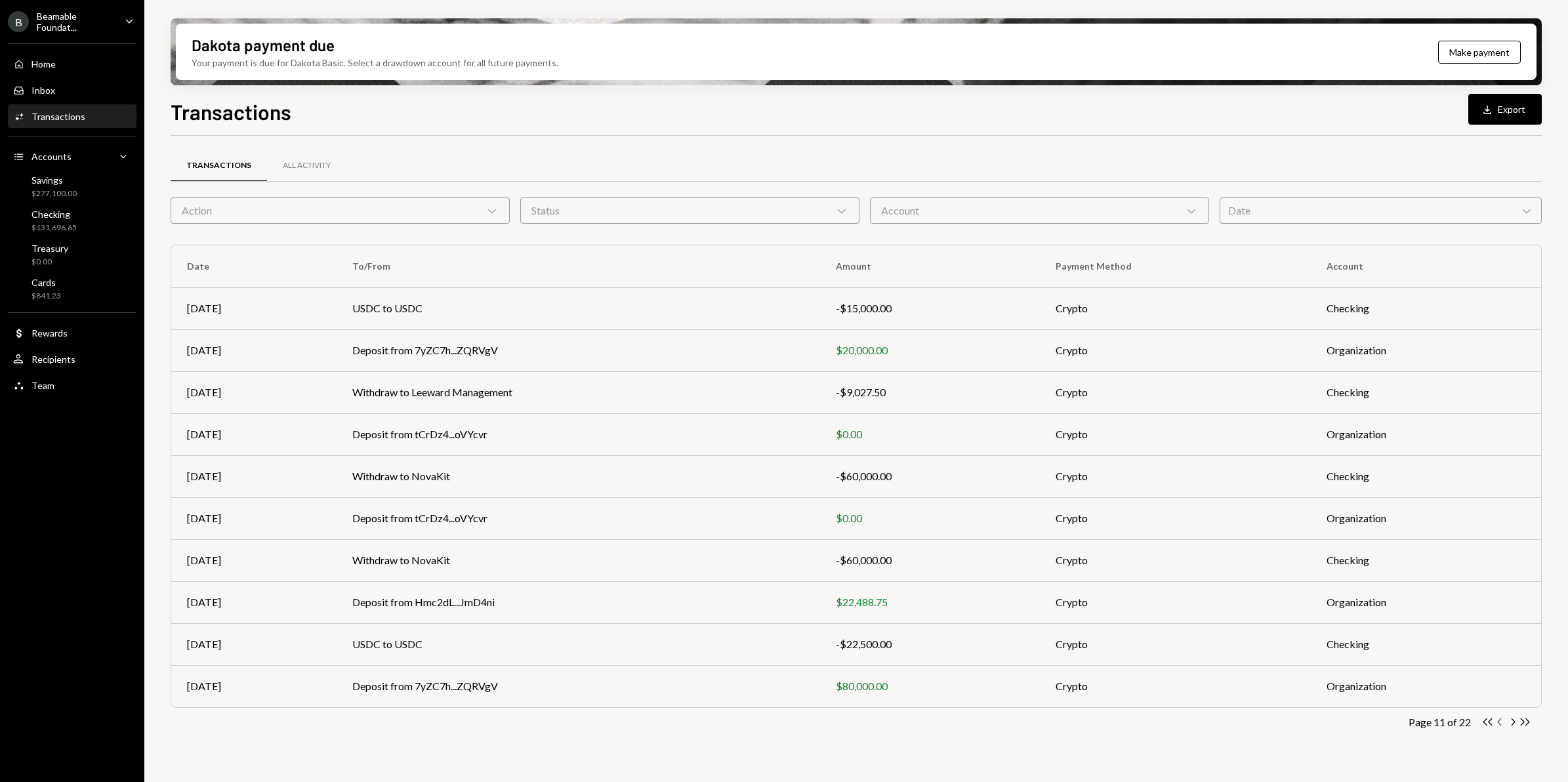
click at [1253, 626] on icon "Chevron Left" at bounding box center [1500, 722] width 13 height 13
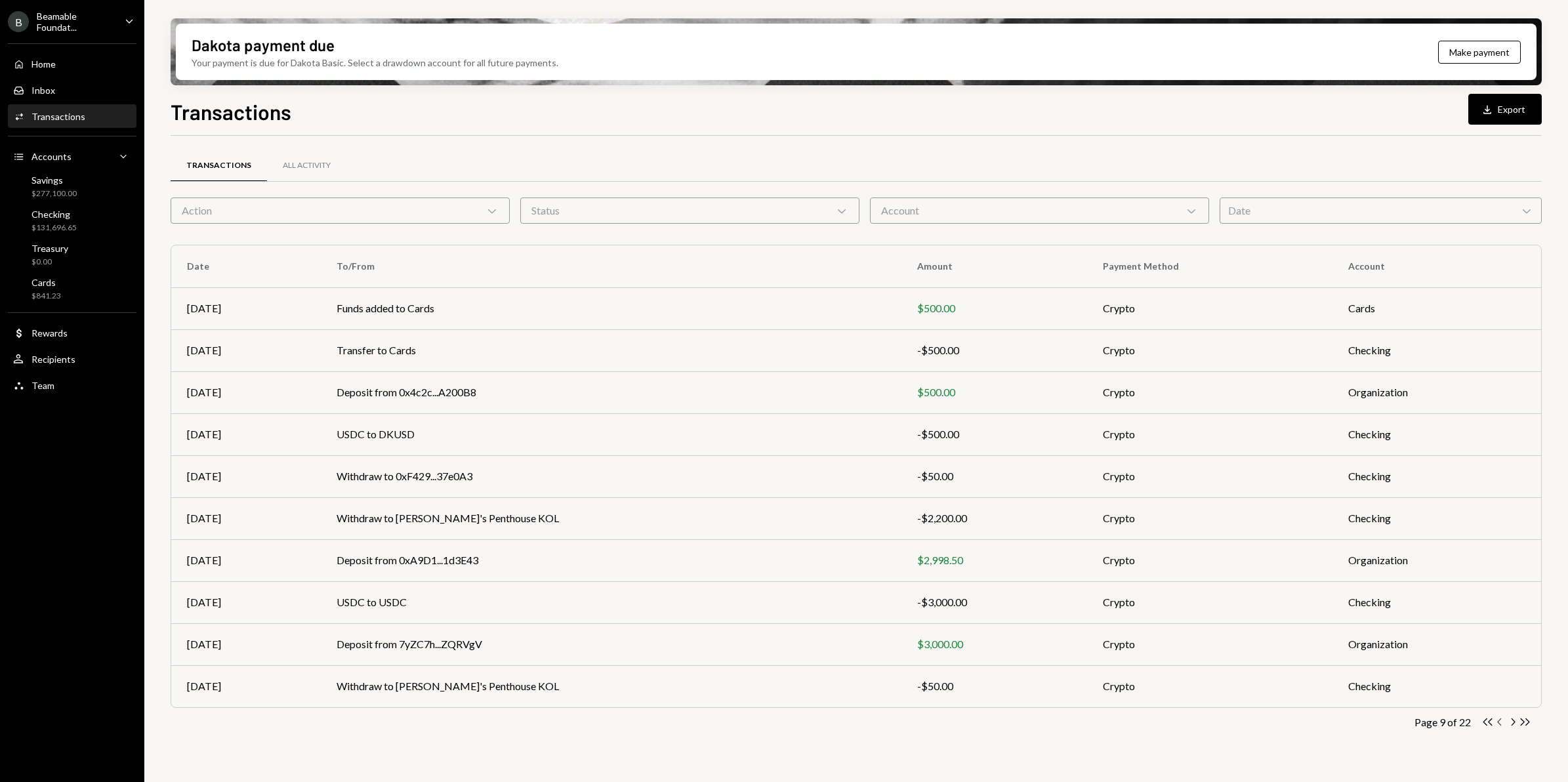
click at [1253, 626] on icon "Chevron Left" at bounding box center [1500, 722] width 13 height 13
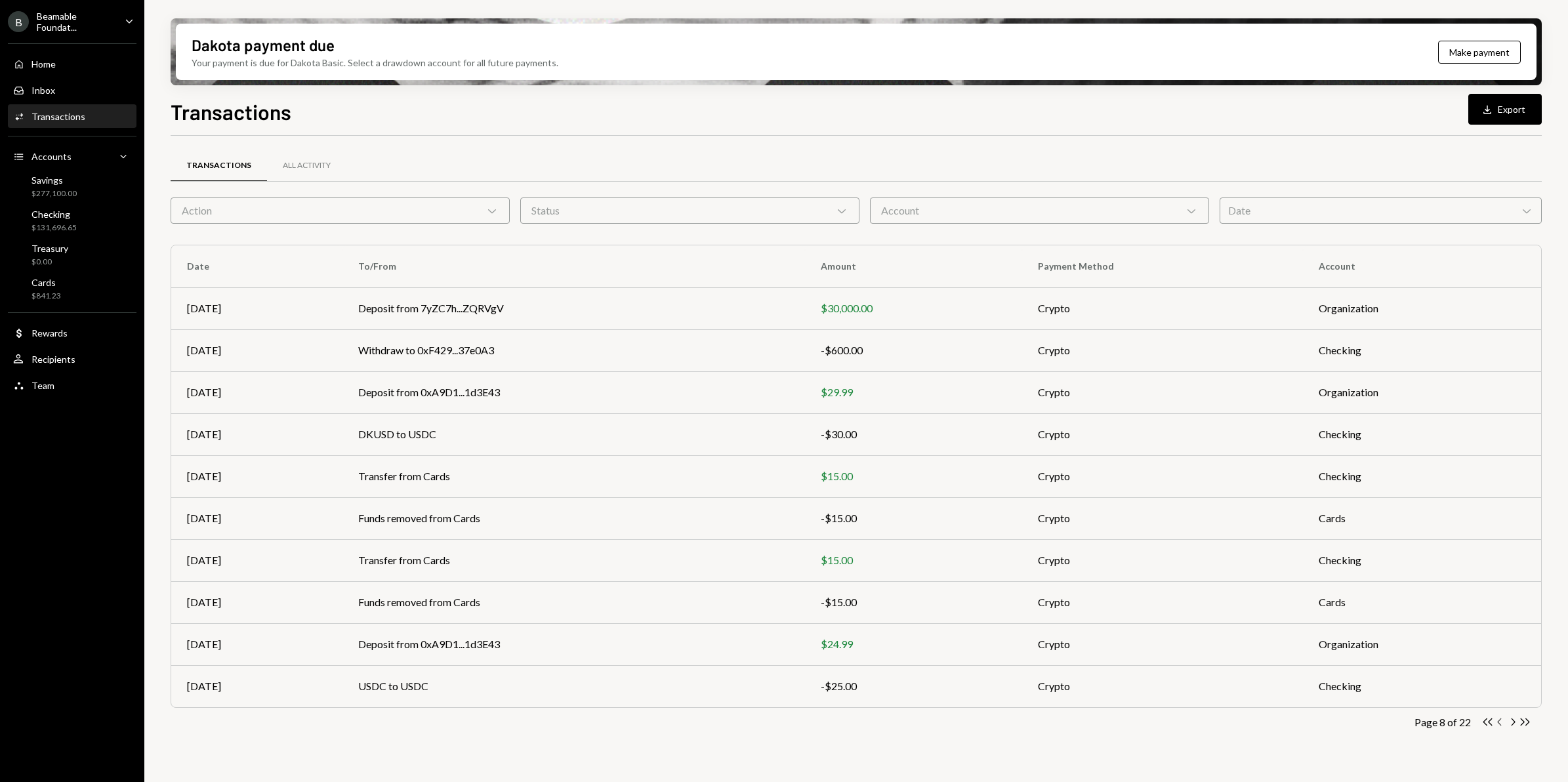
click at [1253, 626] on icon "Chevron Left" at bounding box center [1500, 722] width 13 height 13
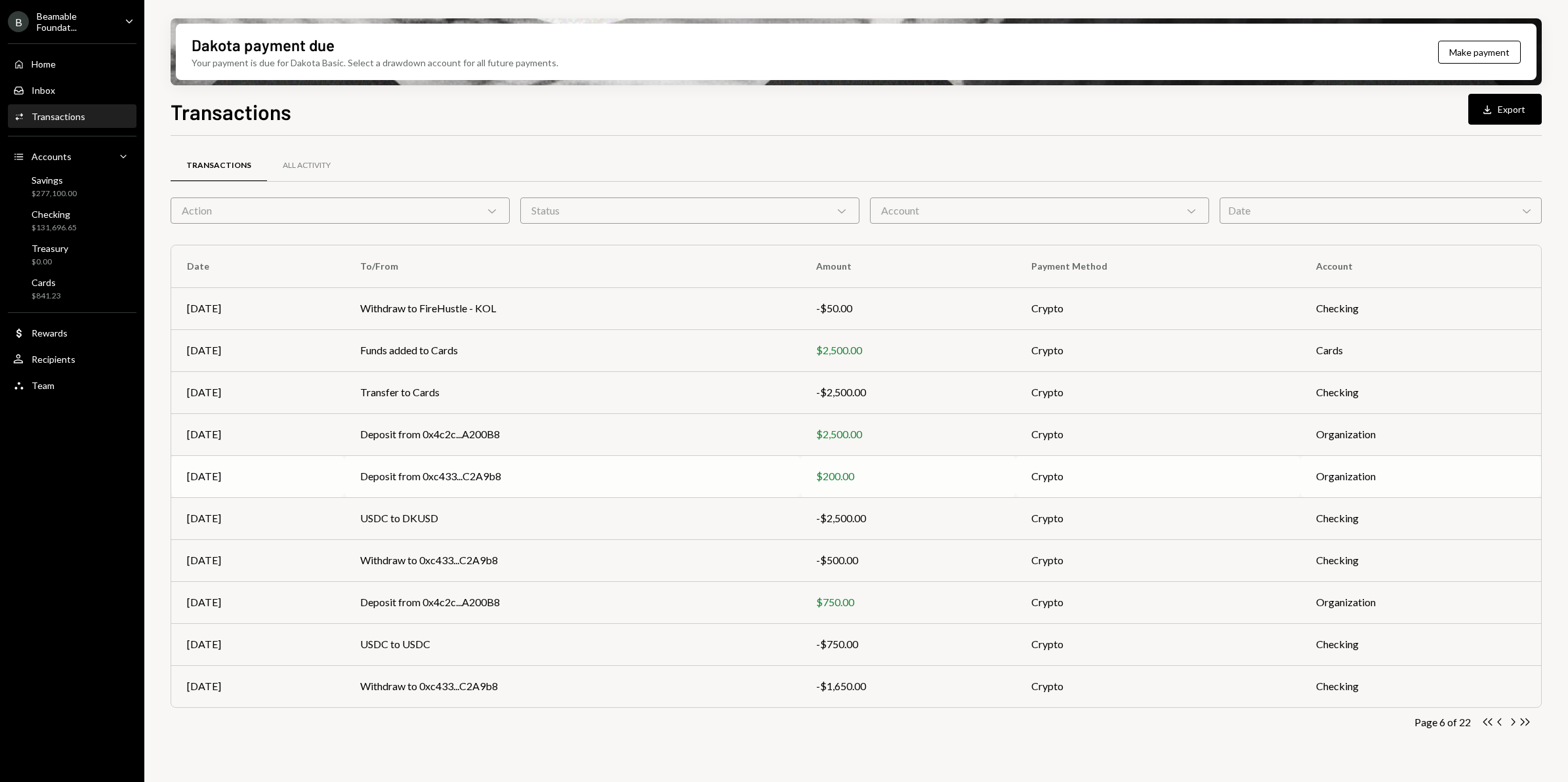
click at [514, 474] on td "Deposit from 0xc433...C2A9b8" at bounding box center [572, 476] width 456 height 42
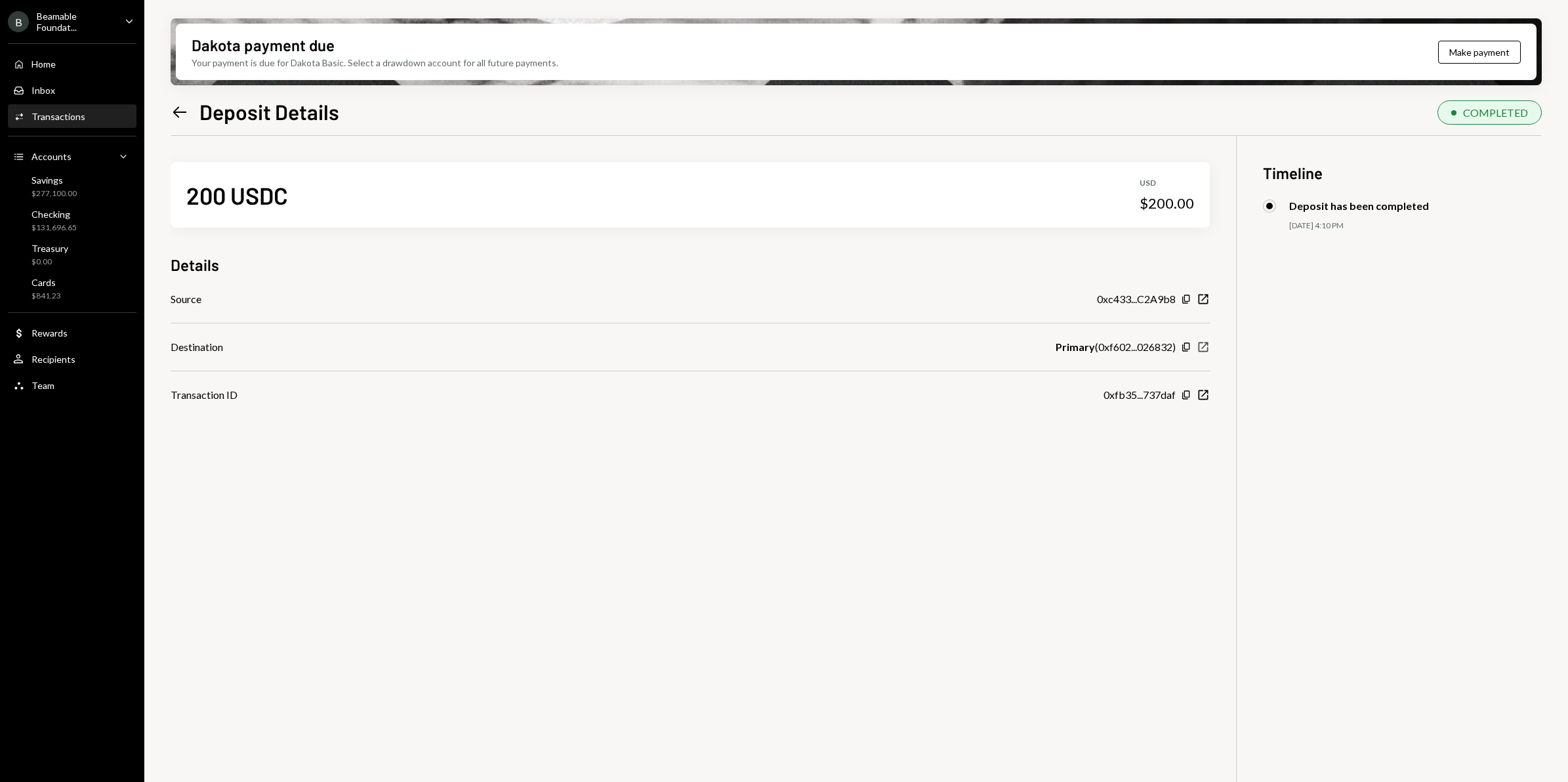
click at [1199, 349] on icon "button" at bounding box center [1203, 348] width 10 height 10
click at [1185, 397] on icon "Copy" at bounding box center [1186, 395] width 11 height 11
click at [178, 106] on icon "Left Arrow" at bounding box center [179, 112] width 18 height 18
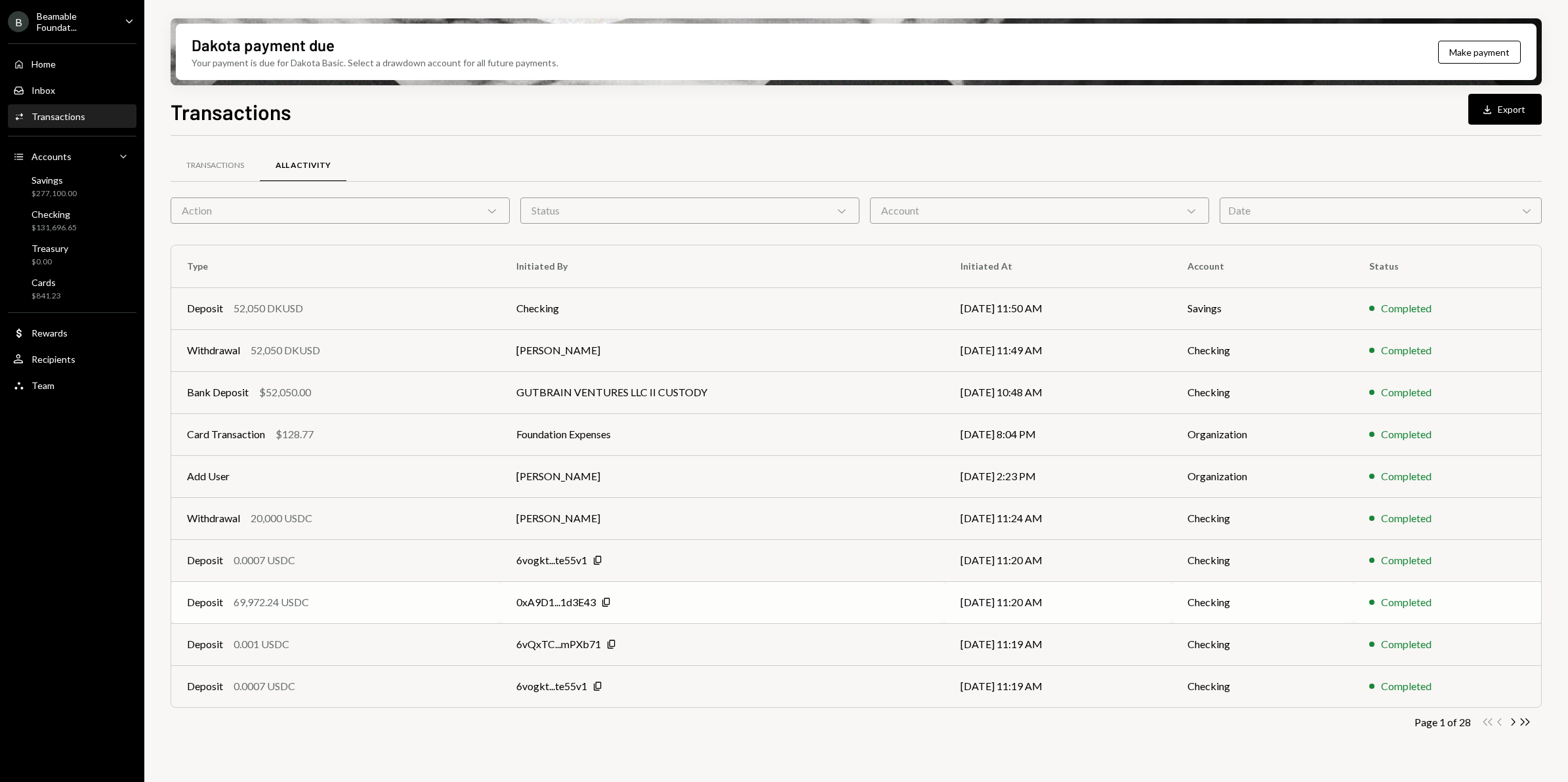
click at [667, 609] on div "0xA9D1...1d3E43 Copy" at bounding box center [723, 603] width 413 height 16
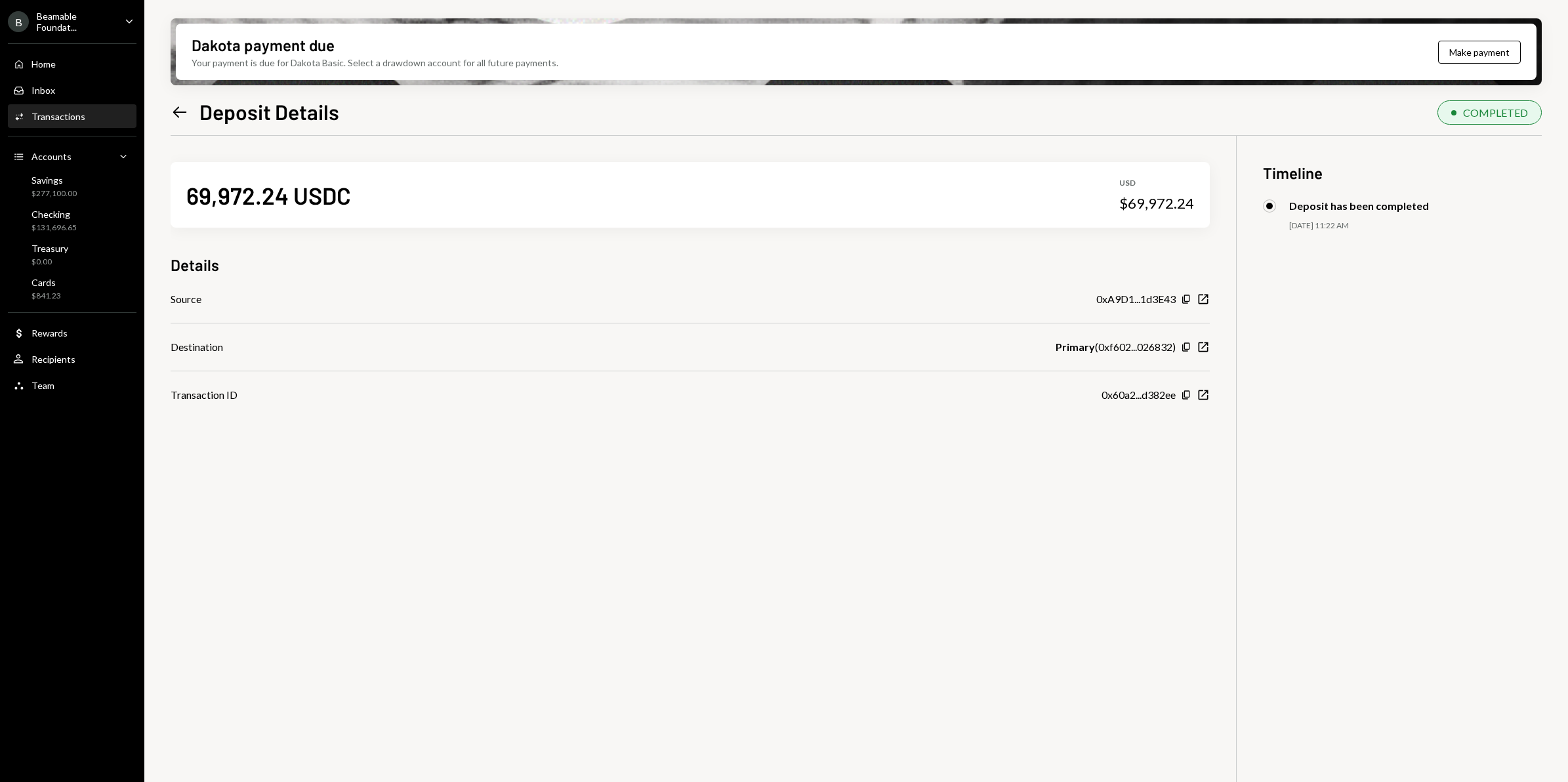
click at [179, 106] on icon "Left Arrow" at bounding box center [179, 112] width 18 height 18
